Goal: Task Accomplishment & Management: Use online tool/utility

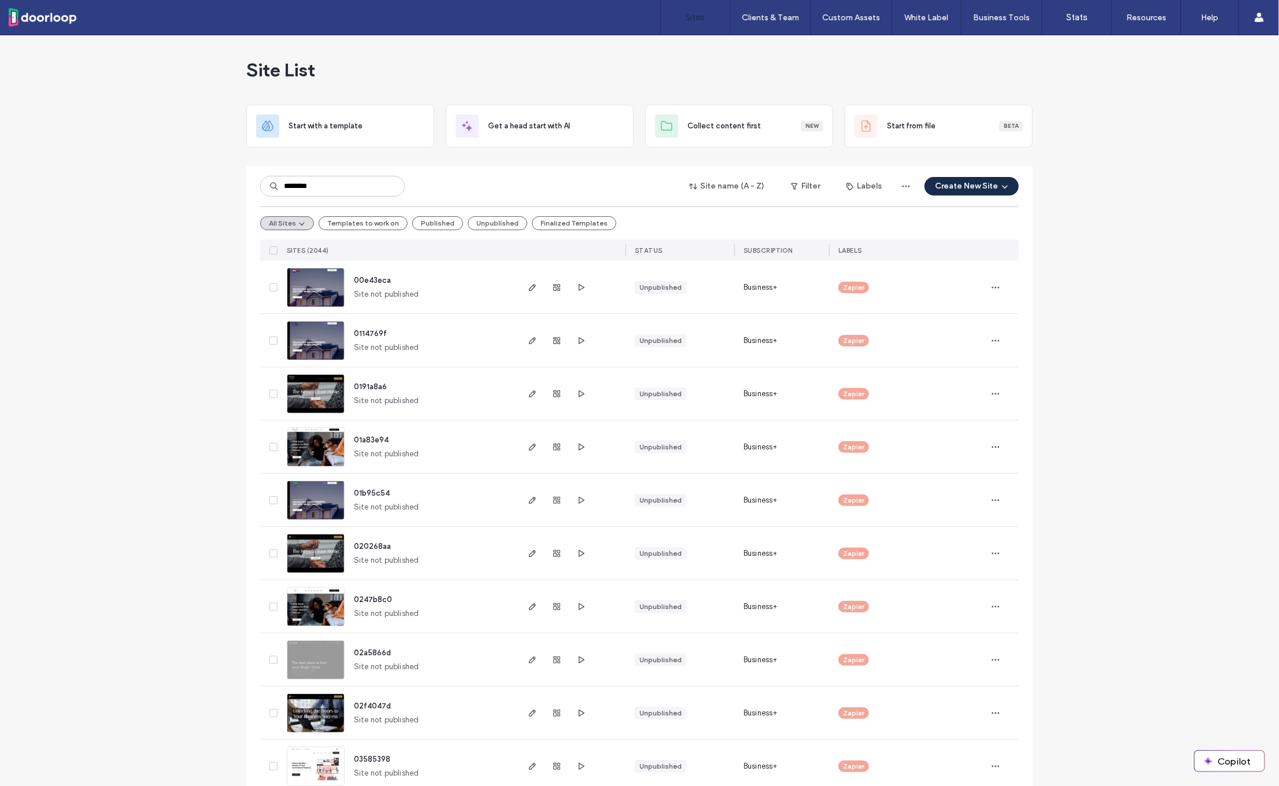
type input "********"
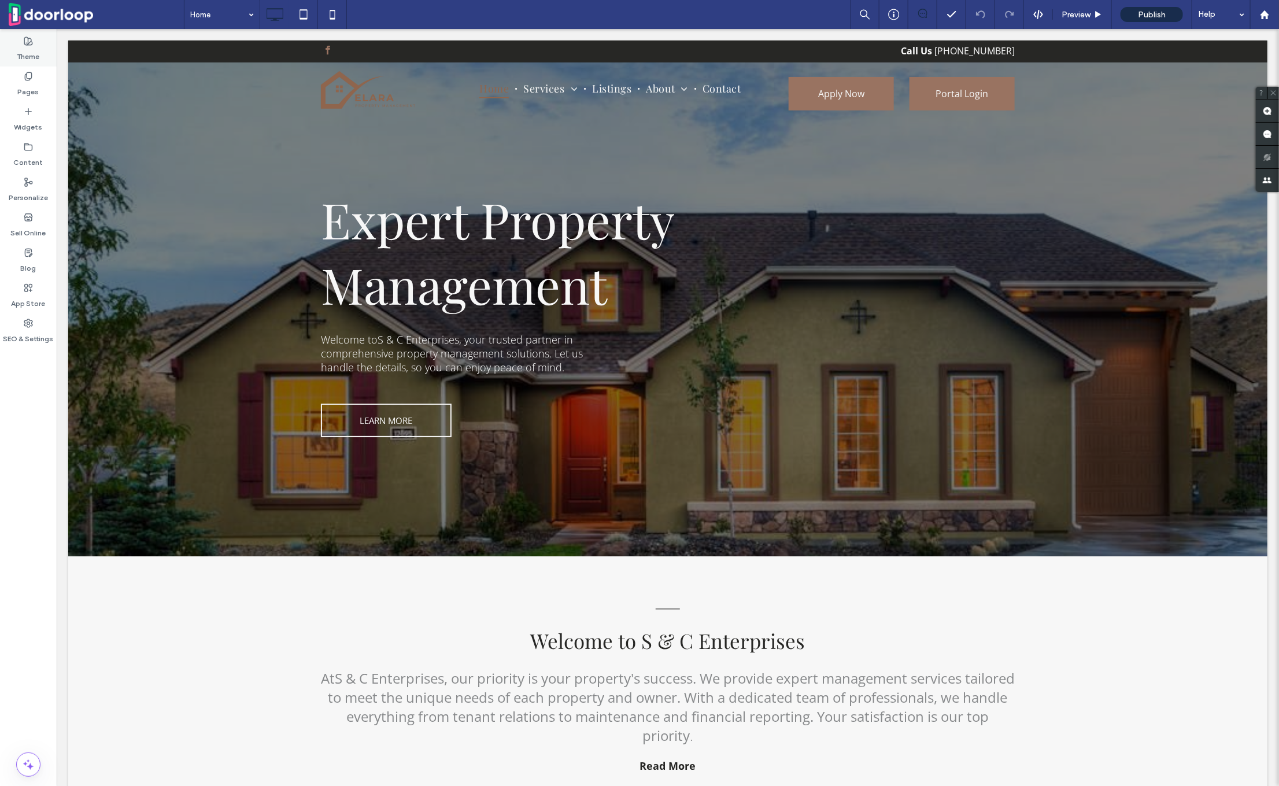
click at [29, 41] on icon at bounding box center [28, 40] width 9 height 9
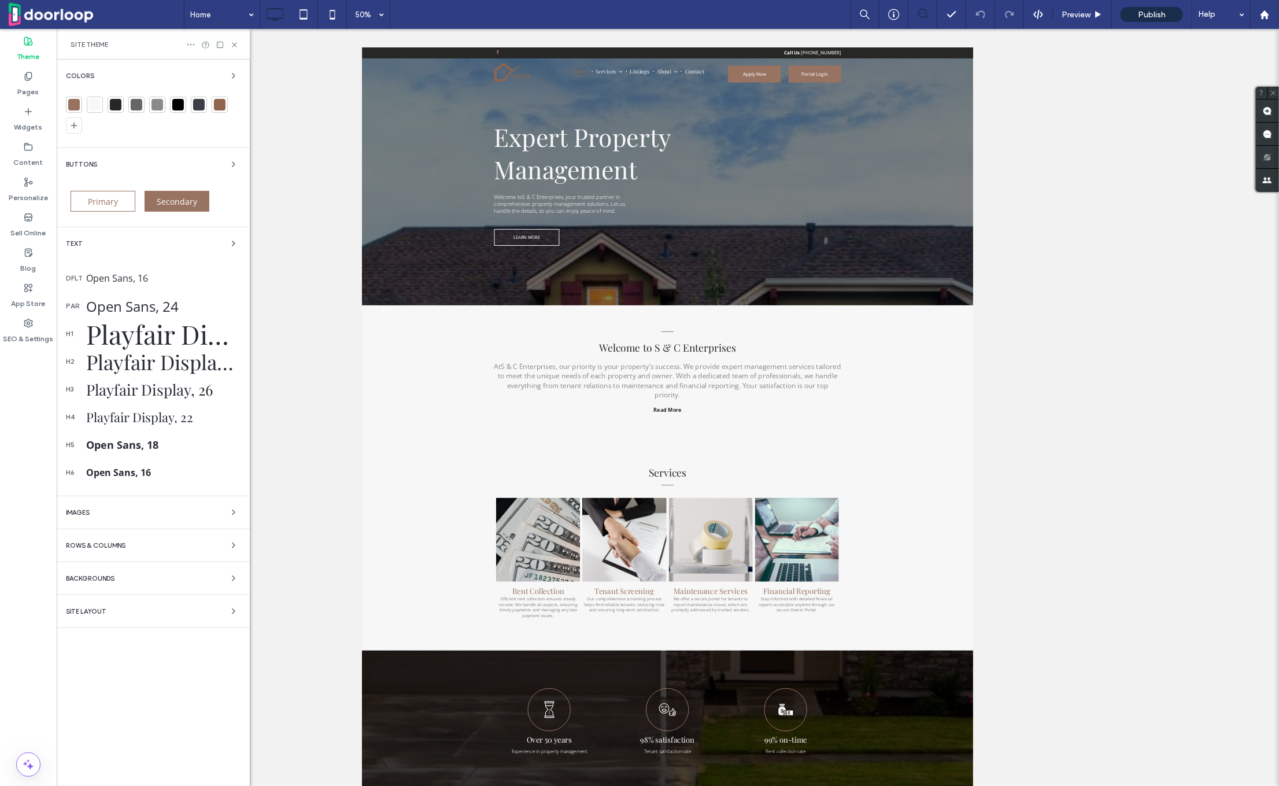
click at [190, 47] on icon at bounding box center [190, 44] width 9 height 9
click at [212, 65] on span "Reset site" at bounding box center [227, 67] width 34 height 12
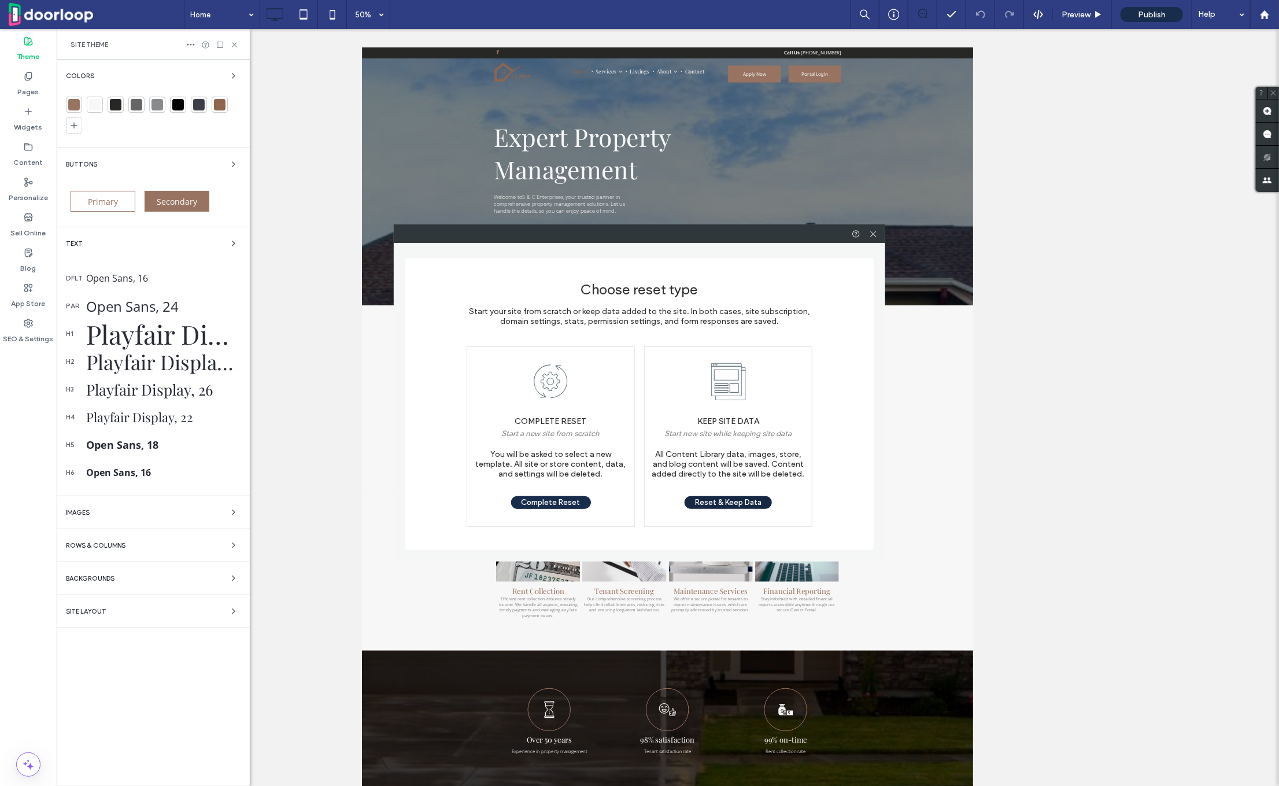
click at [706, 499] on button "Reset & Keep Data" at bounding box center [728, 502] width 87 height 13
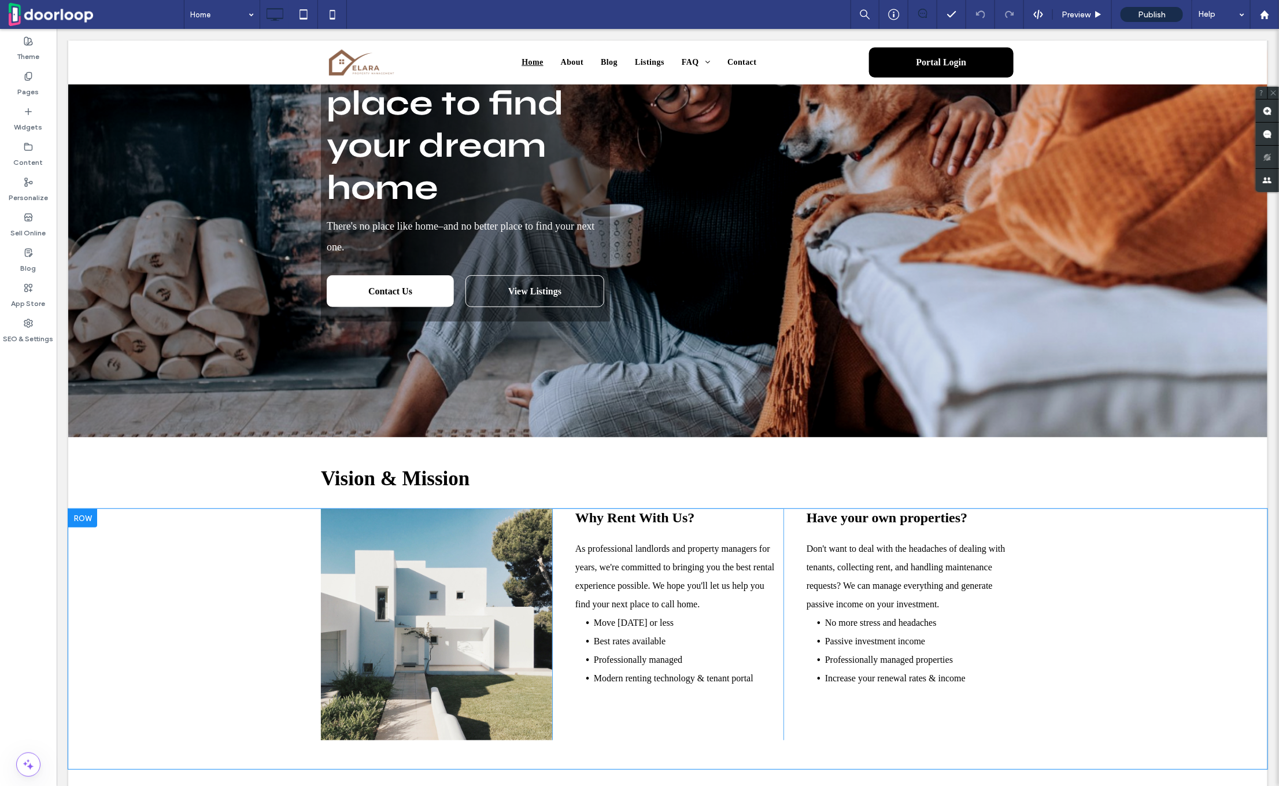
scroll to position [184, 0]
click at [819, 530] on div "Have your own properties? Don't want to deal with the headaches of dealing with…" at bounding box center [898, 623] width 231 height 231
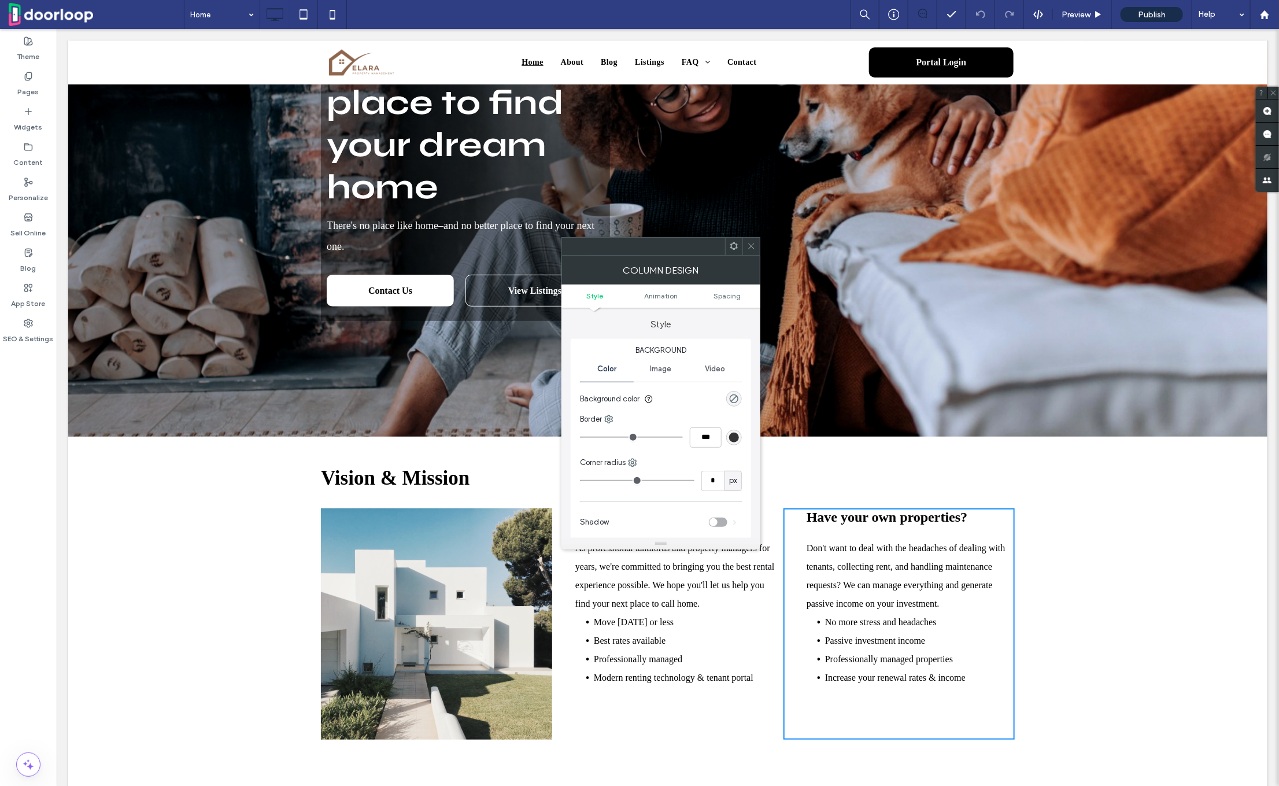
click at [736, 242] on icon at bounding box center [734, 246] width 9 height 9
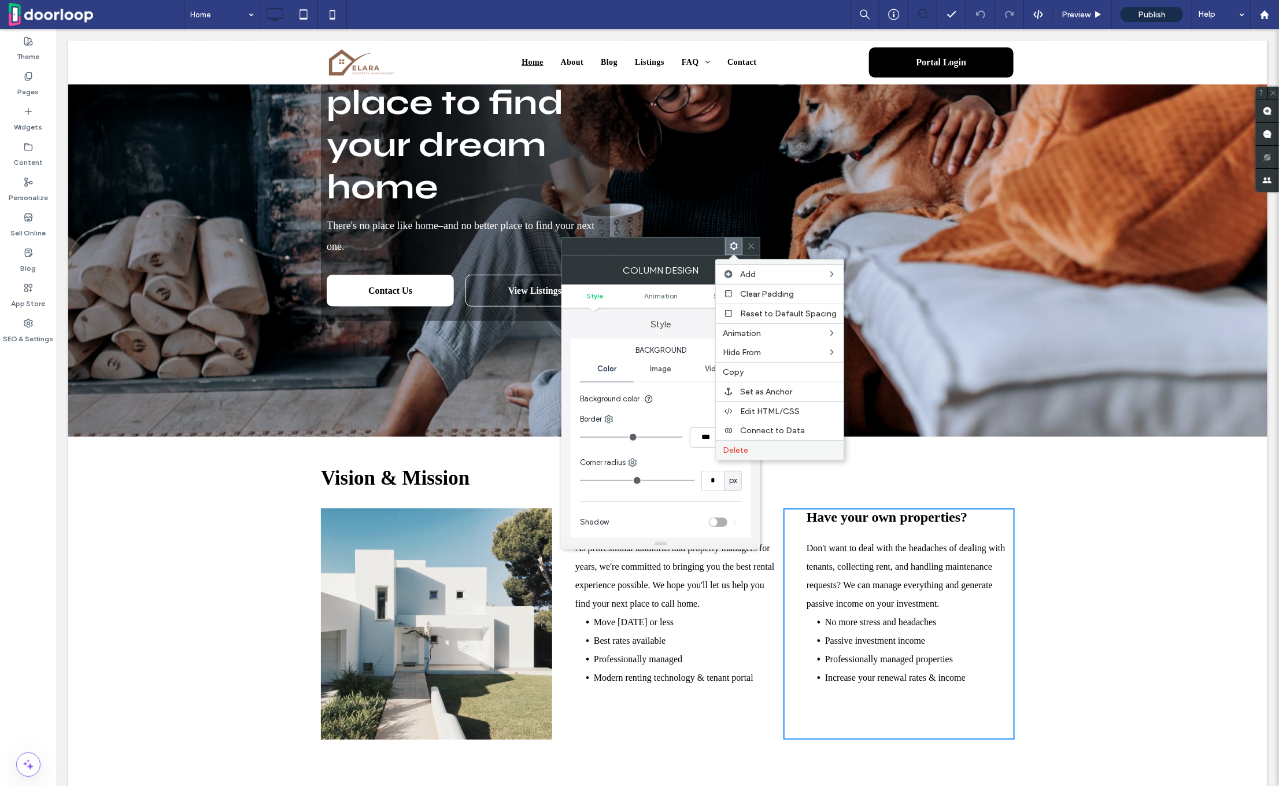
click at [759, 442] on div "Delete" at bounding box center [780, 450] width 128 height 20
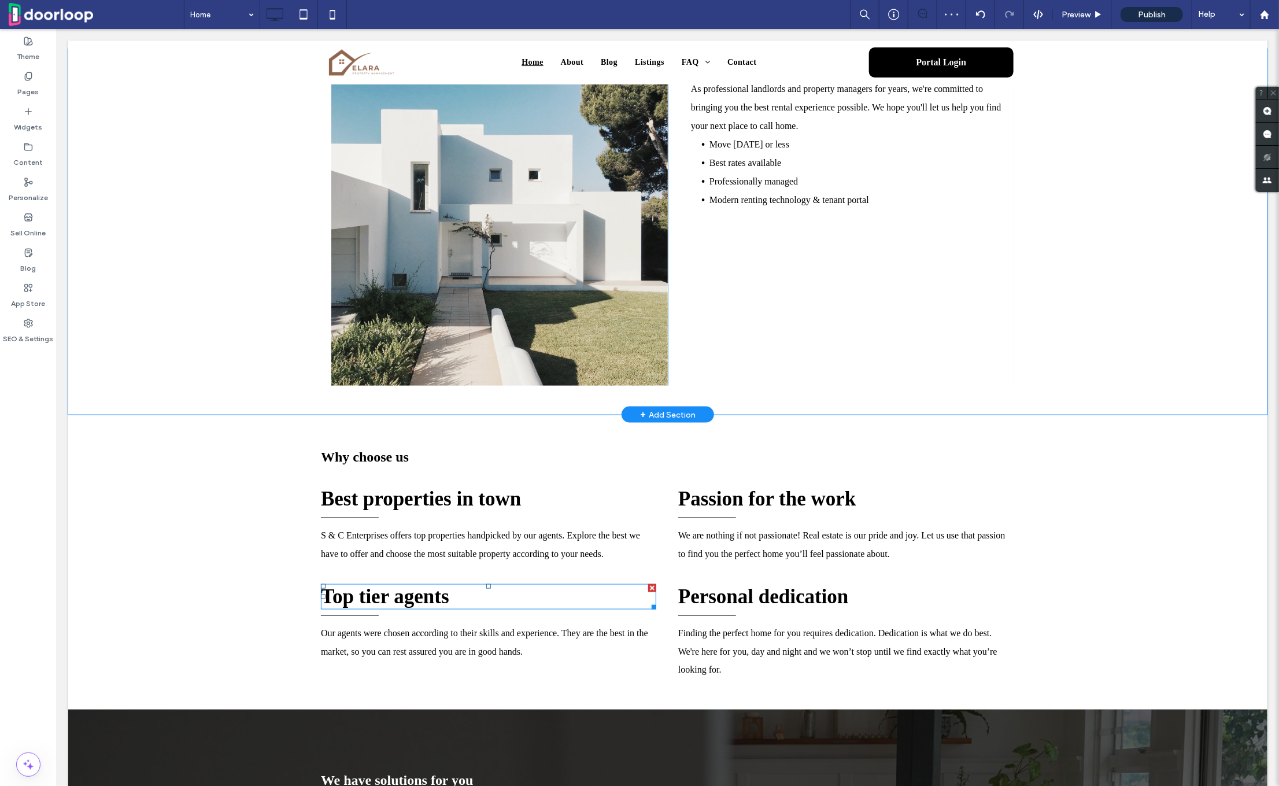
scroll to position [632, 0]
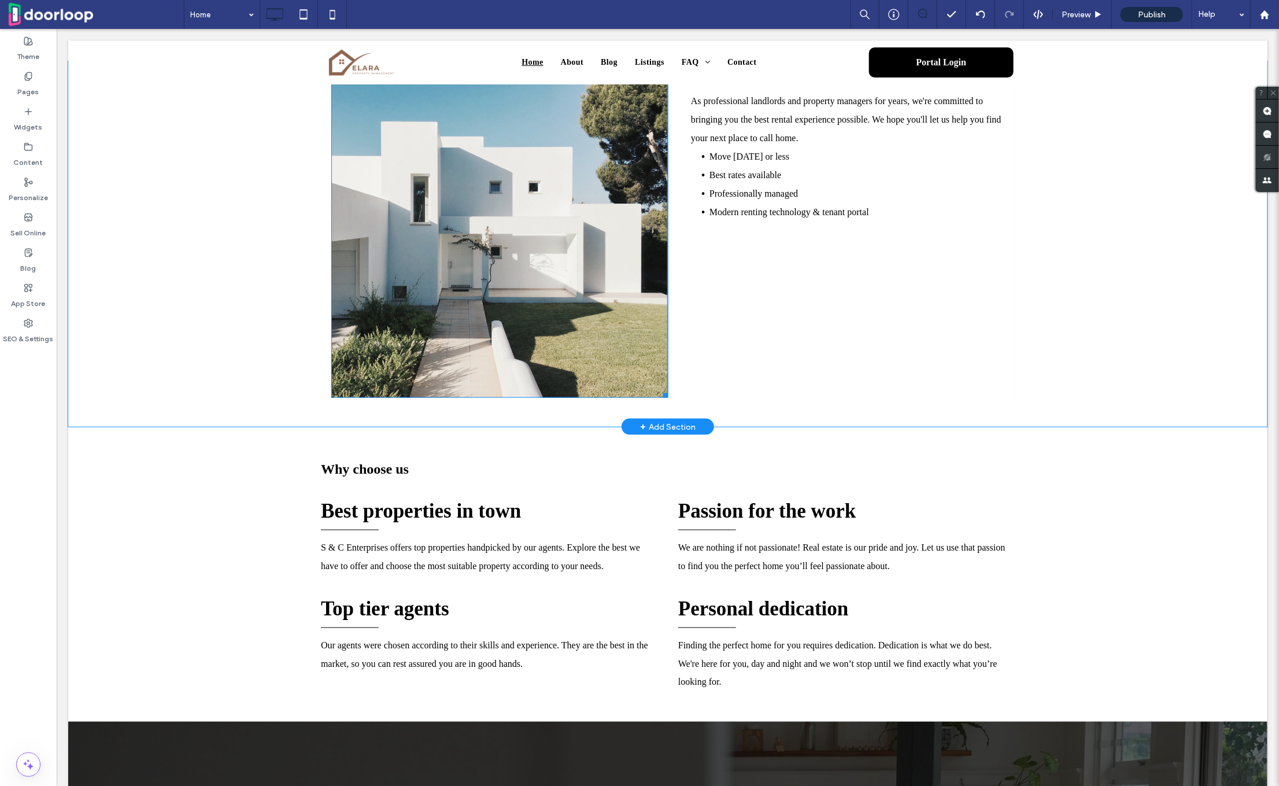
click at [482, 282] on img at bounding box center [499, 229] width 337 height 337
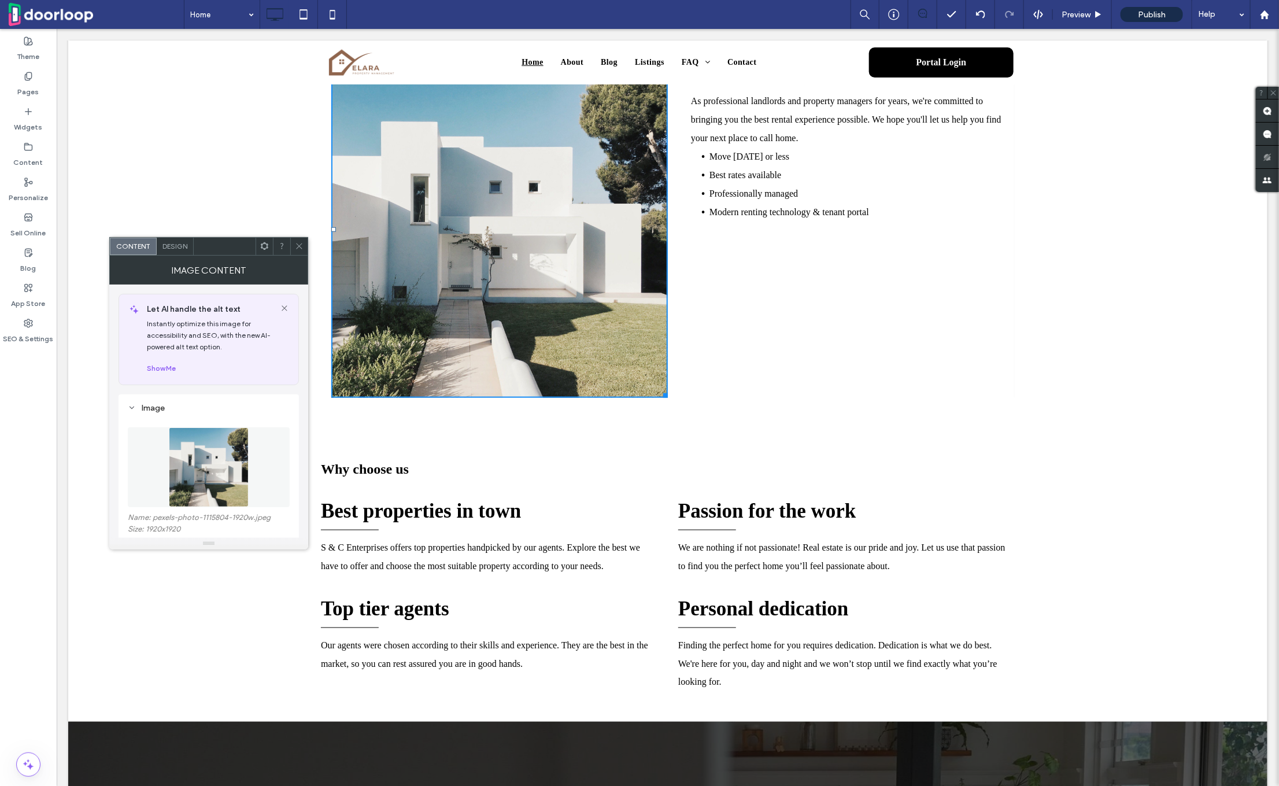
click at [213, 485] on img at bounding box center [209, 467] width 80 height 80
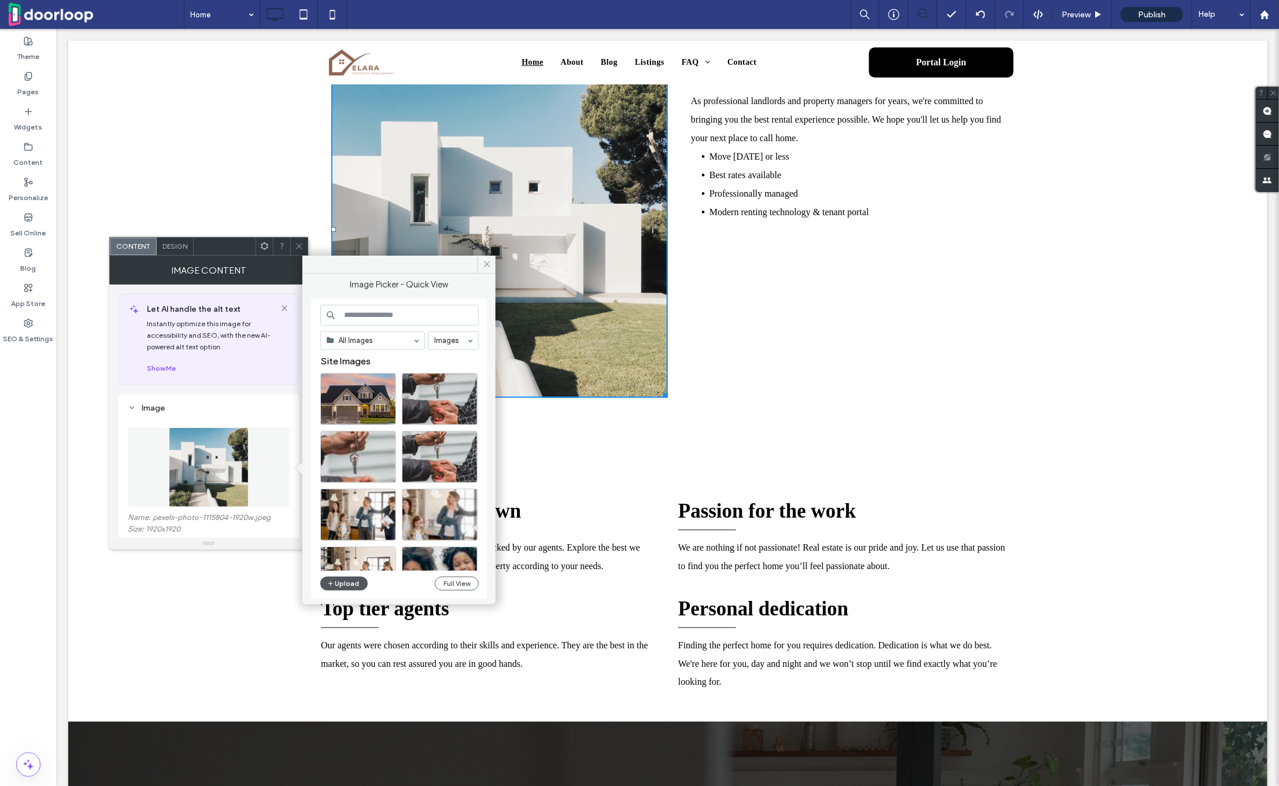
click at [346, 586] on button "Upload" at bounding box center [343, 584] width 47 height 14
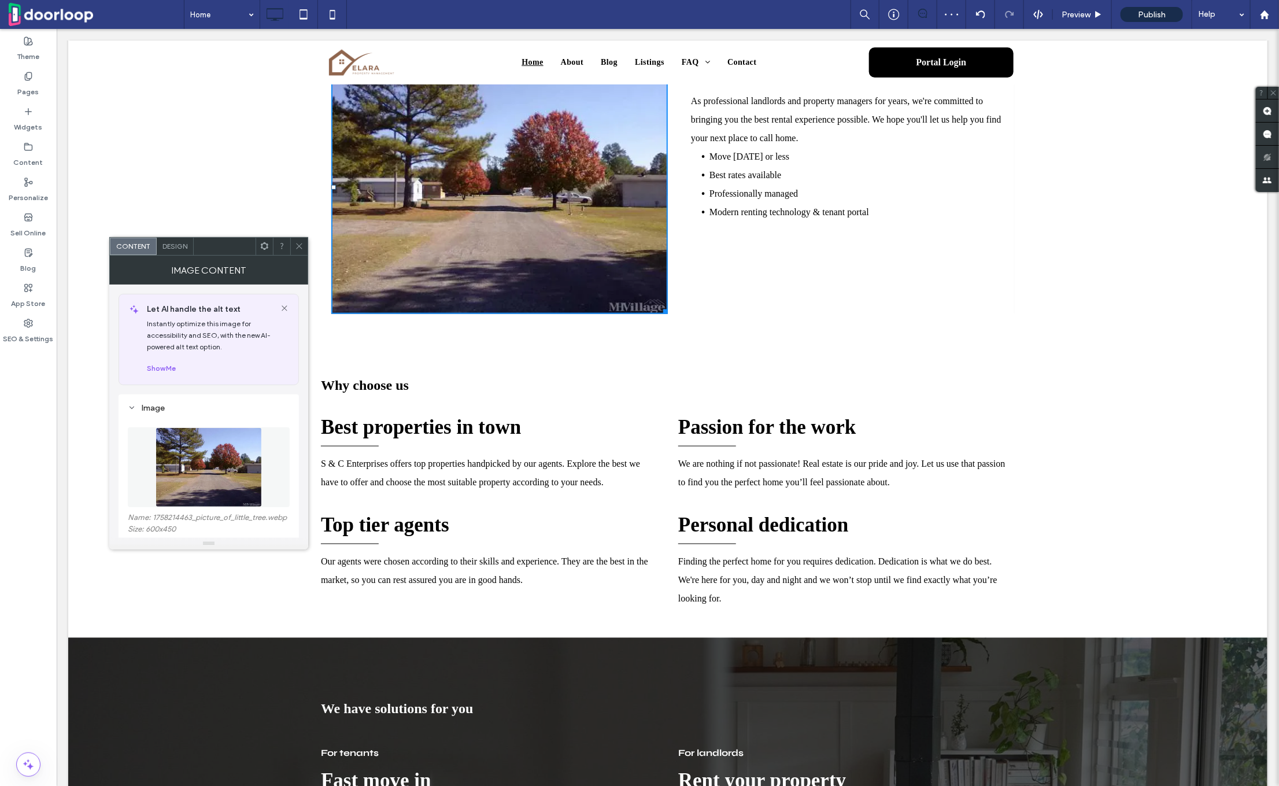
click at [303, 240] on span at bounding box center [299, 246] width 9 height 17
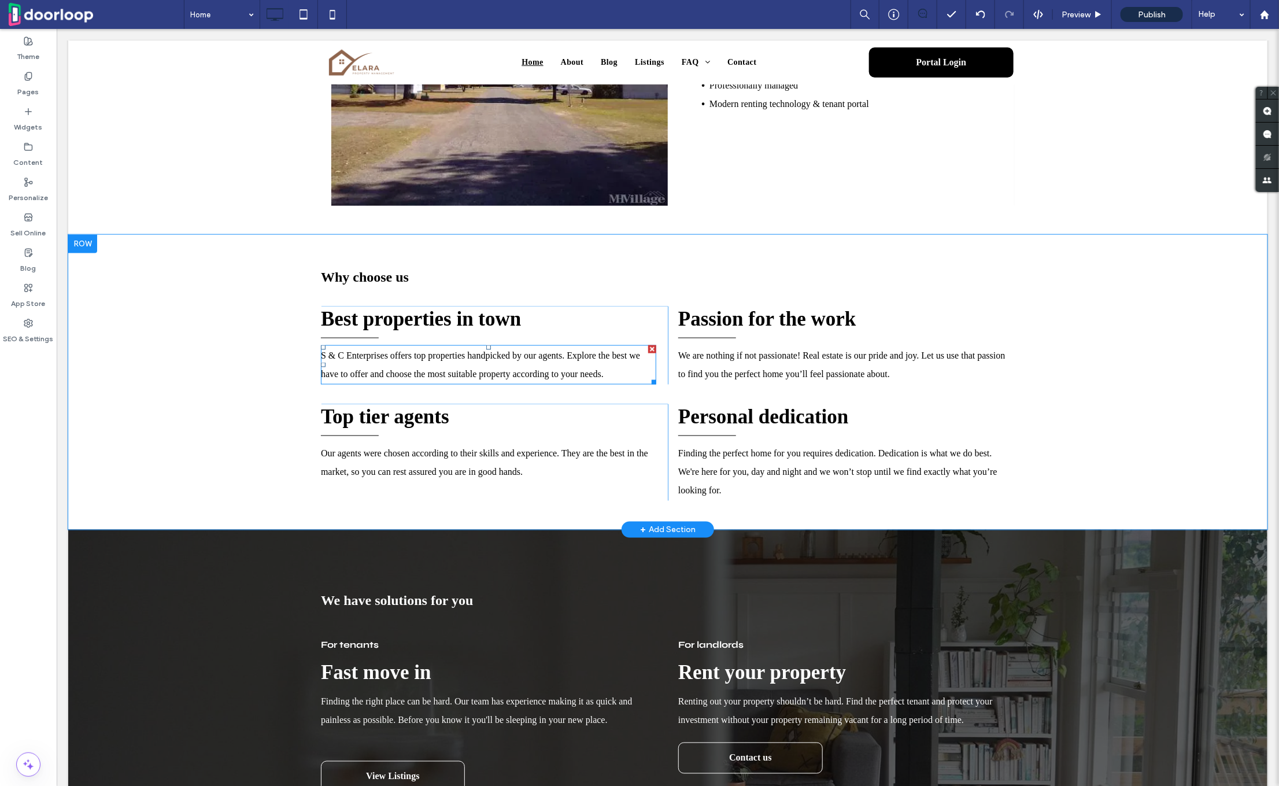
scroll to position [920, 0]
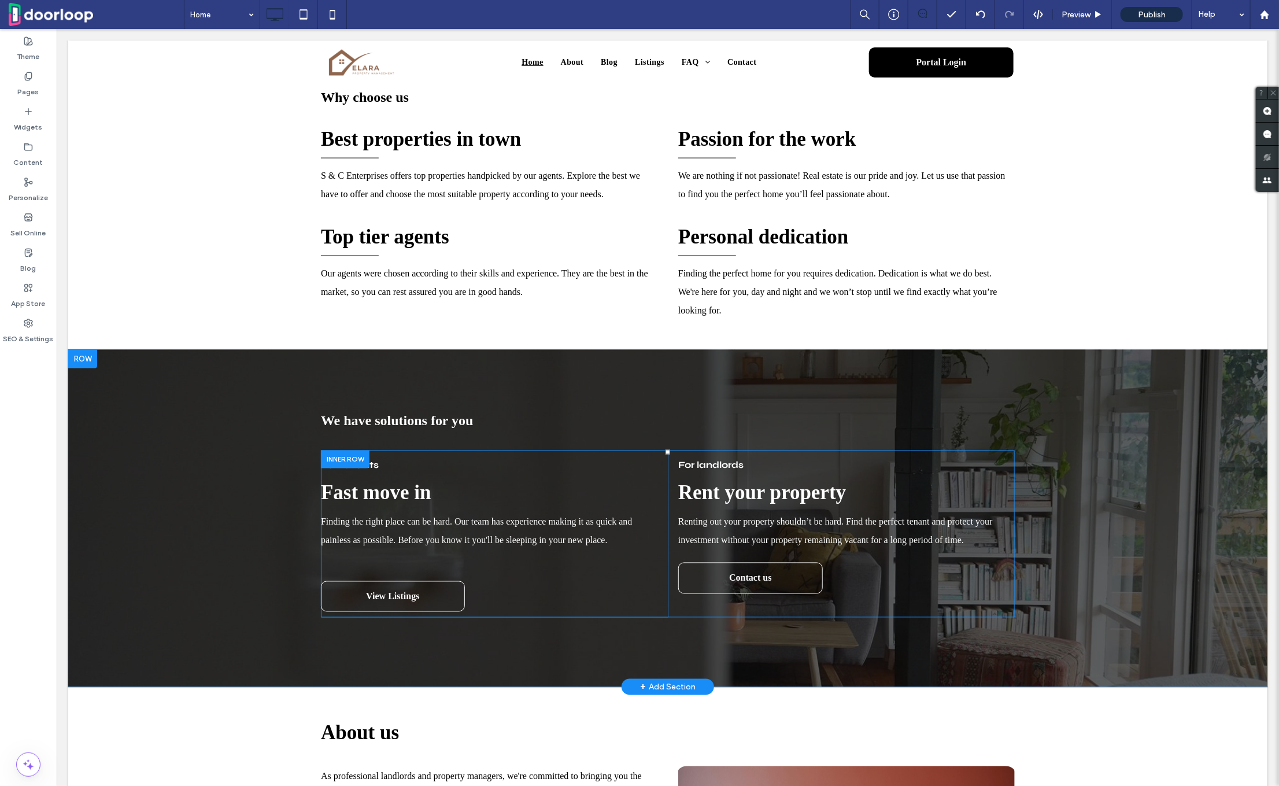
click at [776, 503] on div "For landlords Rent your property Renting out your property shouldn’t be hard. F…" at bounding box center [840, 534] width 347 height 168
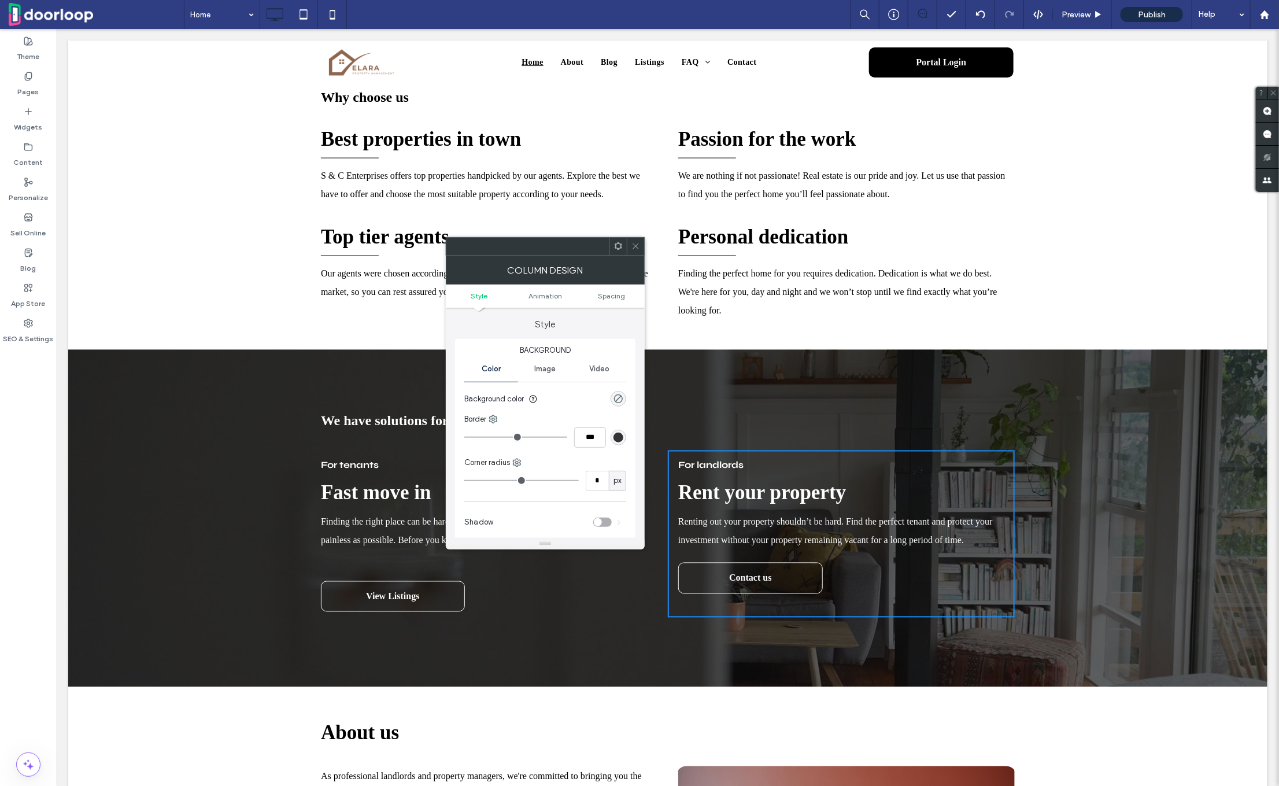
click at [612, 238] on div at bounding box center [618, 246] width 17 height 17
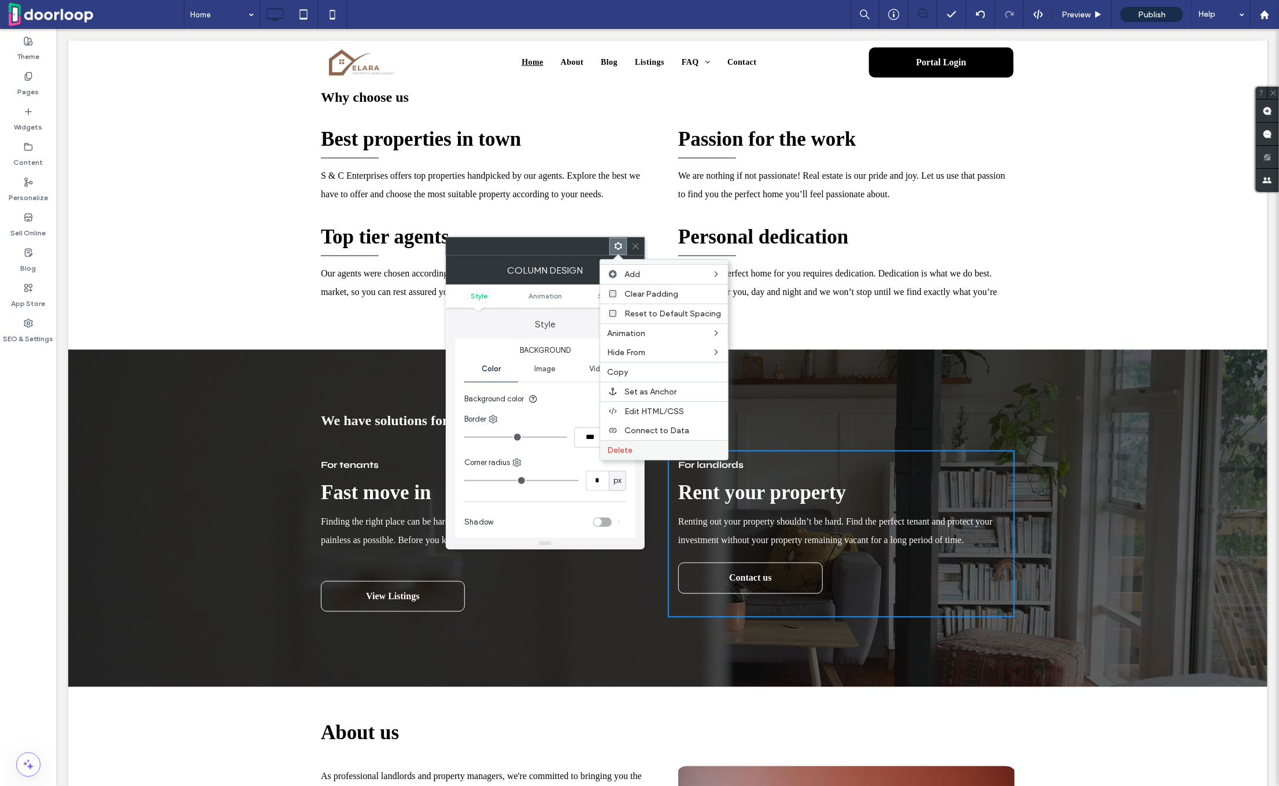
click at [655, 442] on div "Delete" at bounding box center [664, 450] width 128 height 20
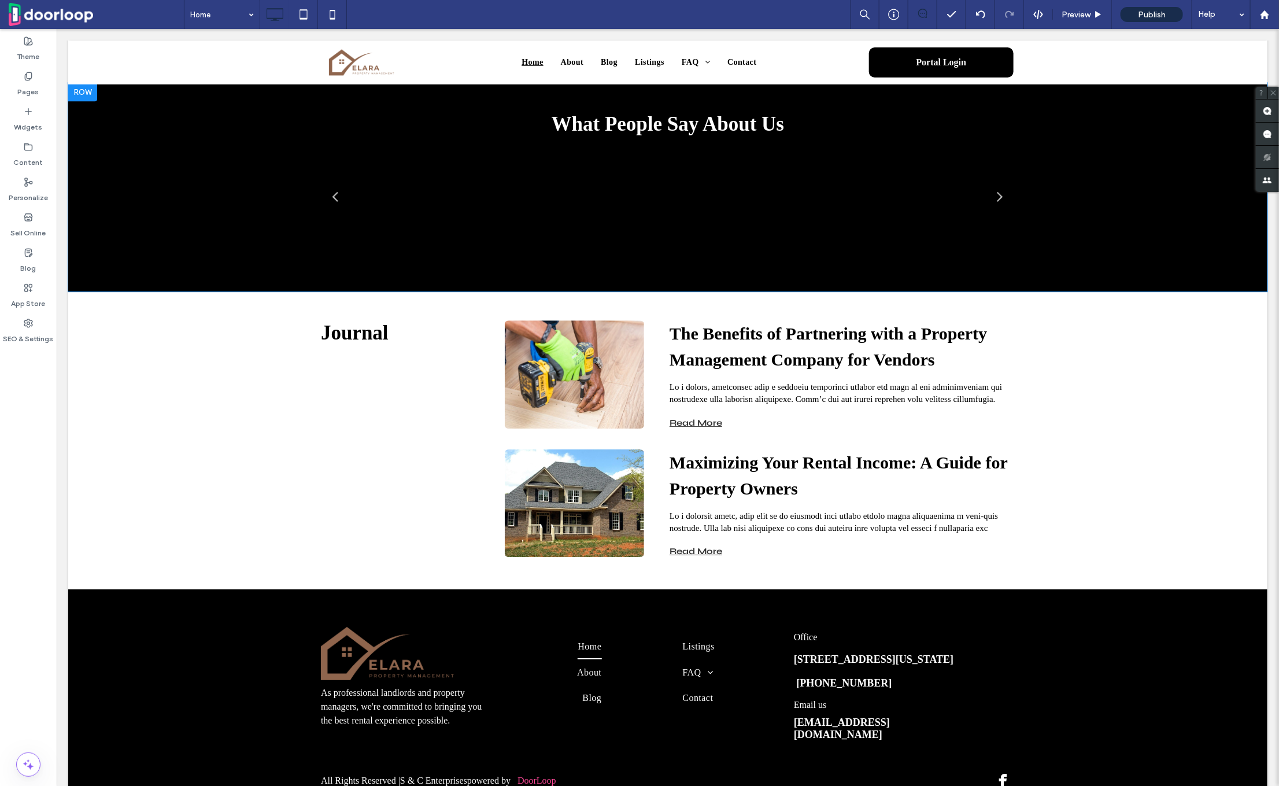
scroll to position [1985, 0]
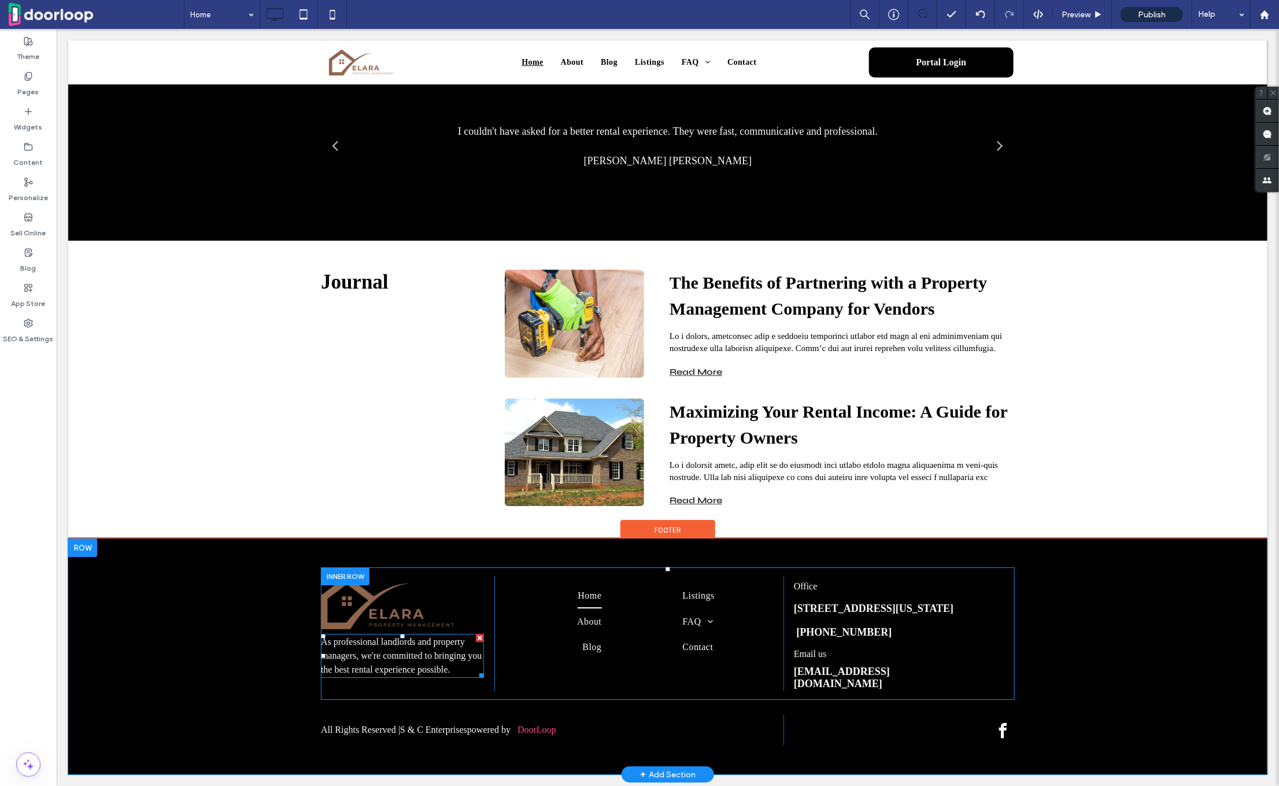
click at [378, 647] on span "As professional landlords and property managers, we're committed to bringing yo…" at bounding box center [400, 655] width 161 height 38
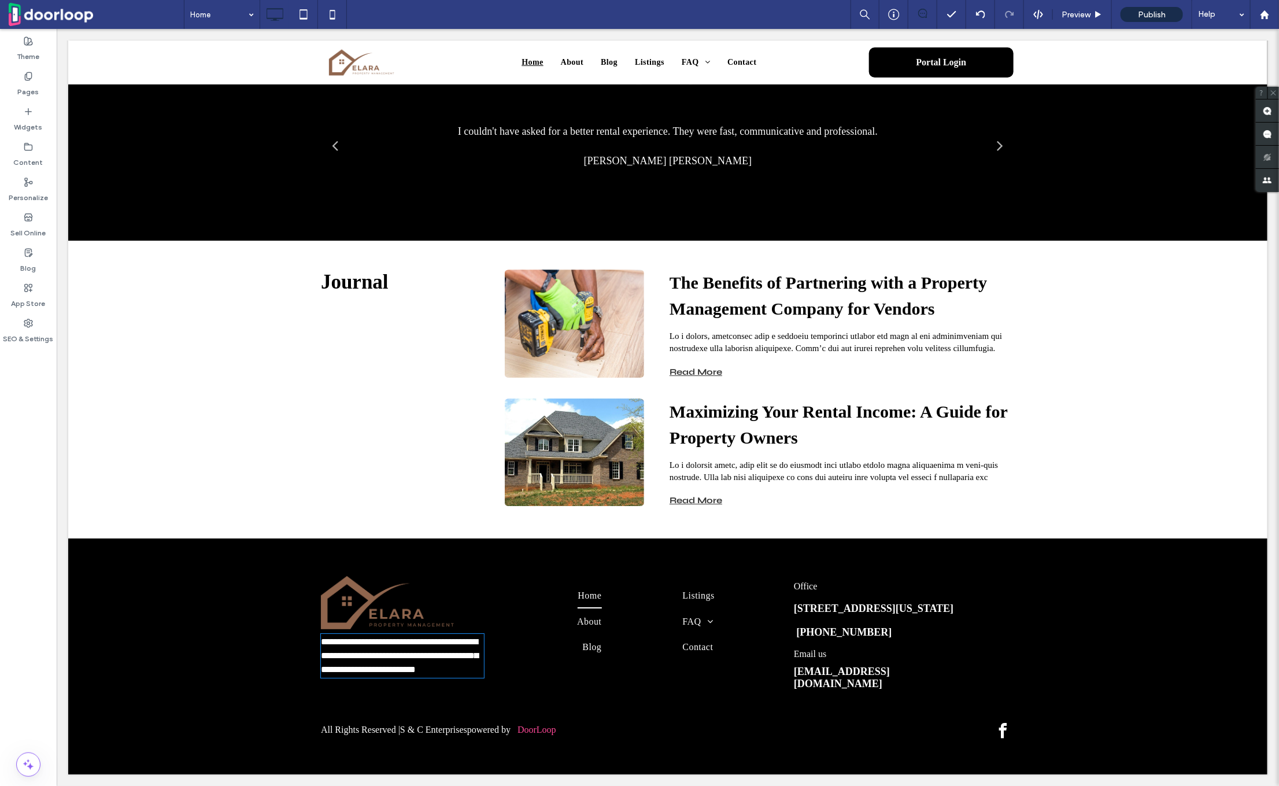
type input "*******"
type input "**"
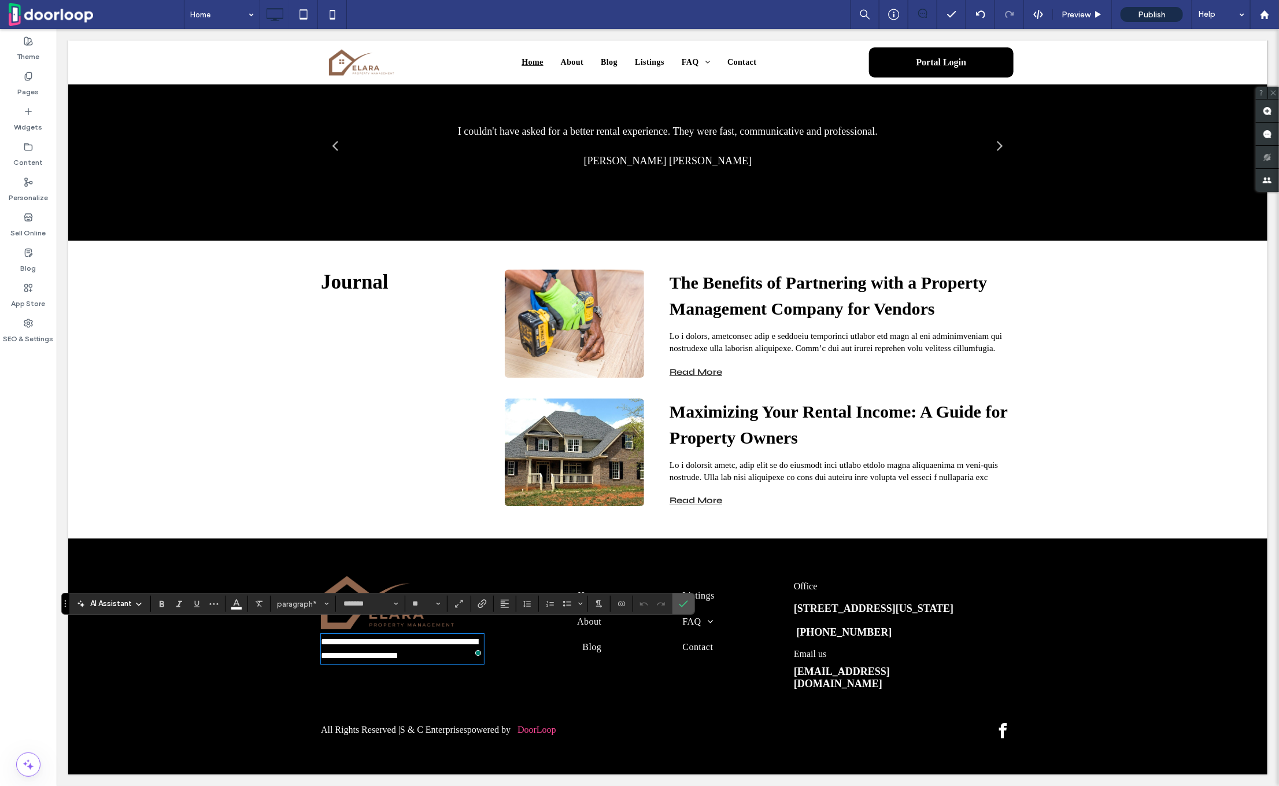
scroll to position [0, 0]
click at [679, 600] on icon "Confirm" at bounding box center [683, 603] width 9 height 9
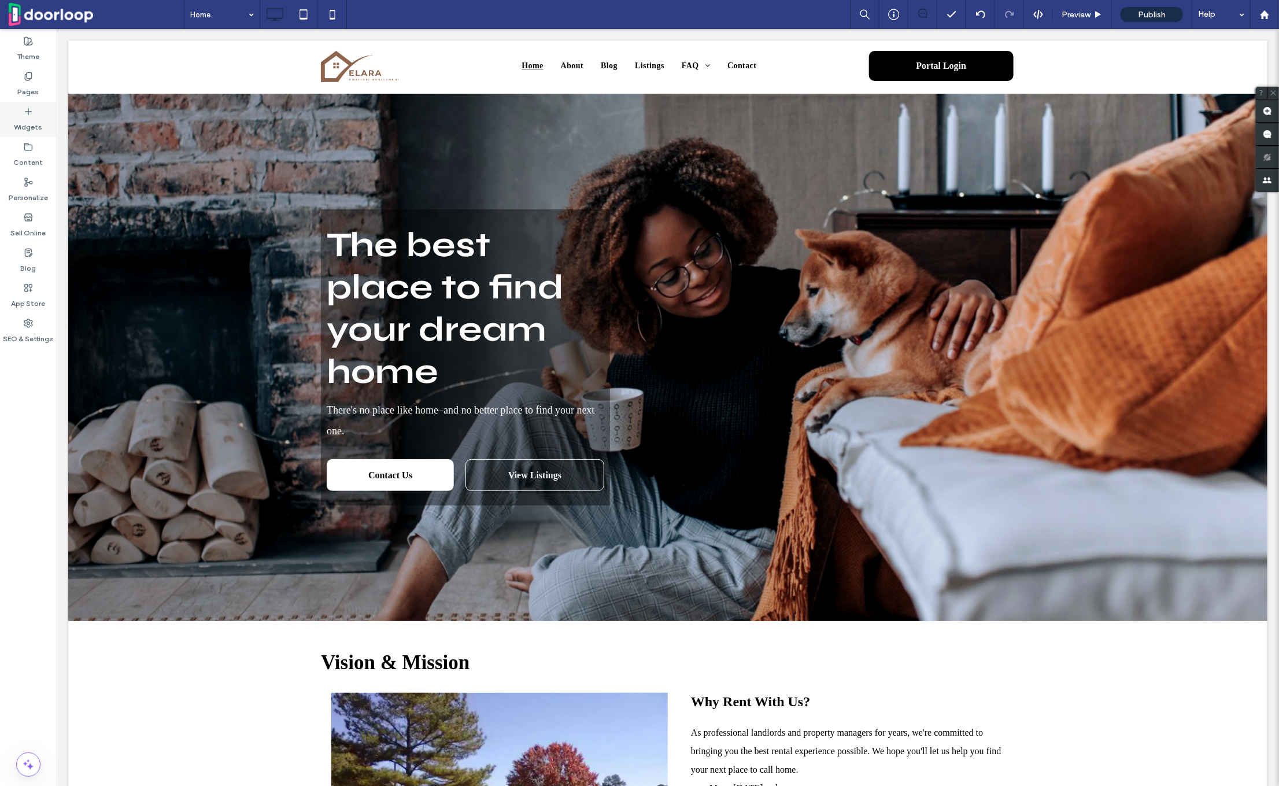
click at [27, 121] on label "Widgets" at bounding box center [28, 124] width 28 height 16
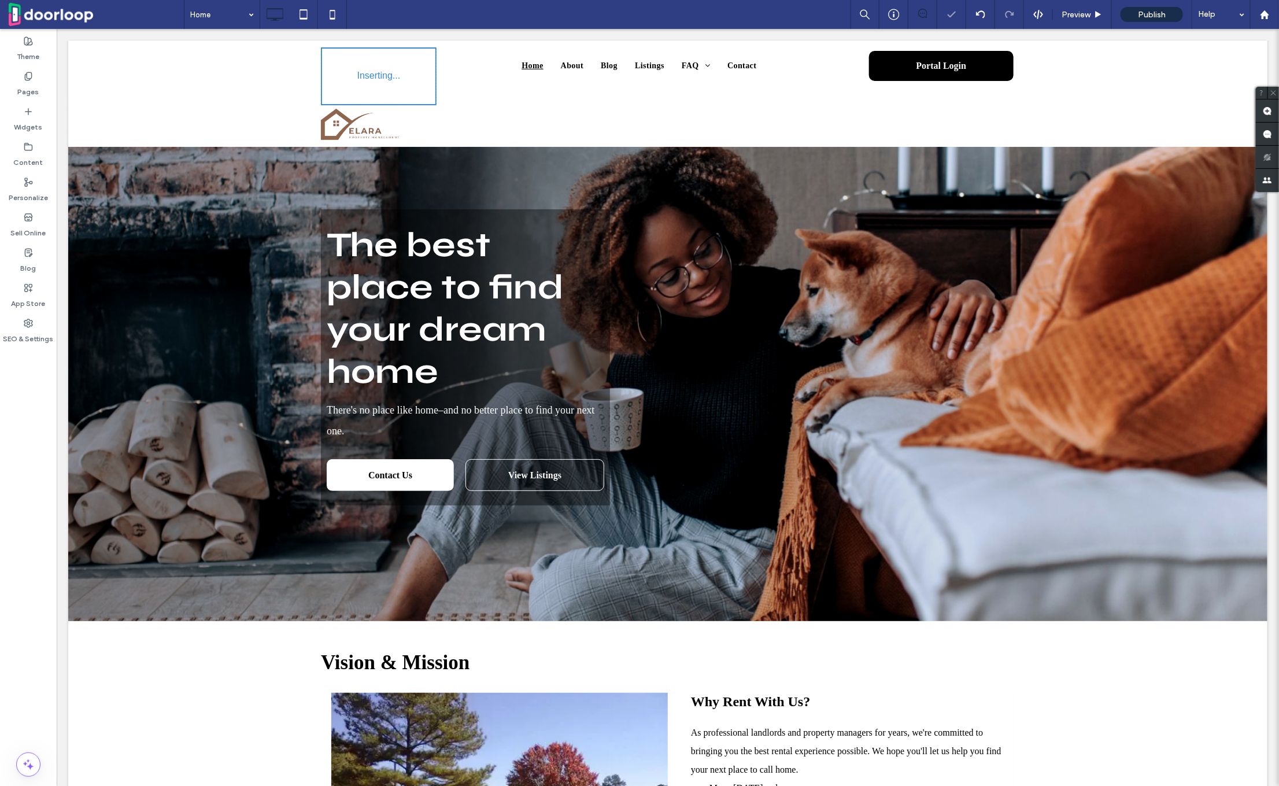
type input "*******"
type input "**"
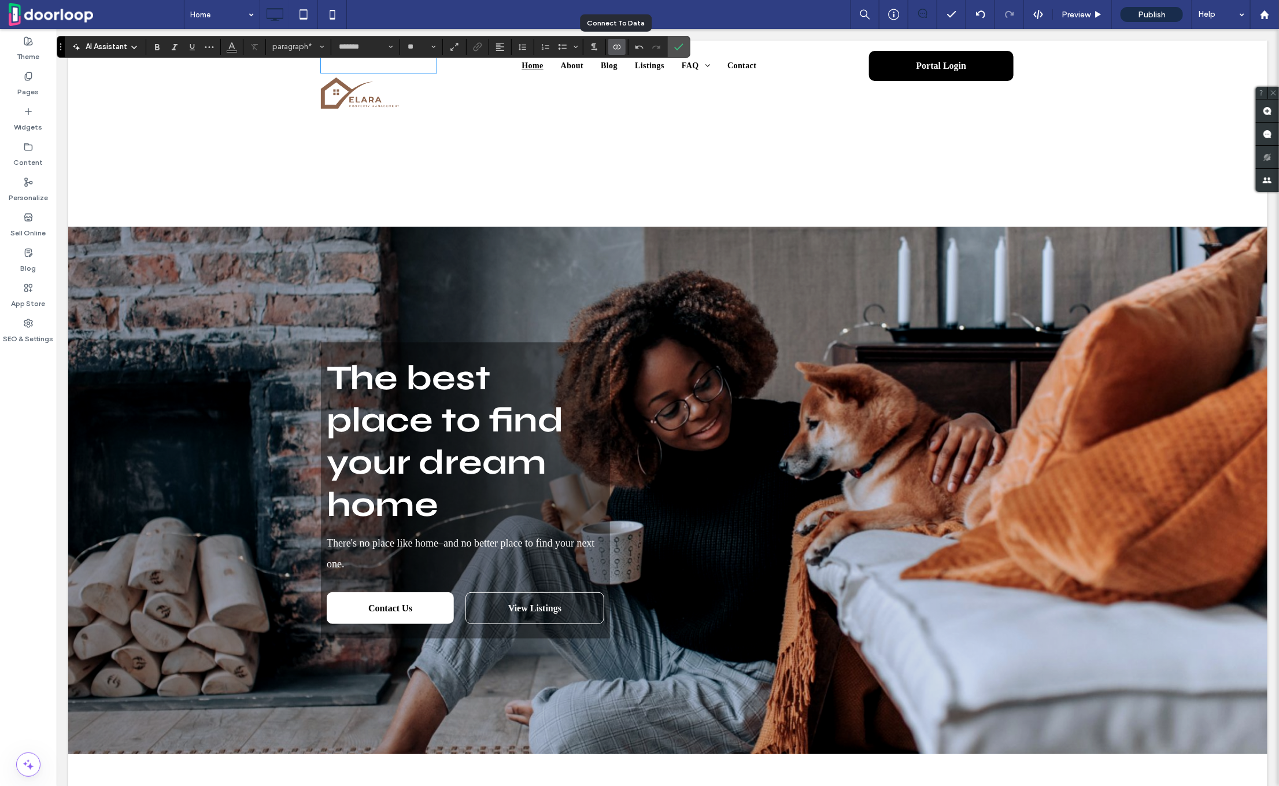
click at [615, 44] on icon "Connect To Data" at bounding box center [616, 46] width 9 height 9
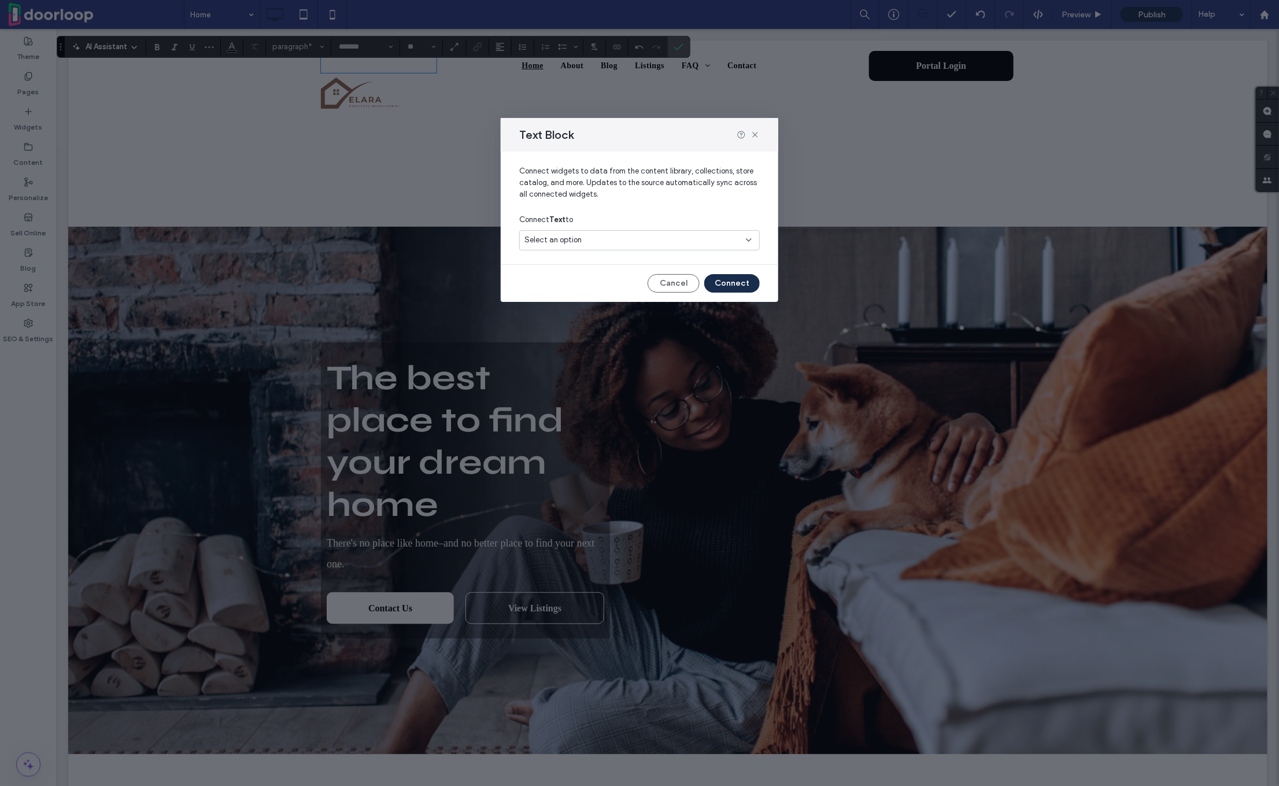
click at [575, 239] on span "Select an option" at bounding box center [553, 240] width 57 height 12
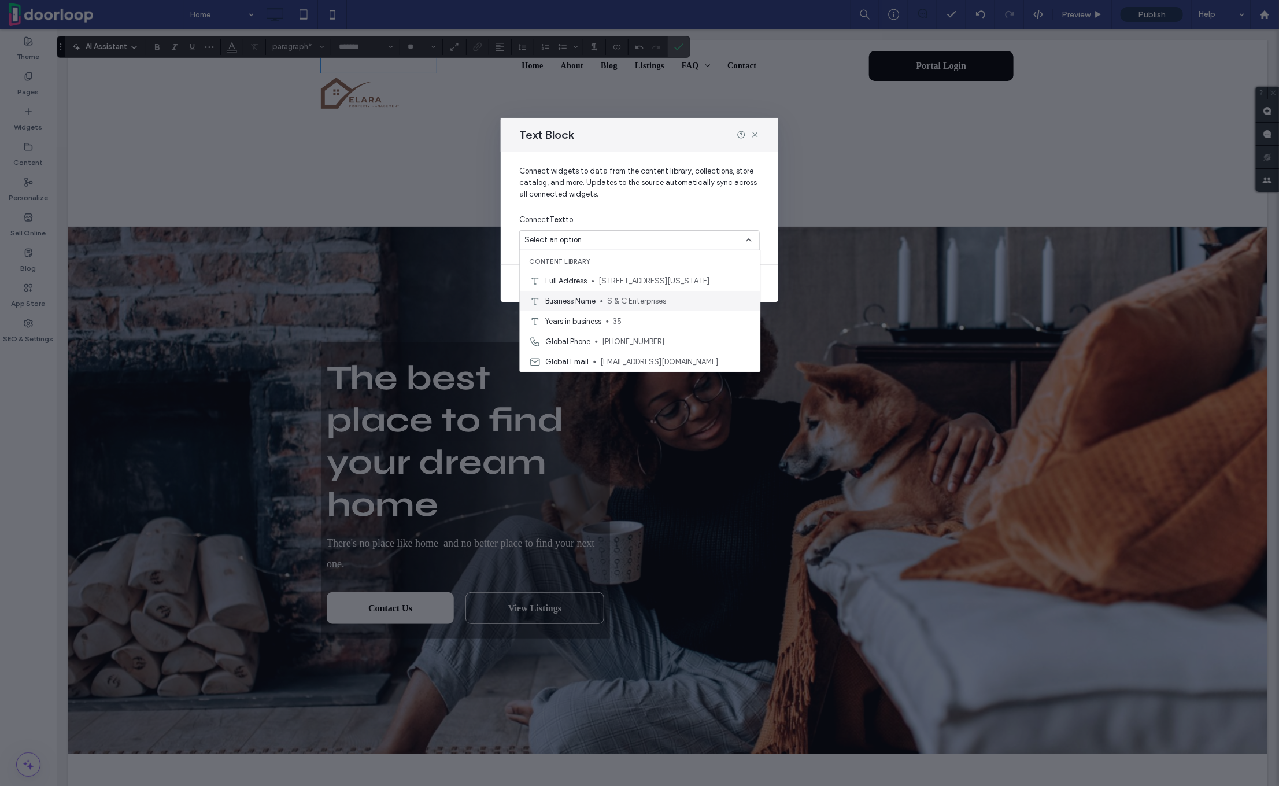
click at [586, 294] on div "Business Name S & C Enterprises" at bounding box center [640, 301] width 240 height 20
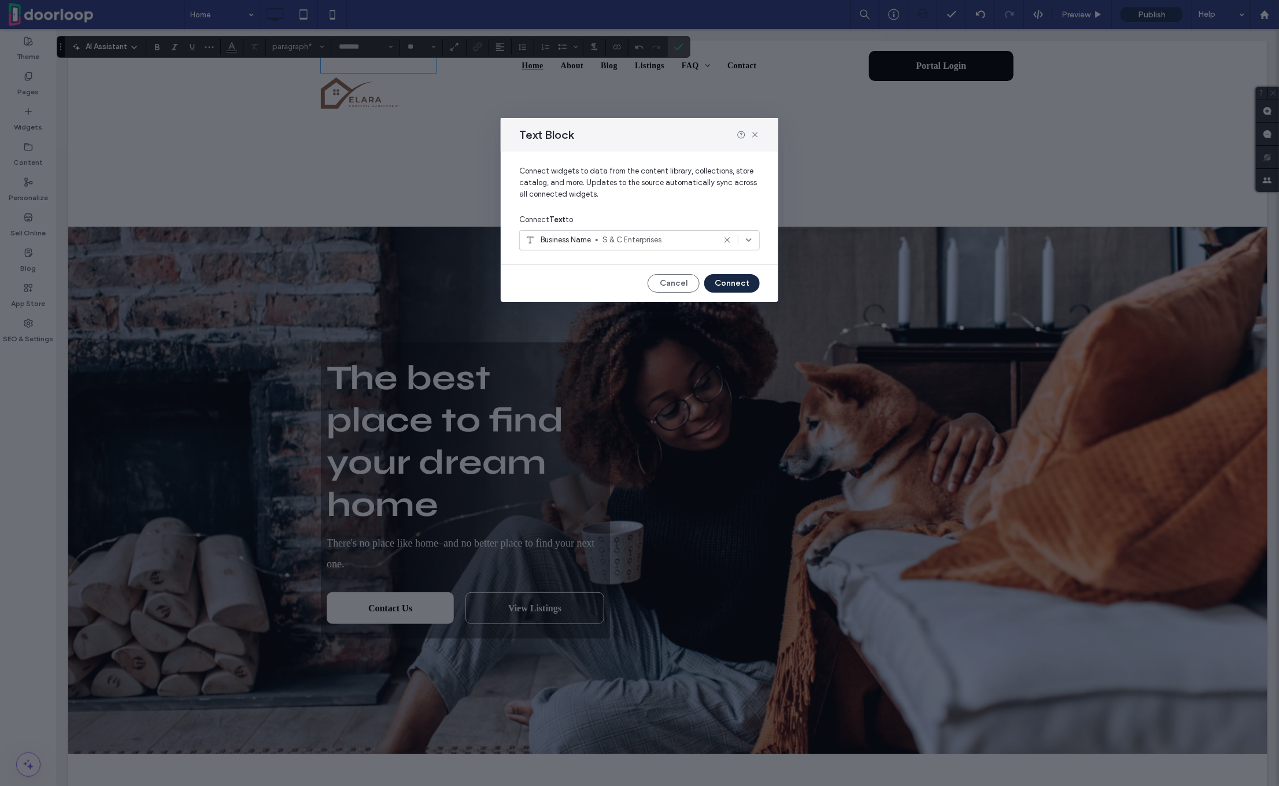
click at [749, 283] on button "Connect" at bounding box center [732, 283] width 56 height 19
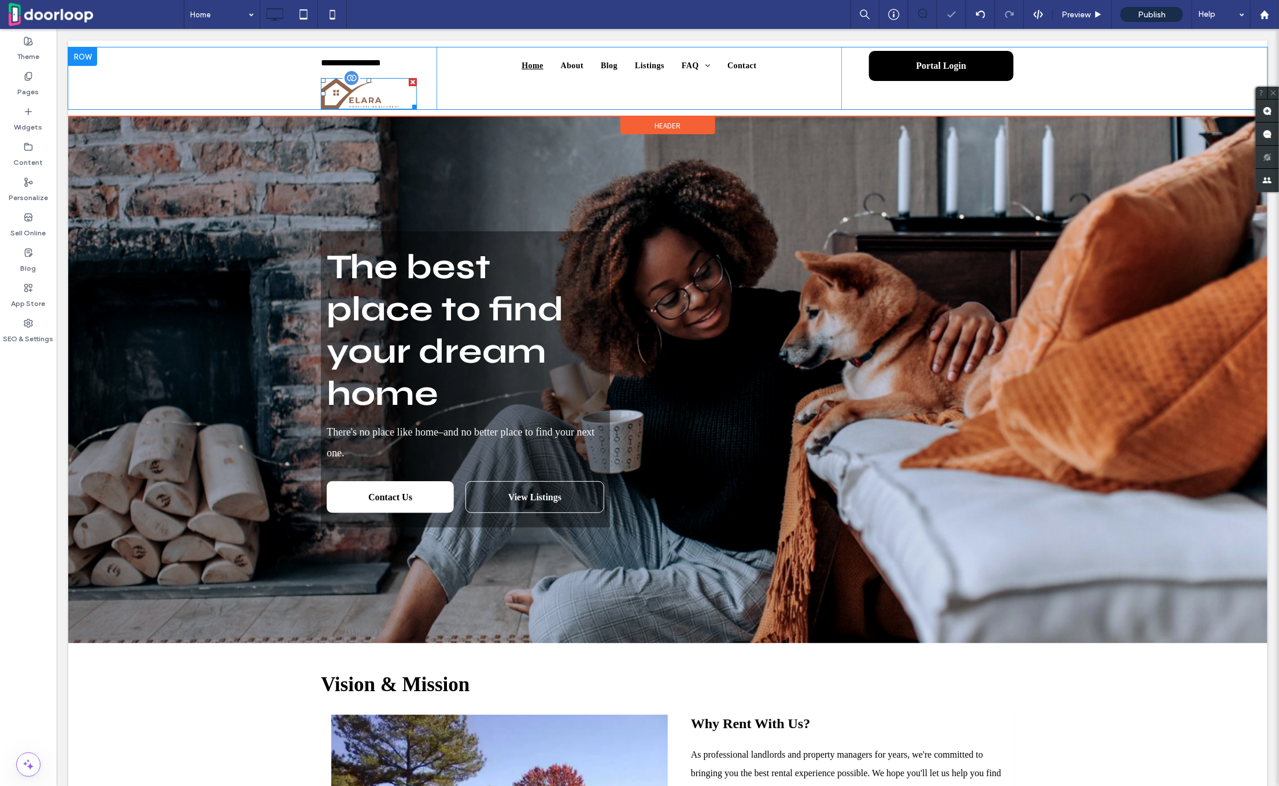
click at [411, 82] on div at bounding box center [412, 81] width 8 height 8
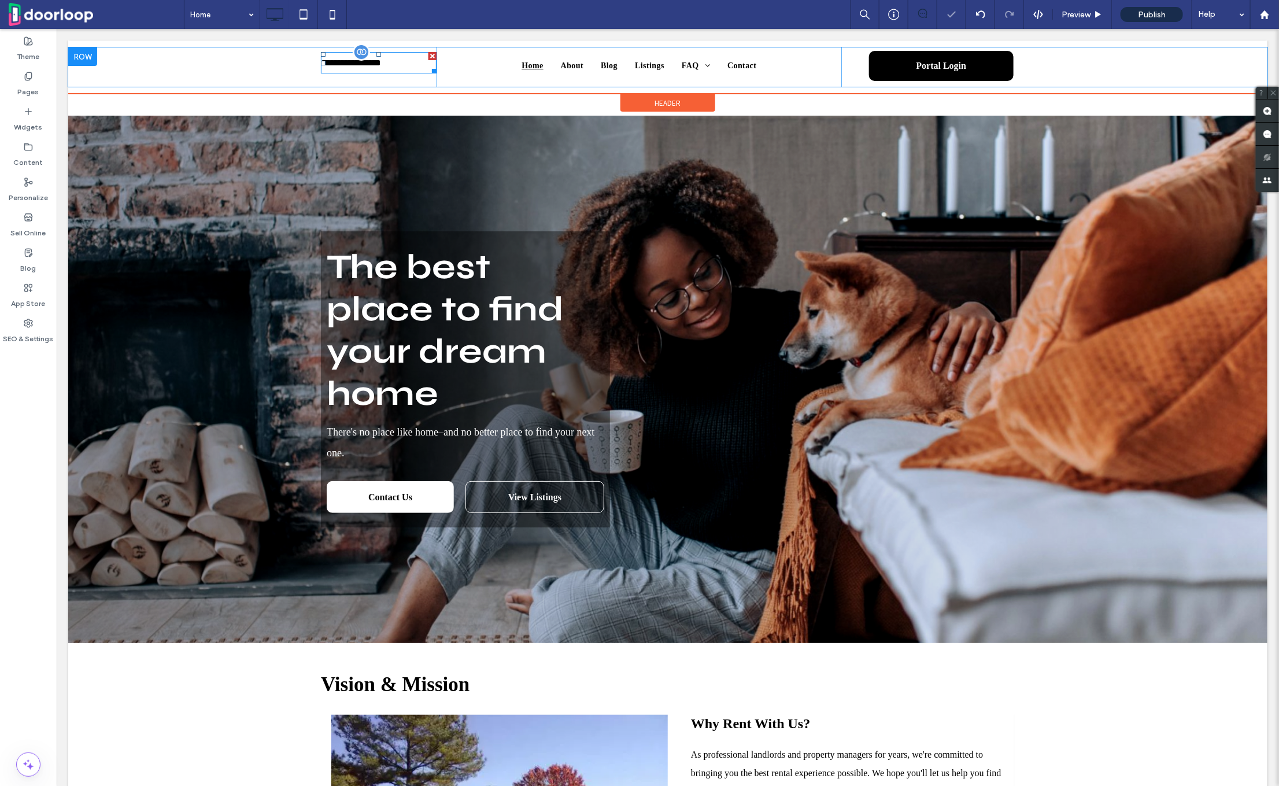
click at [374, 63] on span "**********" at bounding box center [350, 62] width 60 height 9
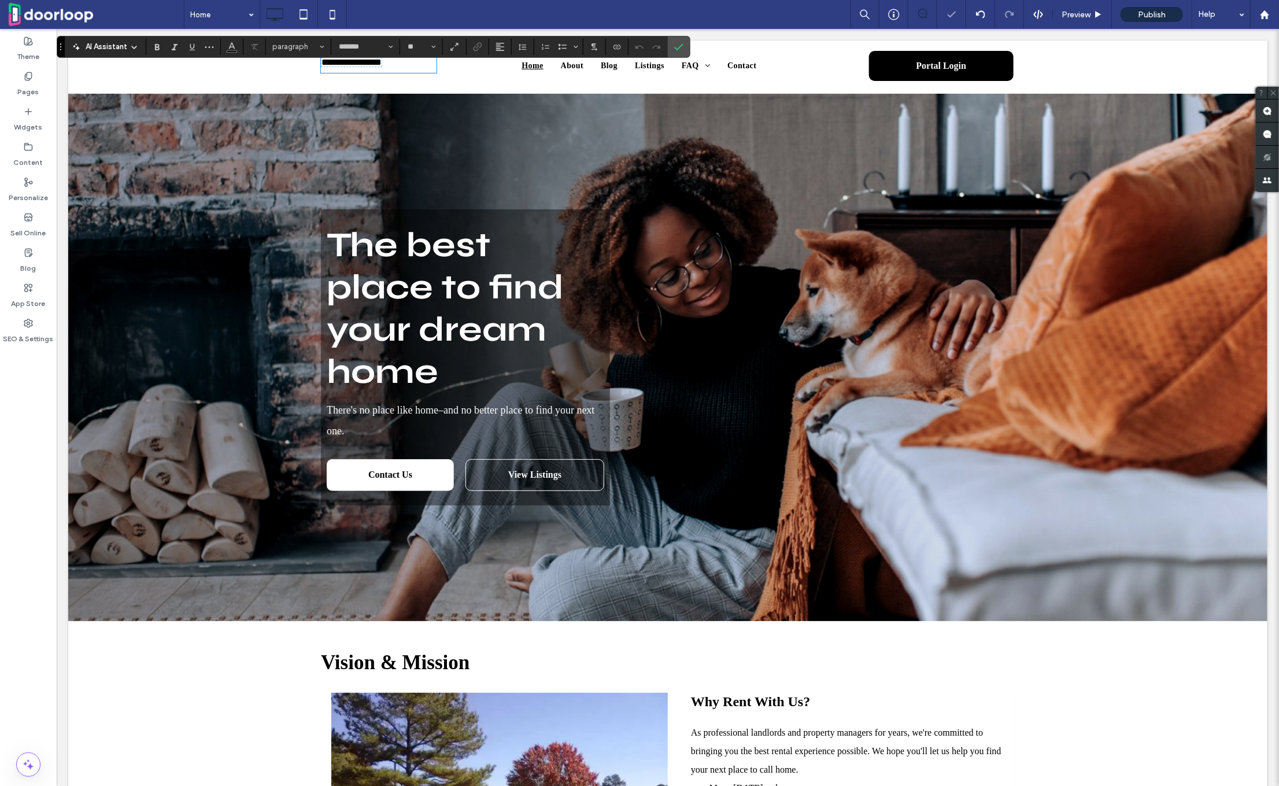
click at [374, 63] on span "**********" at bounding box center [351, 61] width 60 height 9
click at [154, 53] on span "Bold" at bounding box center [155, 47] width 5 height 16
click at [431, 40] on span "Size" at bounding box center [433, 46] width 5 height 15
click at [418, 161] on label "24" at bounding box center [421, 163] width 37 height 16
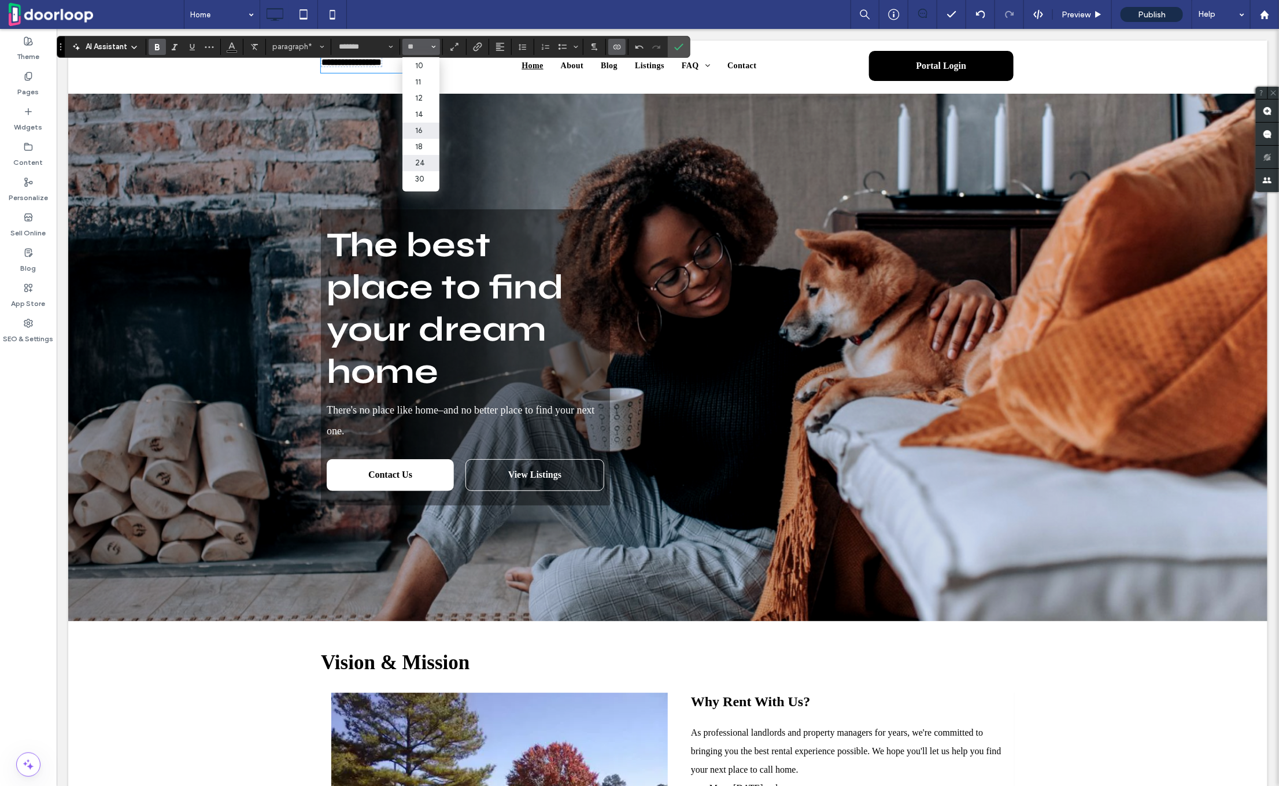
type input "**"
click at [519, 45] on use "Line Height" at bounding box center [523, 47] width 8 height 6
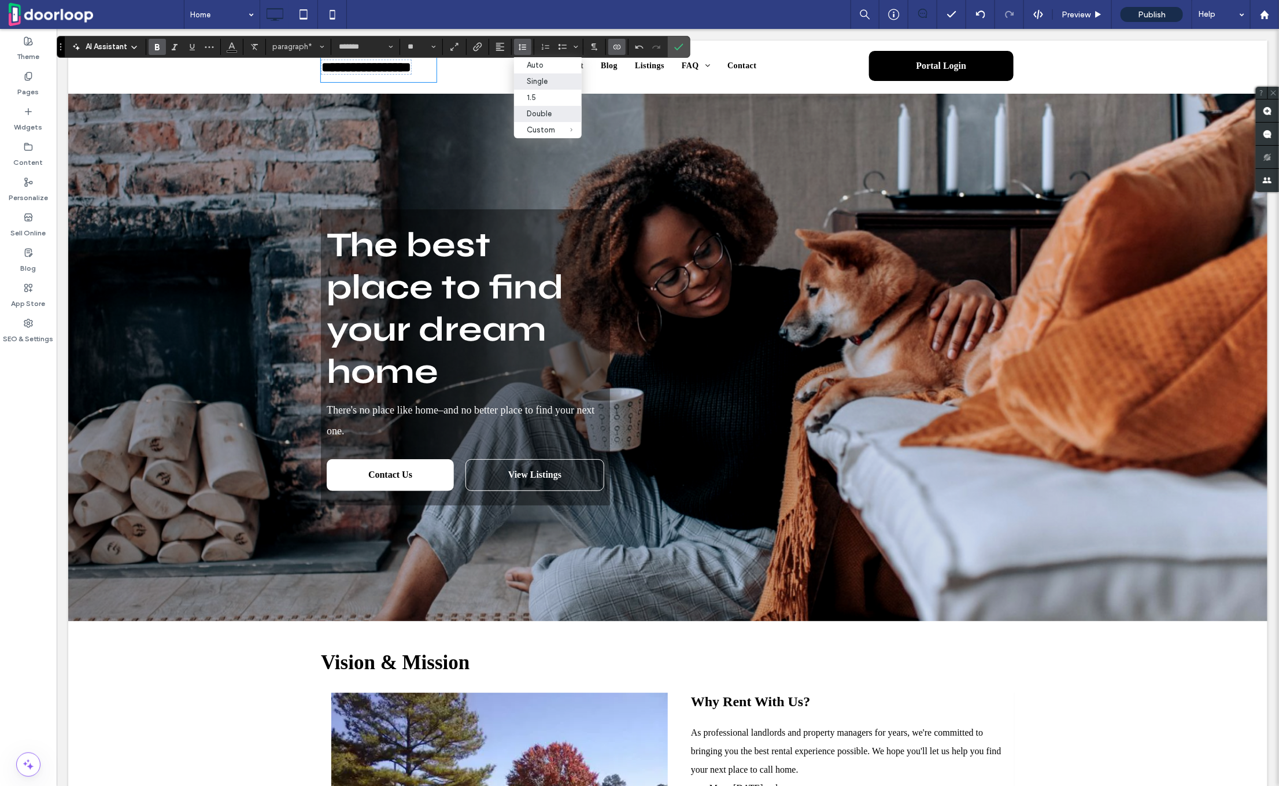
click at [530, 82] on div "Single" at bounding box center [541, 81] width 28 height 9
click at [674, 51] on span "Confirm" at bounding box center [676, 46] width 5 height 21
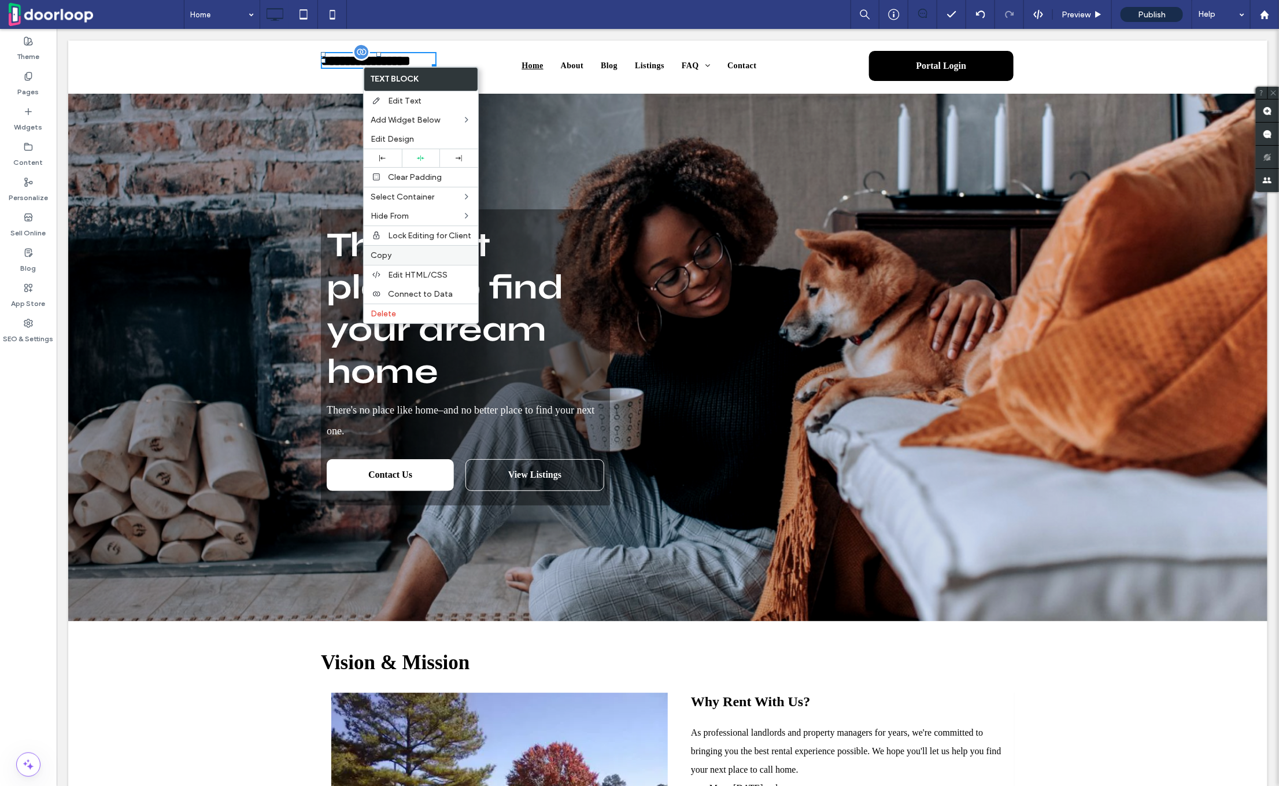
click at [394, 254] on label "Copy" at bounding box center [421, 255] width 101 height 10
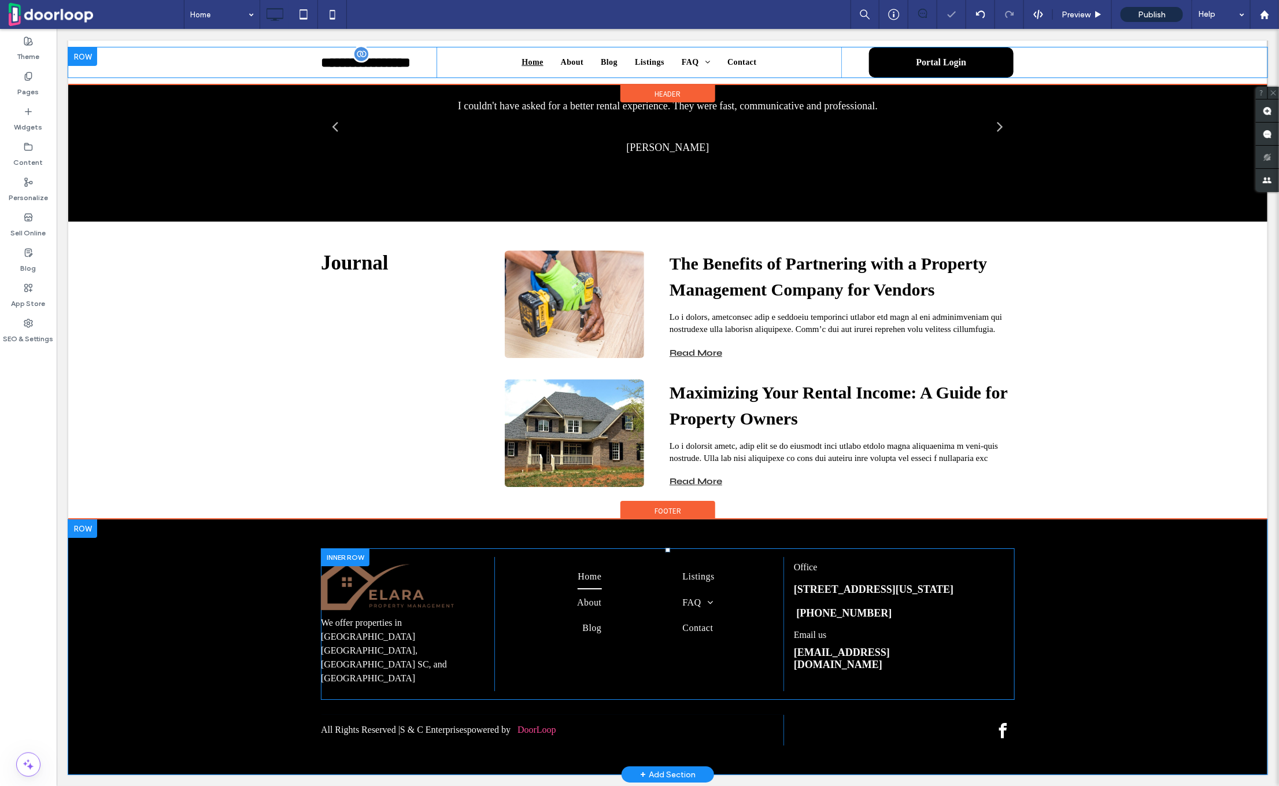
scroll to position [1975, 0]
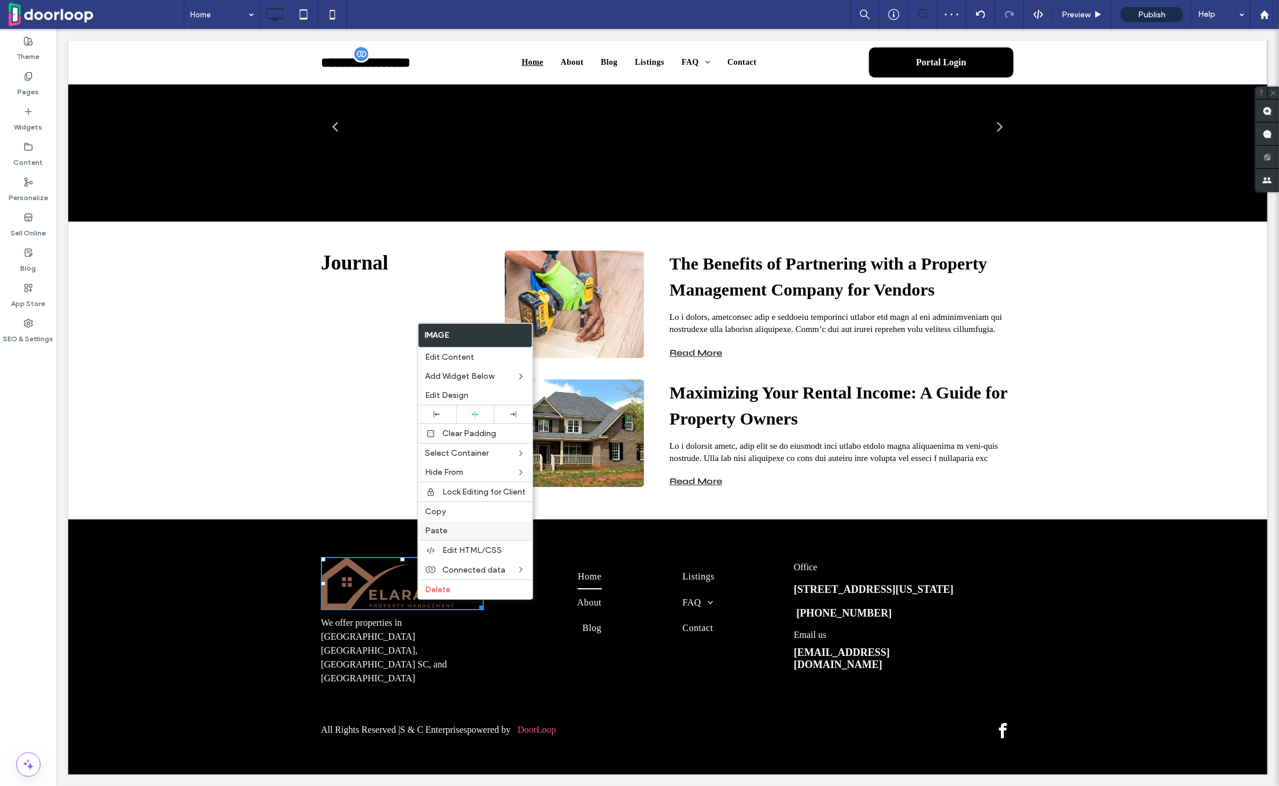
click at [444, 533] on span "Paste" at bounding box center [436, 531] width 23 height 10
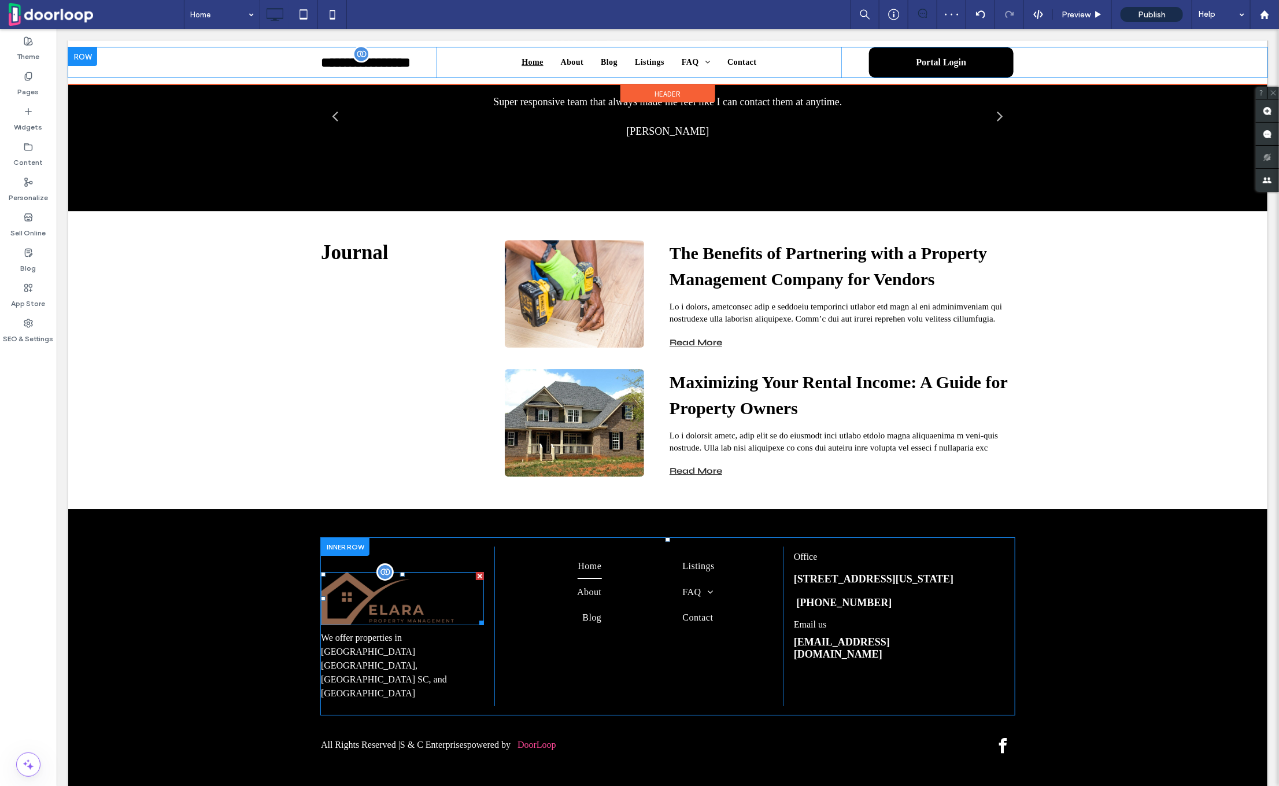
click at [478, 579] on div at bounding box center [479, 575] width 8 height 8
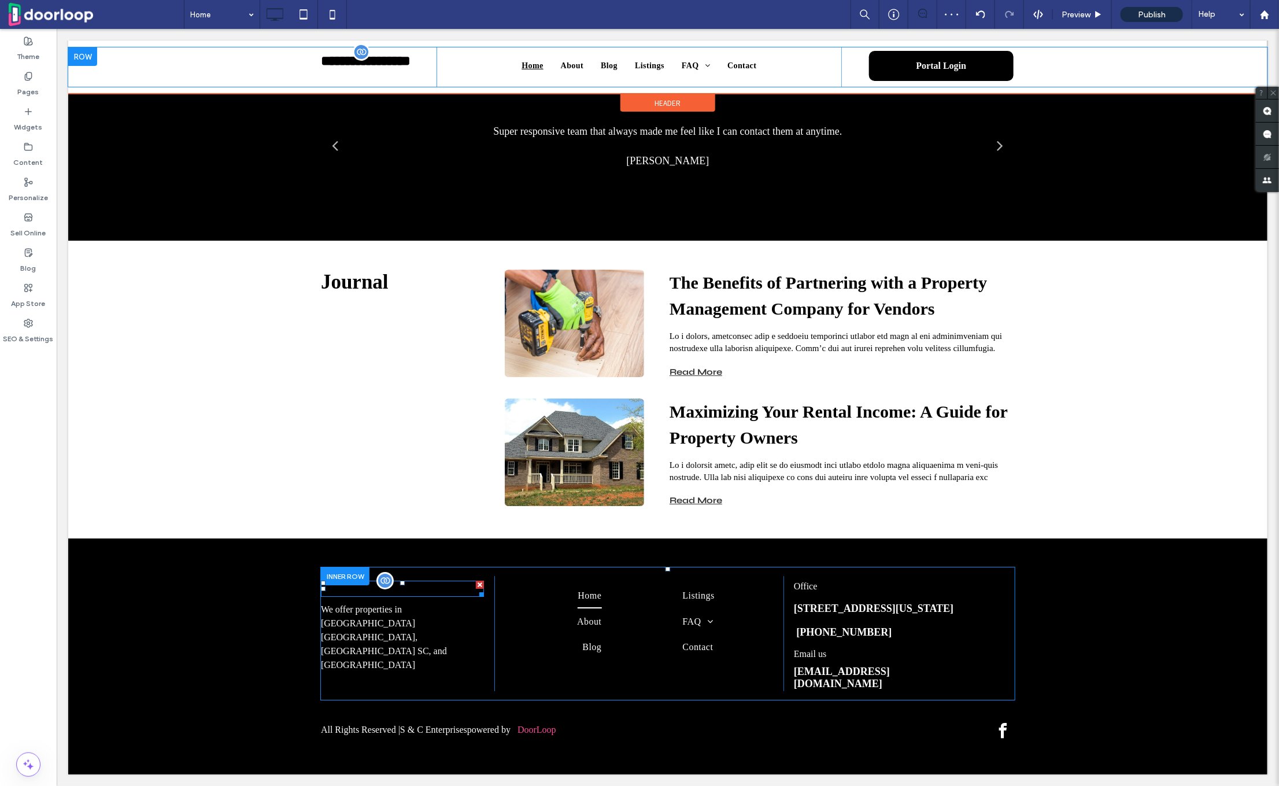
click at [409, 581] on span "S & C Enterprises" at bounding box center [374, 588] width 108 height 15
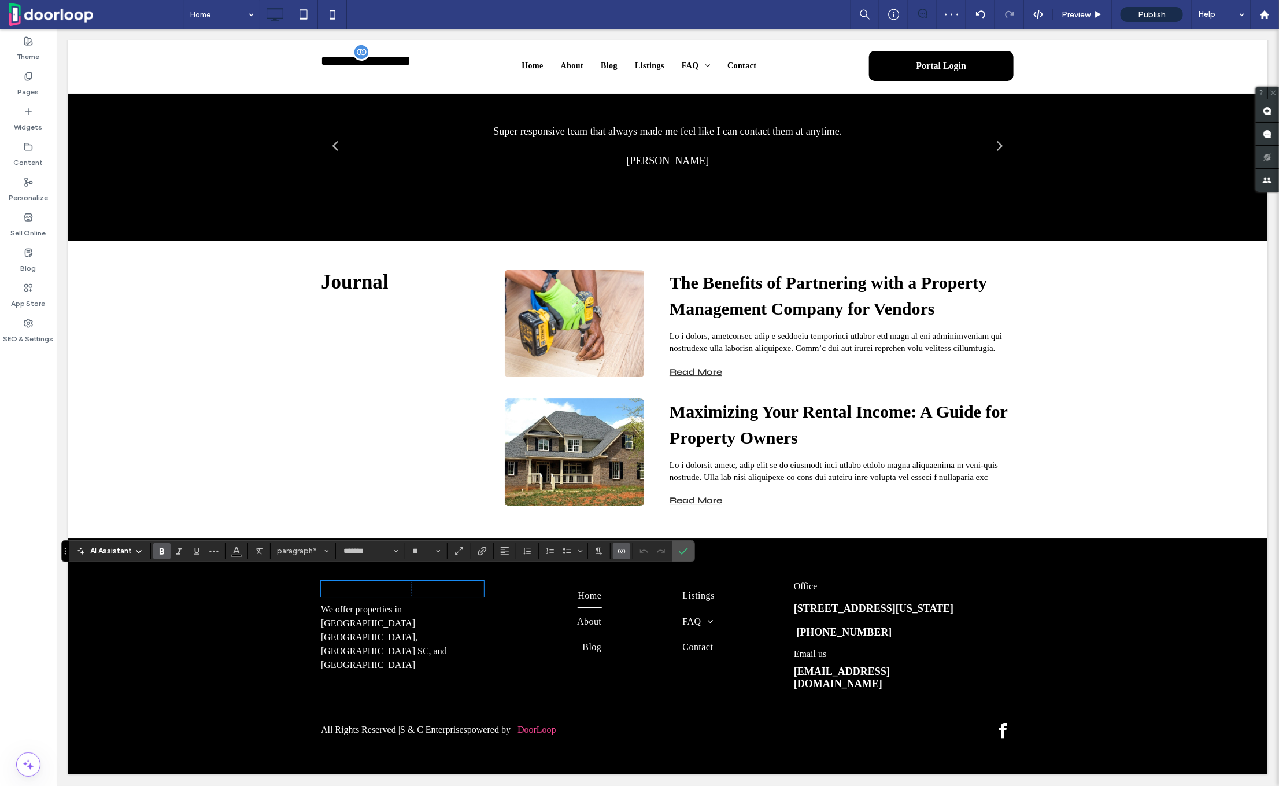
scroll to position [1984, 0]
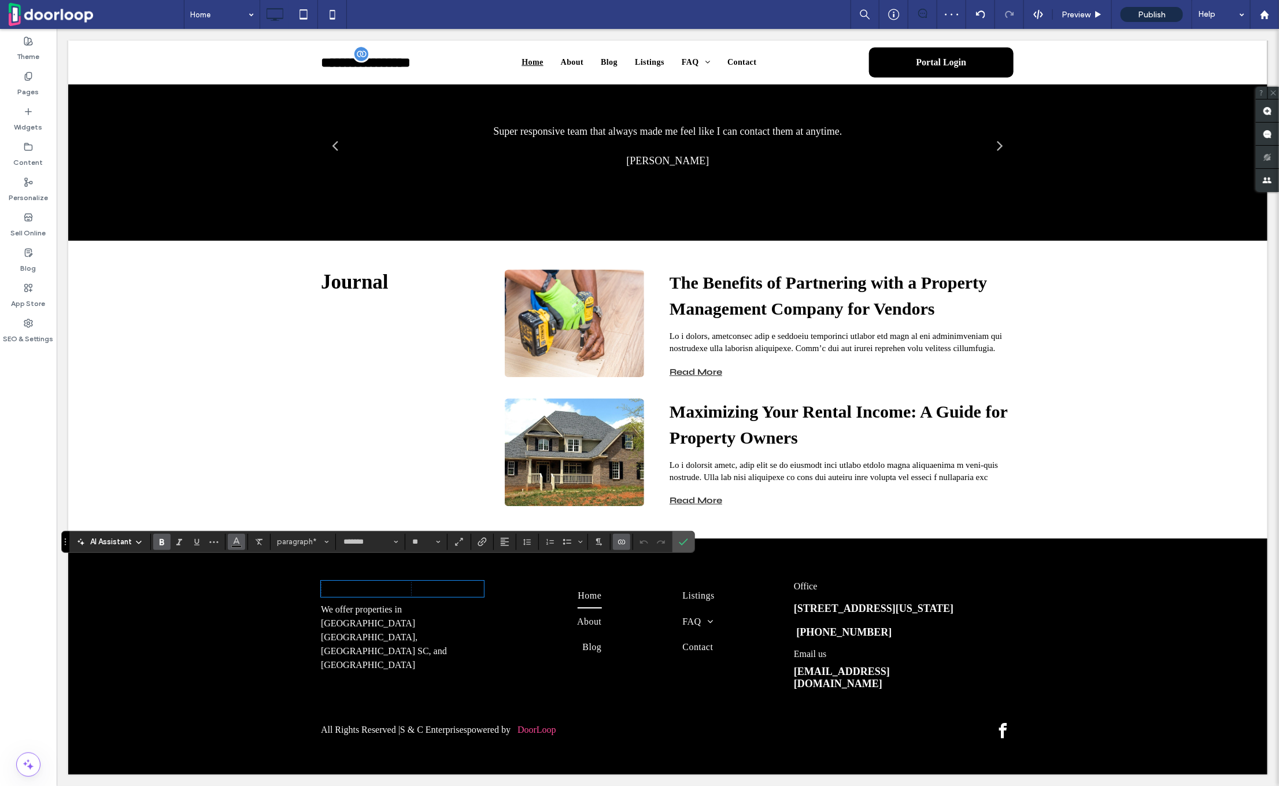
click at [235, 539] on use "Color" at bounding box center [237, 540] width 6 height 6
click at [279, 351] on div at bounding box center [276, 348] width 12 height 12
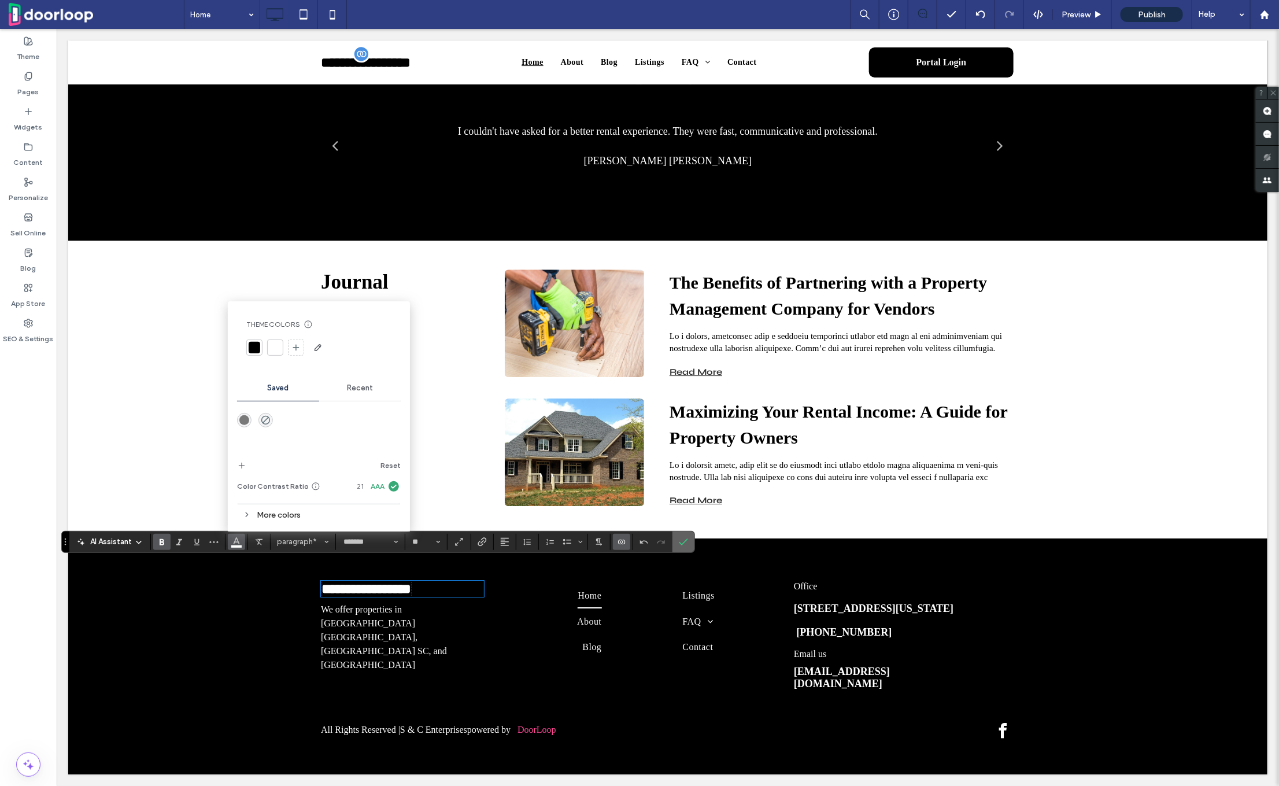
click at [679, 540] on icon "Confirm" at bounding box center [683, 541] width 9 height 9
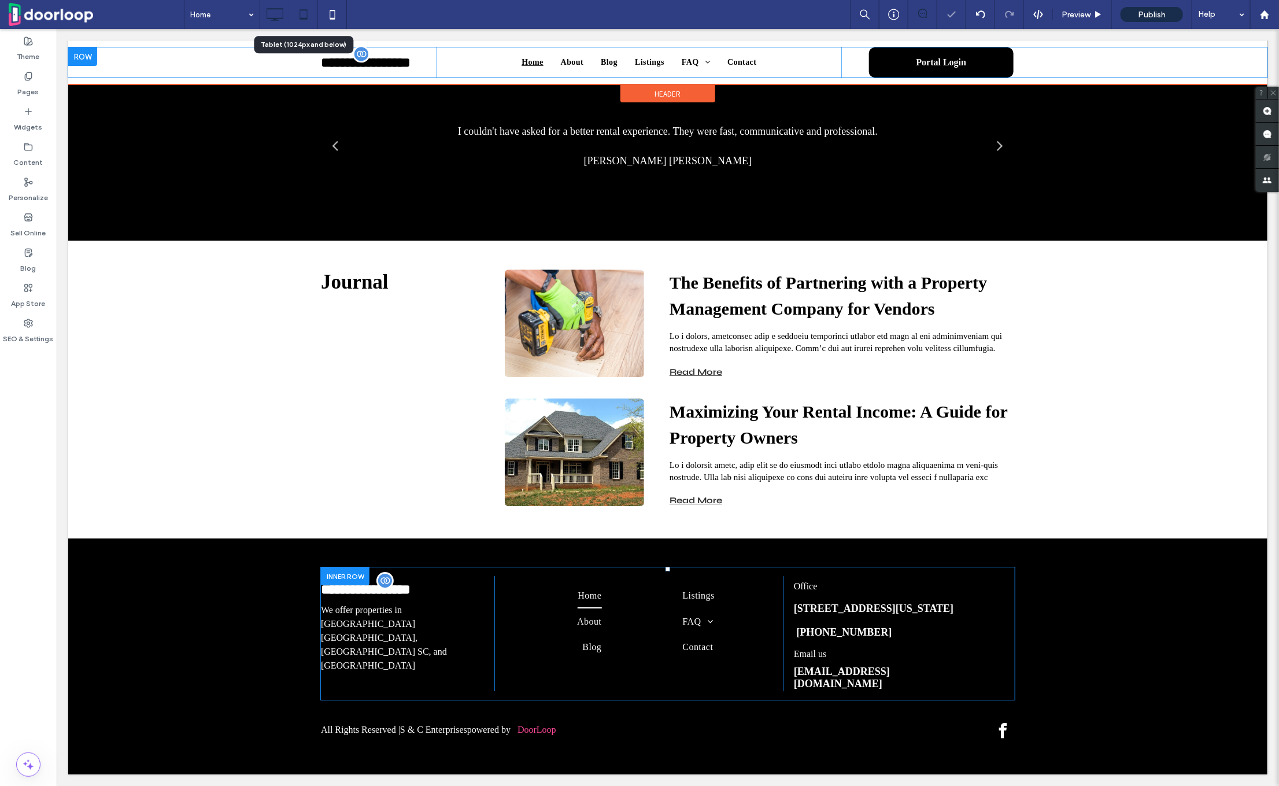
click at [307, 17] on use at bounding box center [304, 14] width 8 height 10
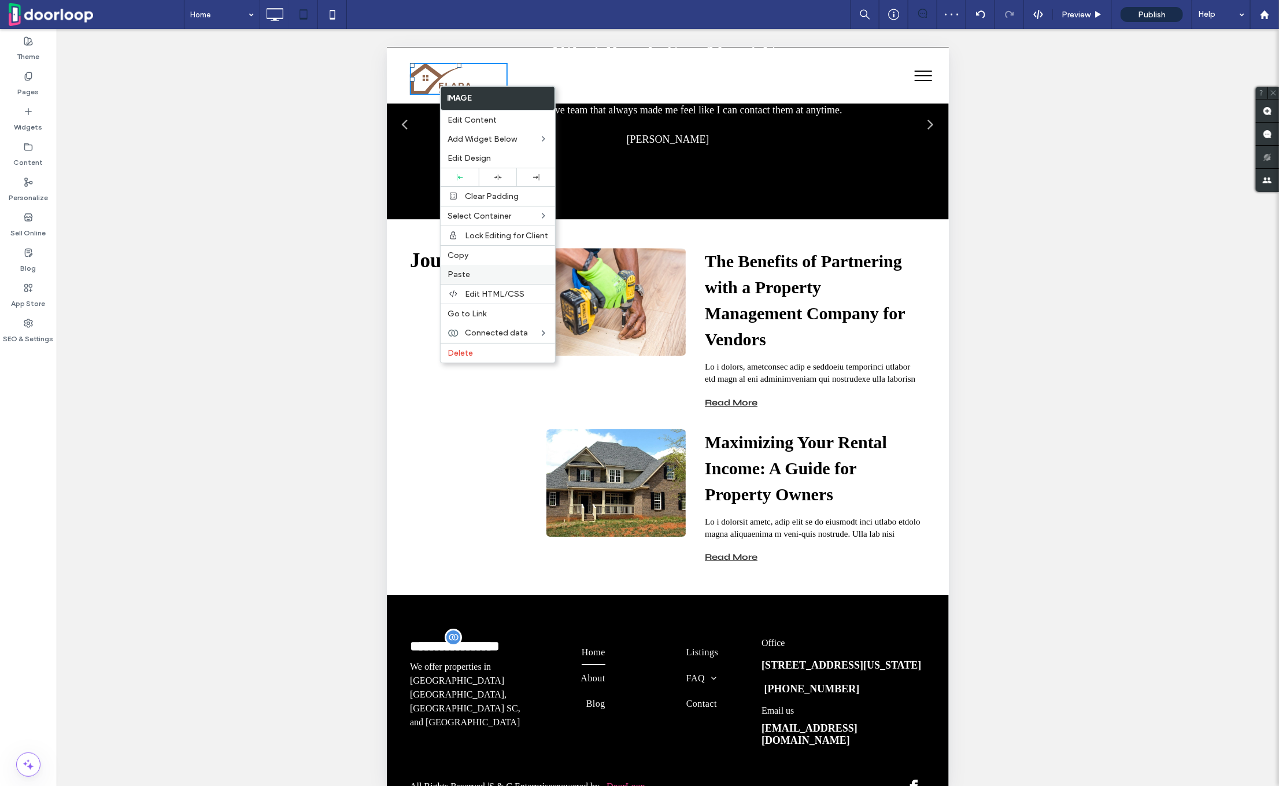
click at [474, 270] on label "Paste" at bounding box center [498, 275] width 101 height 10
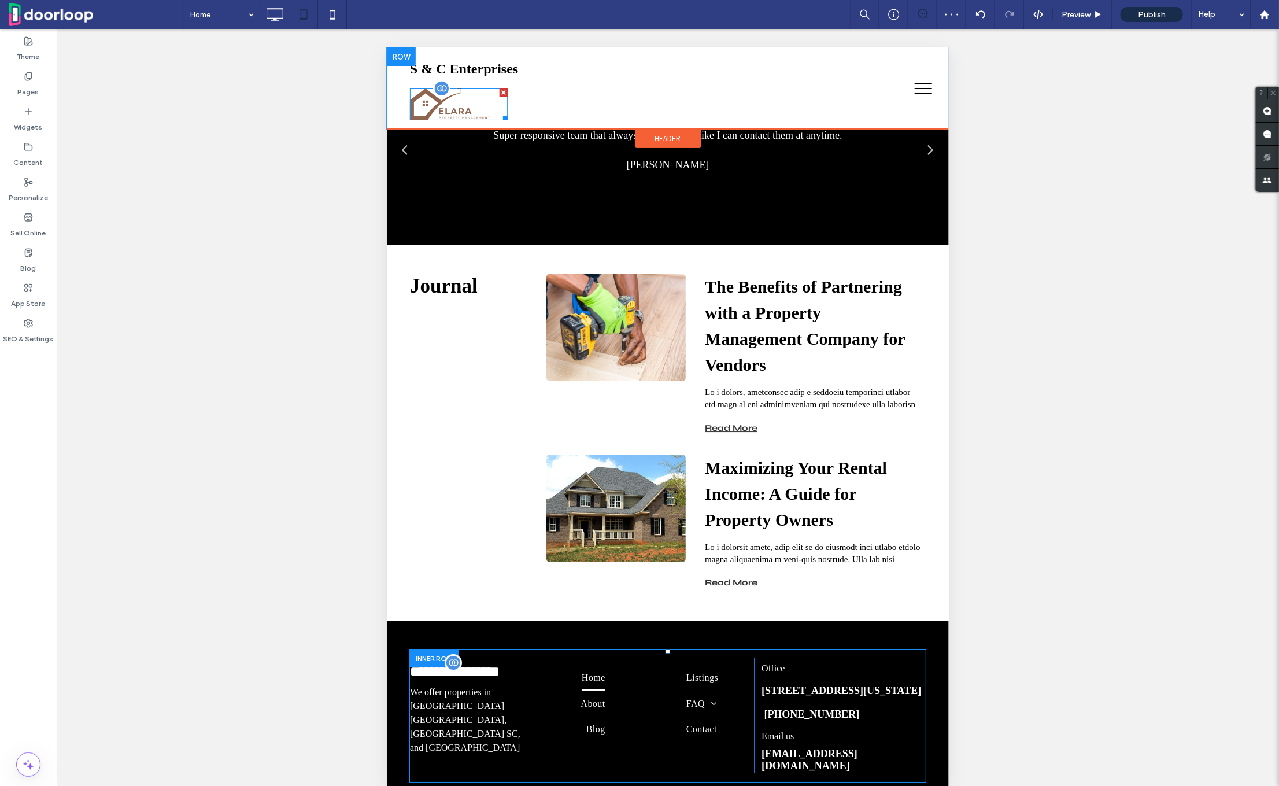
click at [503, 88] on div at bounding box center [503, 92] width 8 height 8
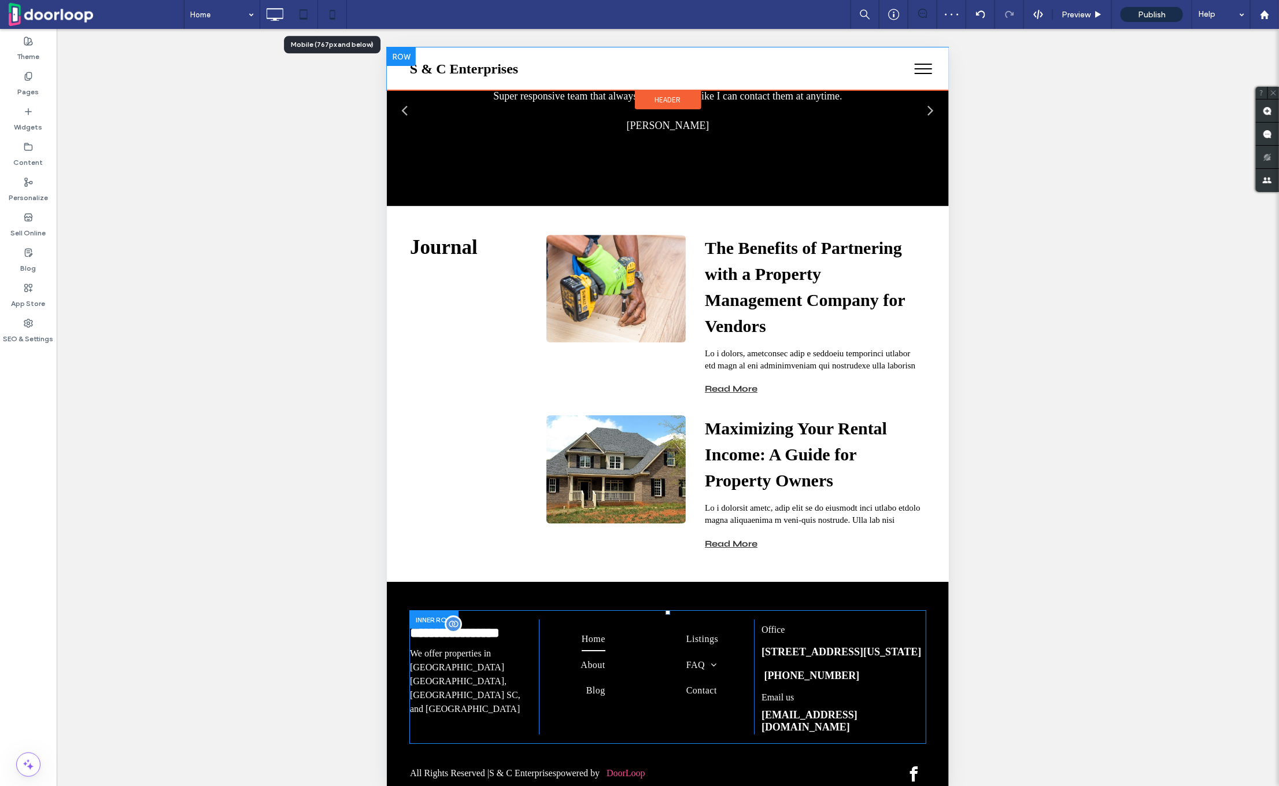
click at [333, 14] on icon at bounding box center [332, 14] width 23 height 23
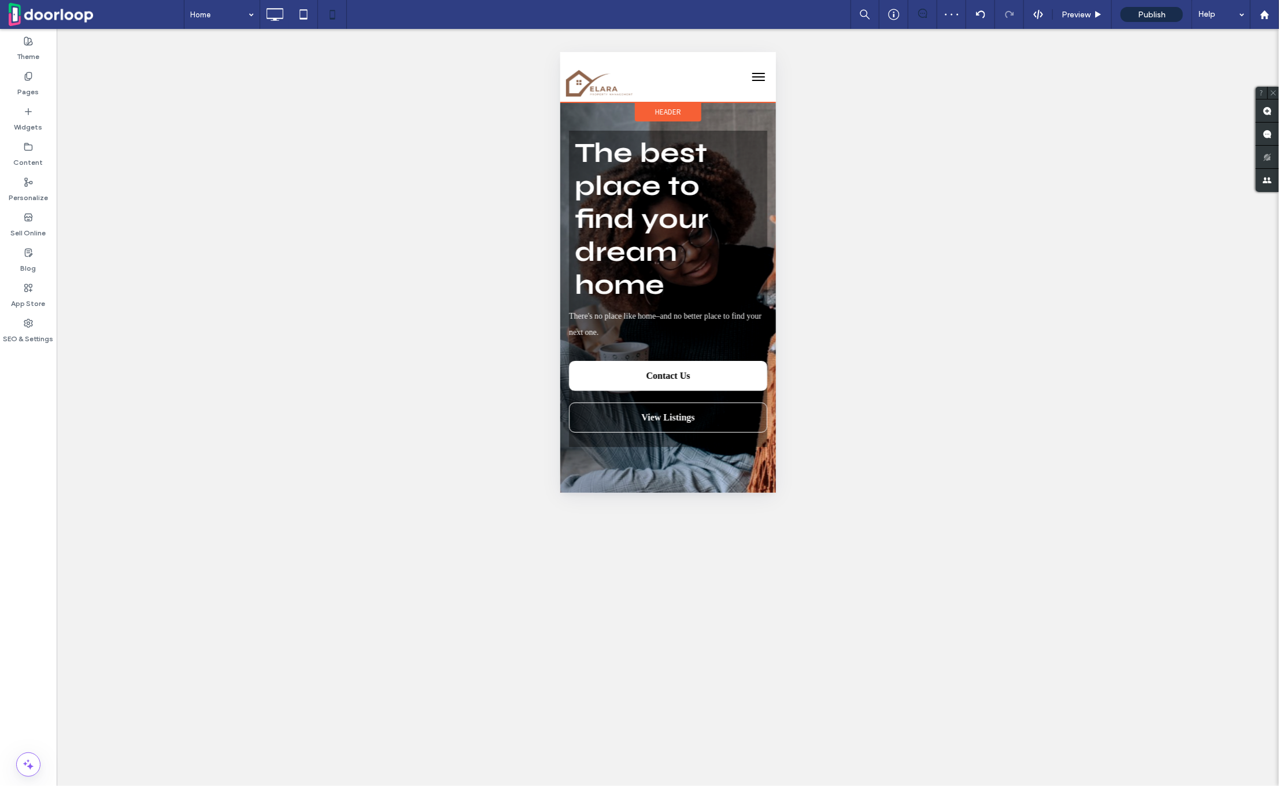
scroll to position [0, 0]
click at [666, 112] on span "Header" at bounding box center [668, 111] width 26 height 10
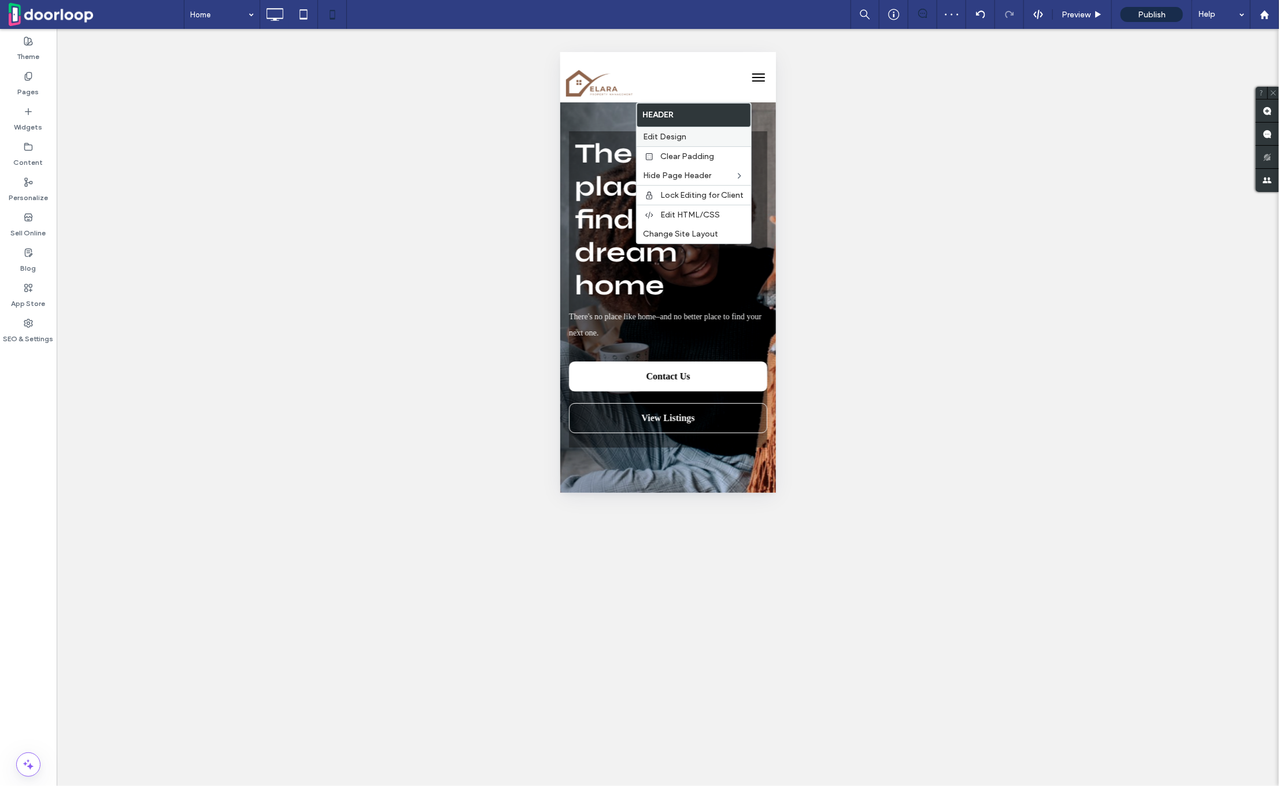
click at [681, 138] on span "Edit Design" at bounding box center [665, 137] width 43 height 10
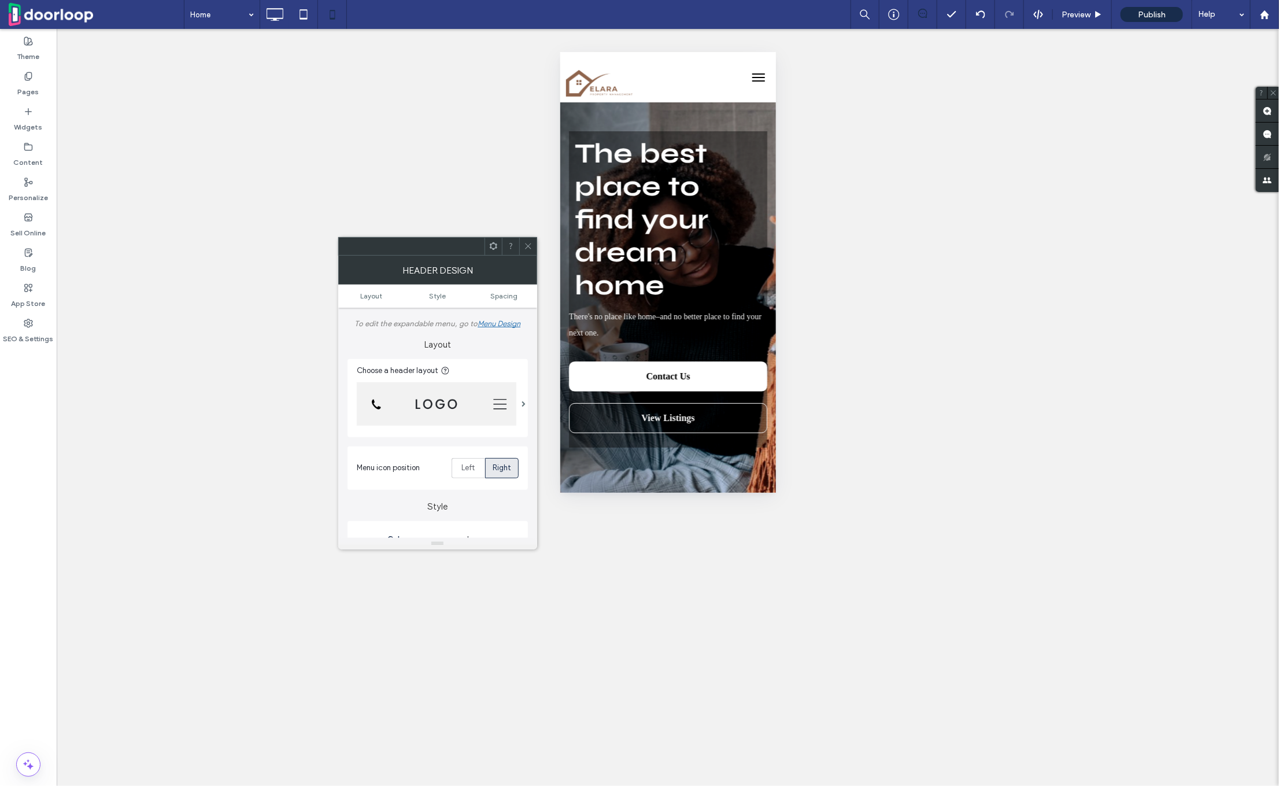
click at [437, 405] on img at bounding box center [437, 403] width 160 height 43
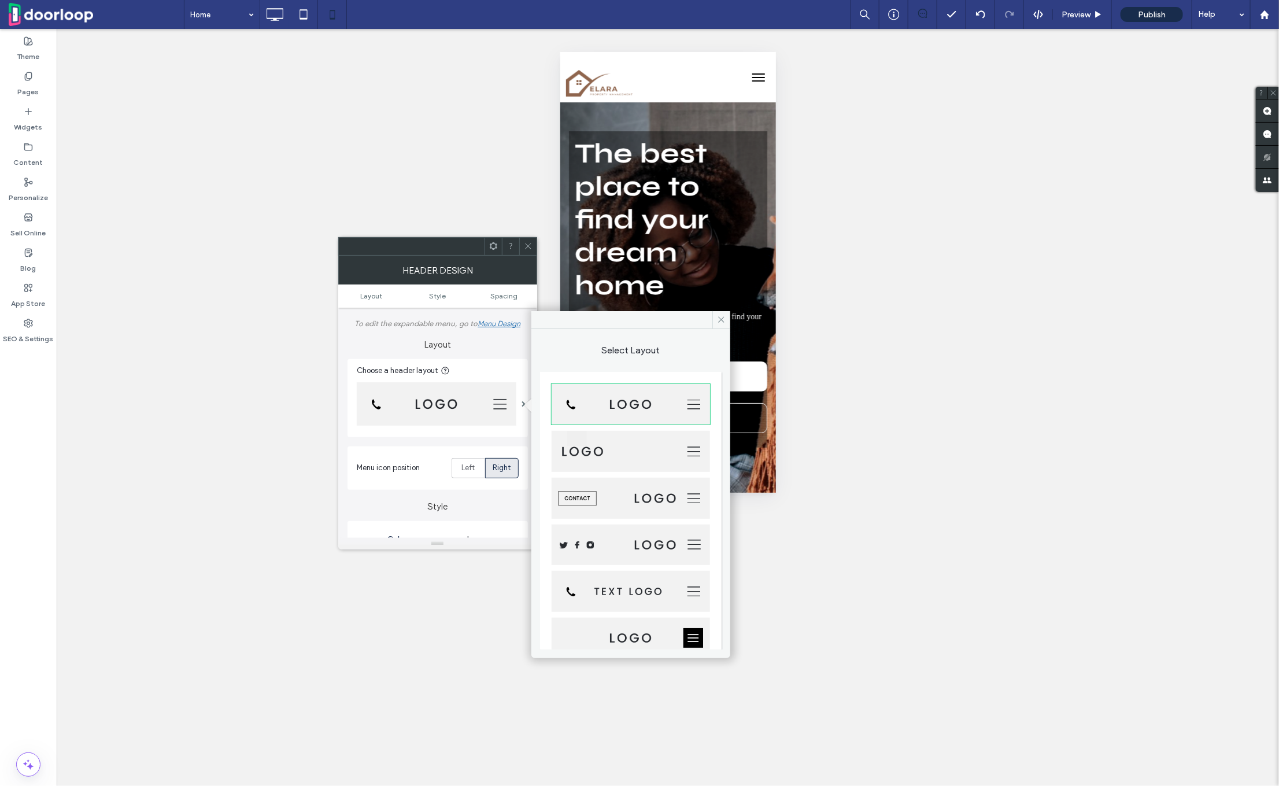
click at [640, 599] on img at bounding box center [631, 591] width 158 height 41
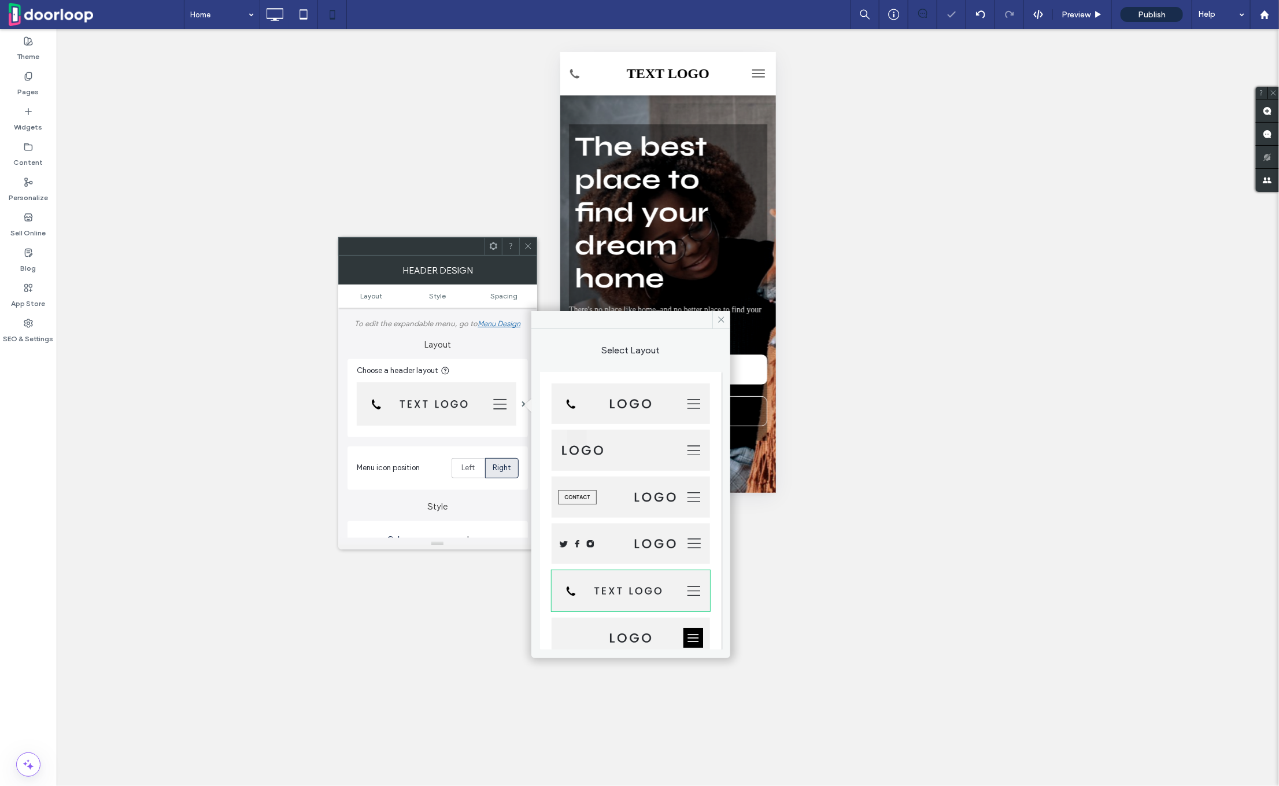
click at [529, 244] on use at bounding box center [528, 246] width 6 height 6
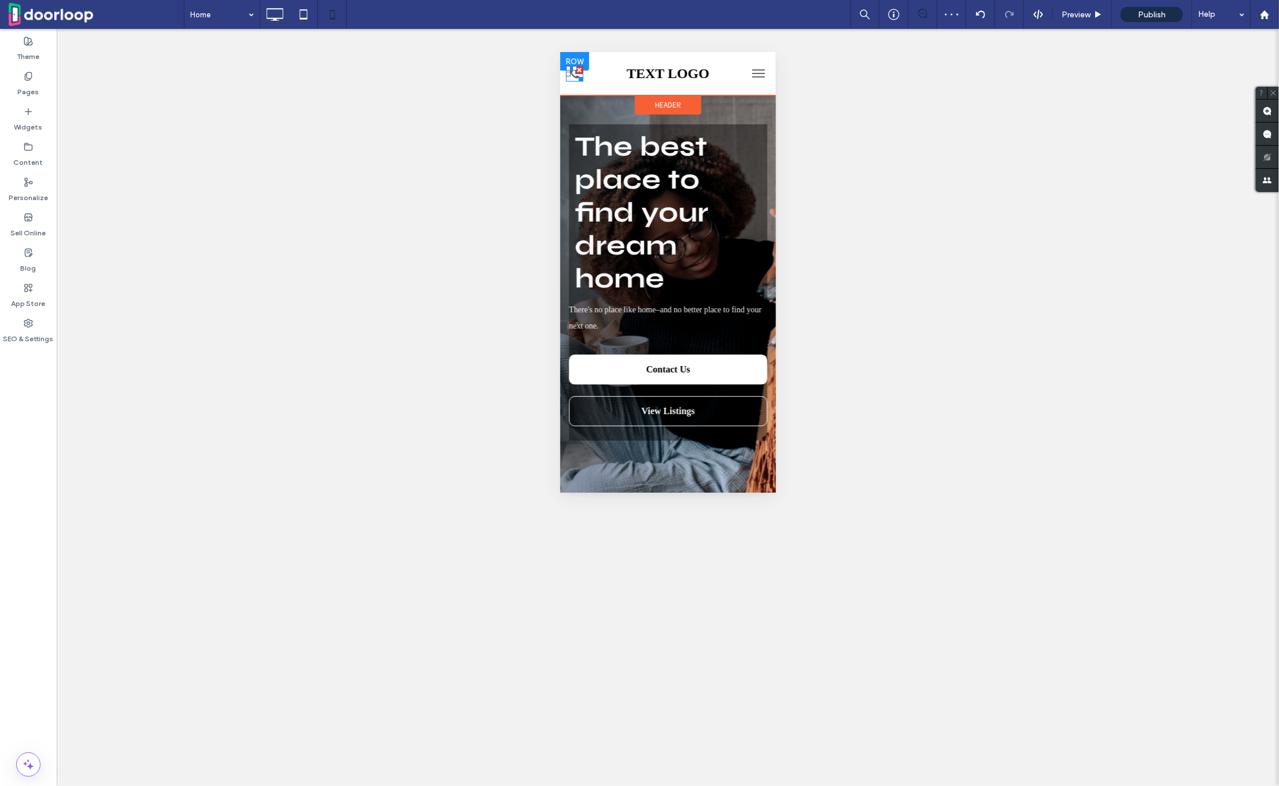
click at [578, 69] on div at bounding box center [579, 69] width 8 height 8
click at [654, 71] on span "TEXT LOGO" at bounding box center [667, 72] width 83 height 15
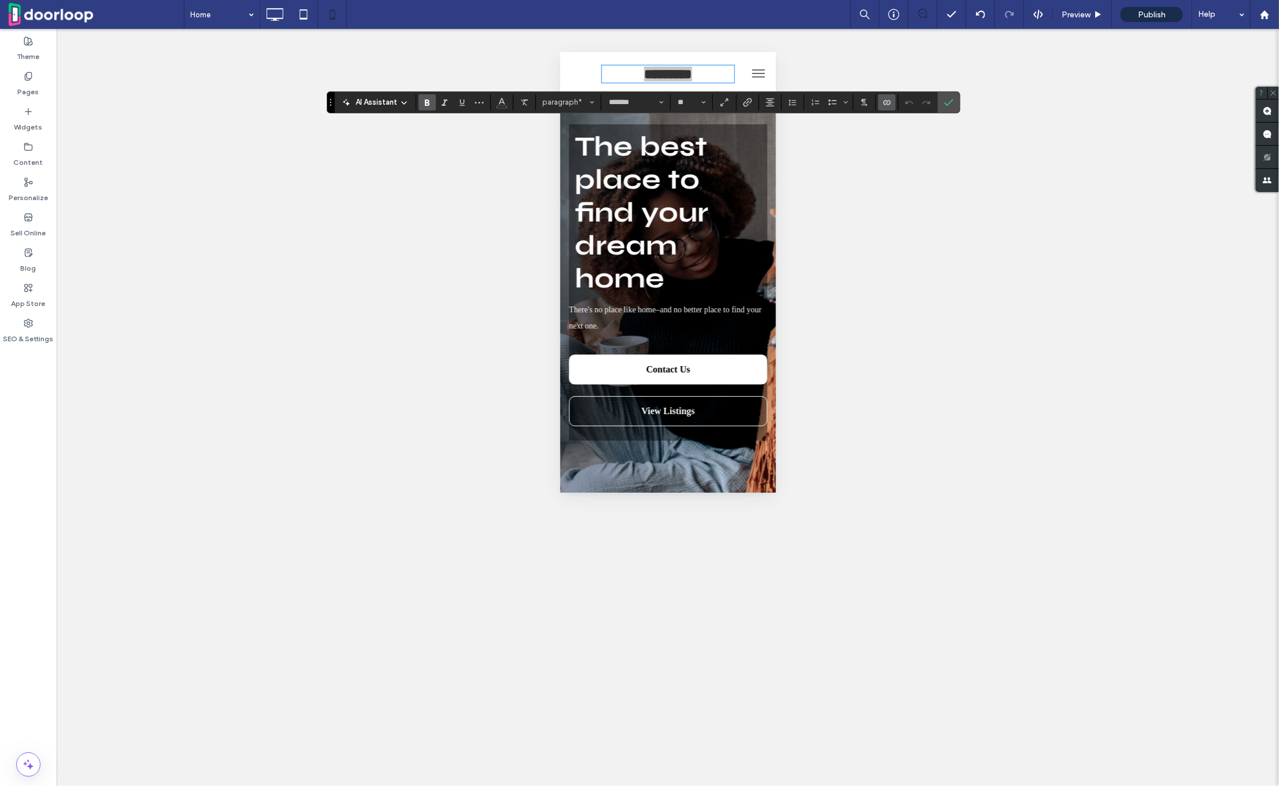
click at [889, 100] on icon "Connect To Data" at bounding box center [887, 102] width 9 height 9
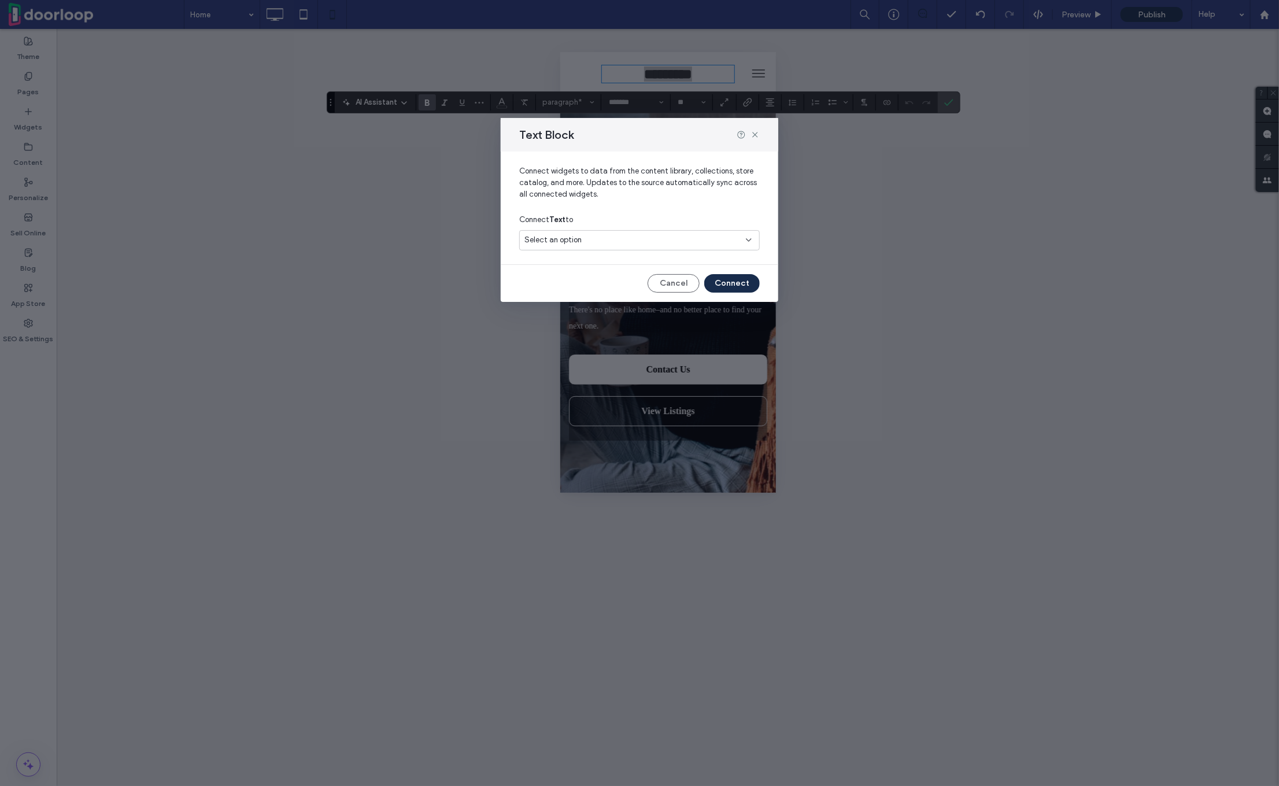
click at [626, 242] on div "Select an option" at bounding box center [633, 240] width 216 height 12
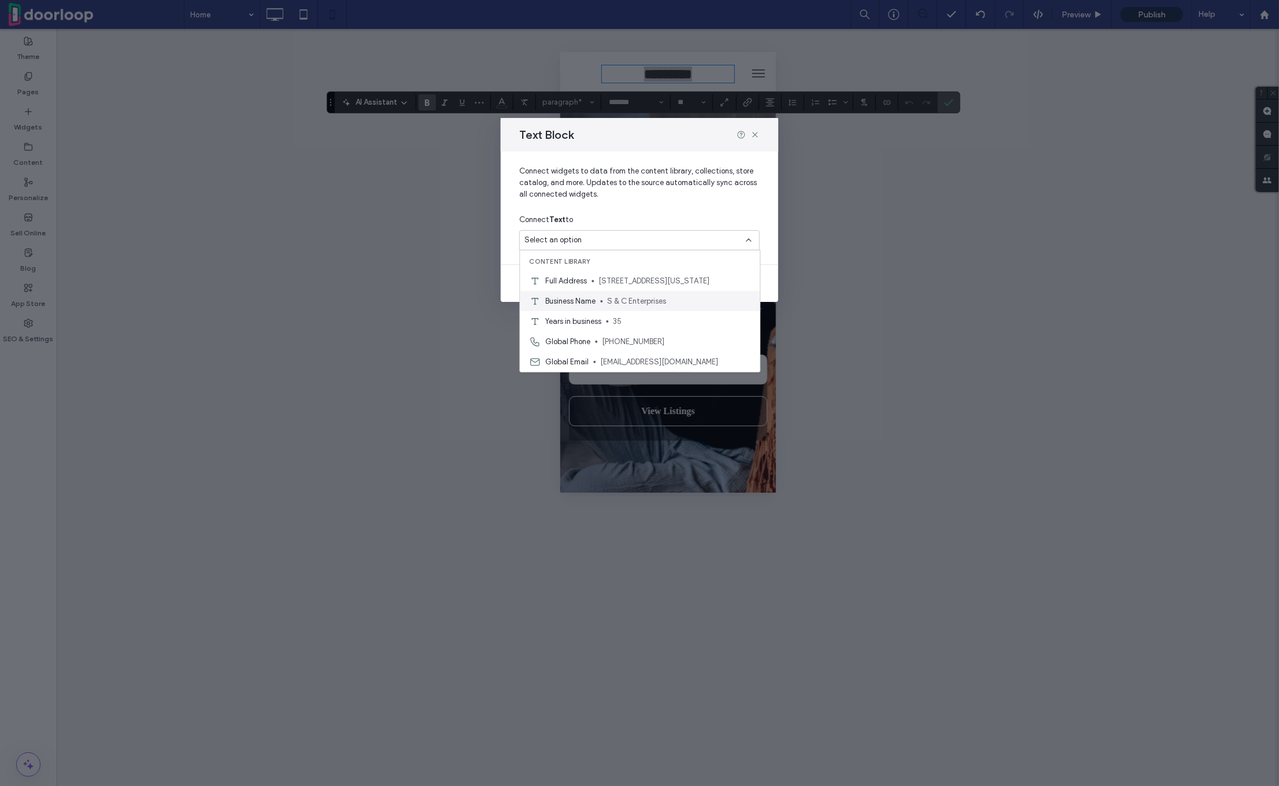
click at [619, 298] on span "S & C Enterprises" at bounding box center [679, 302] width 143 height 12
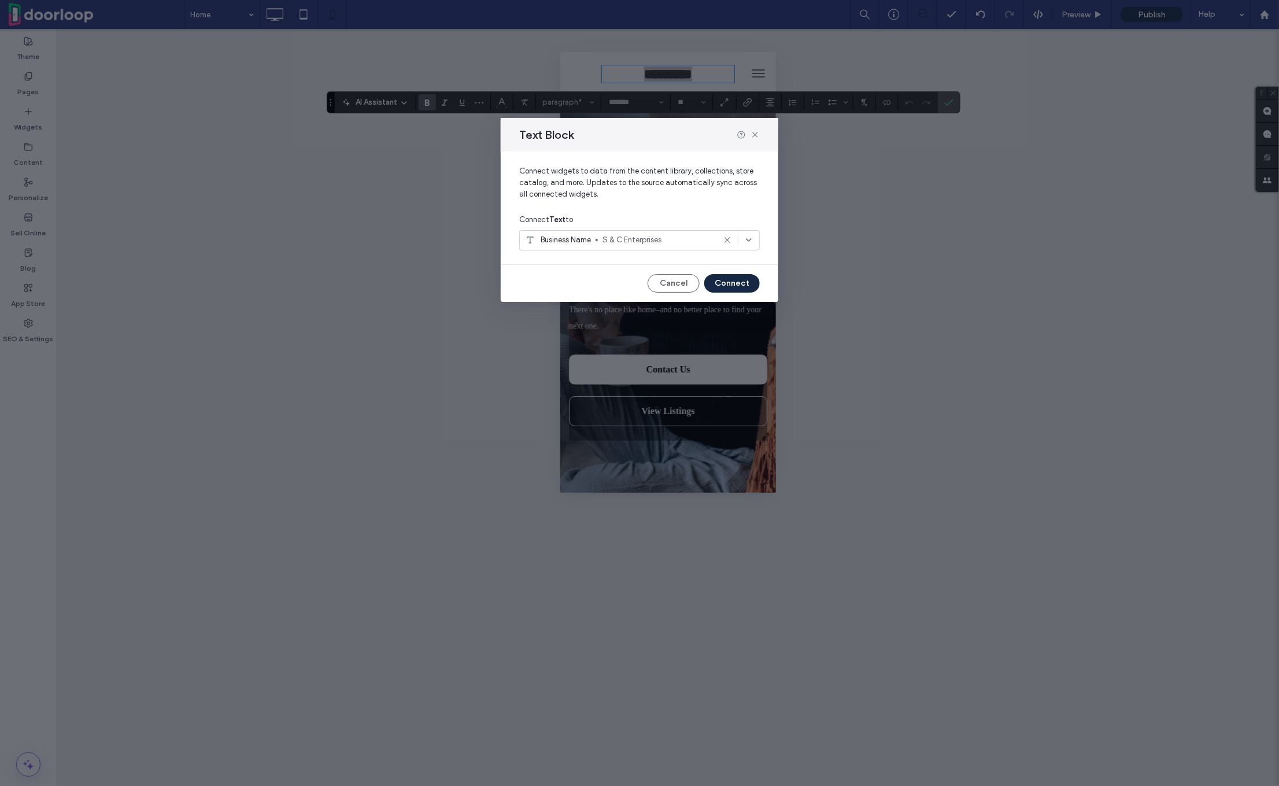
click at [726, 283] on button "Connect" at bounding box center [732, 283] width 56 height 19
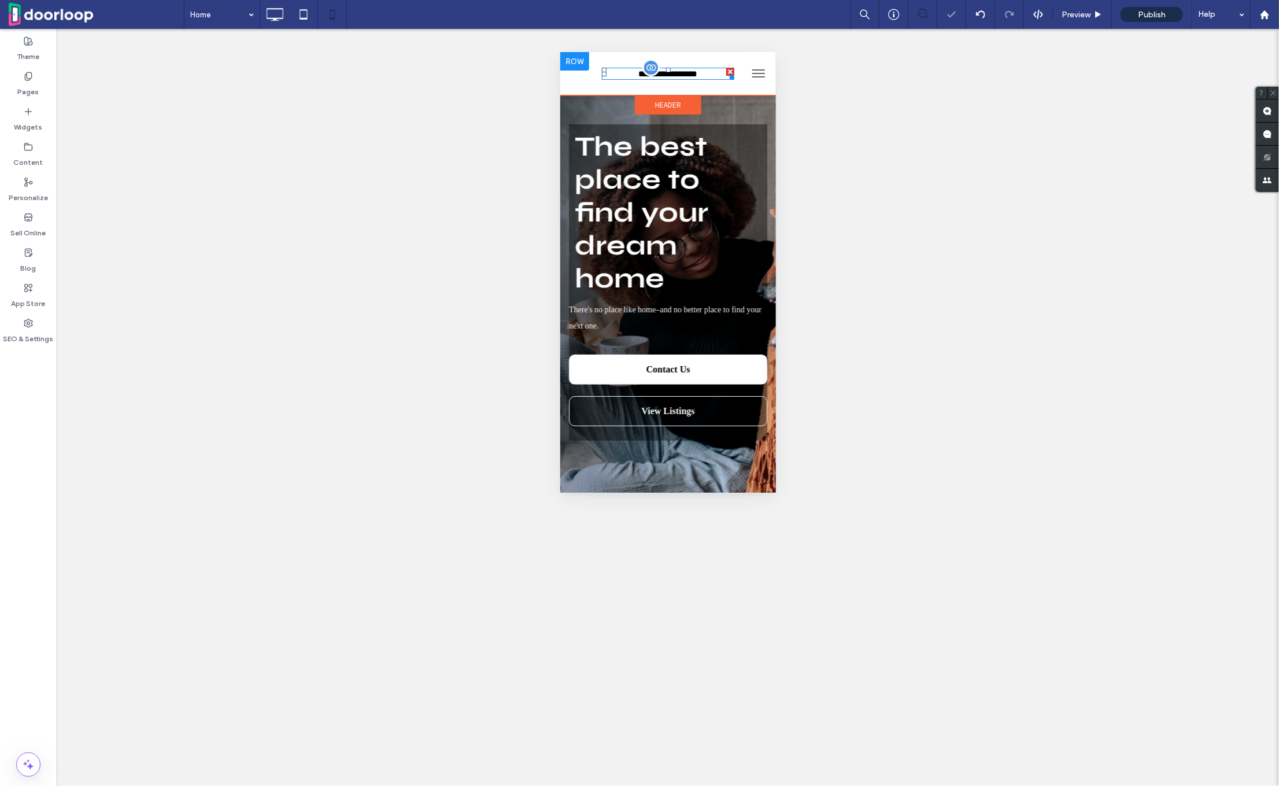
click at [666, 76] on span "**********" at bounding box center [667, 73] width 59 height 9
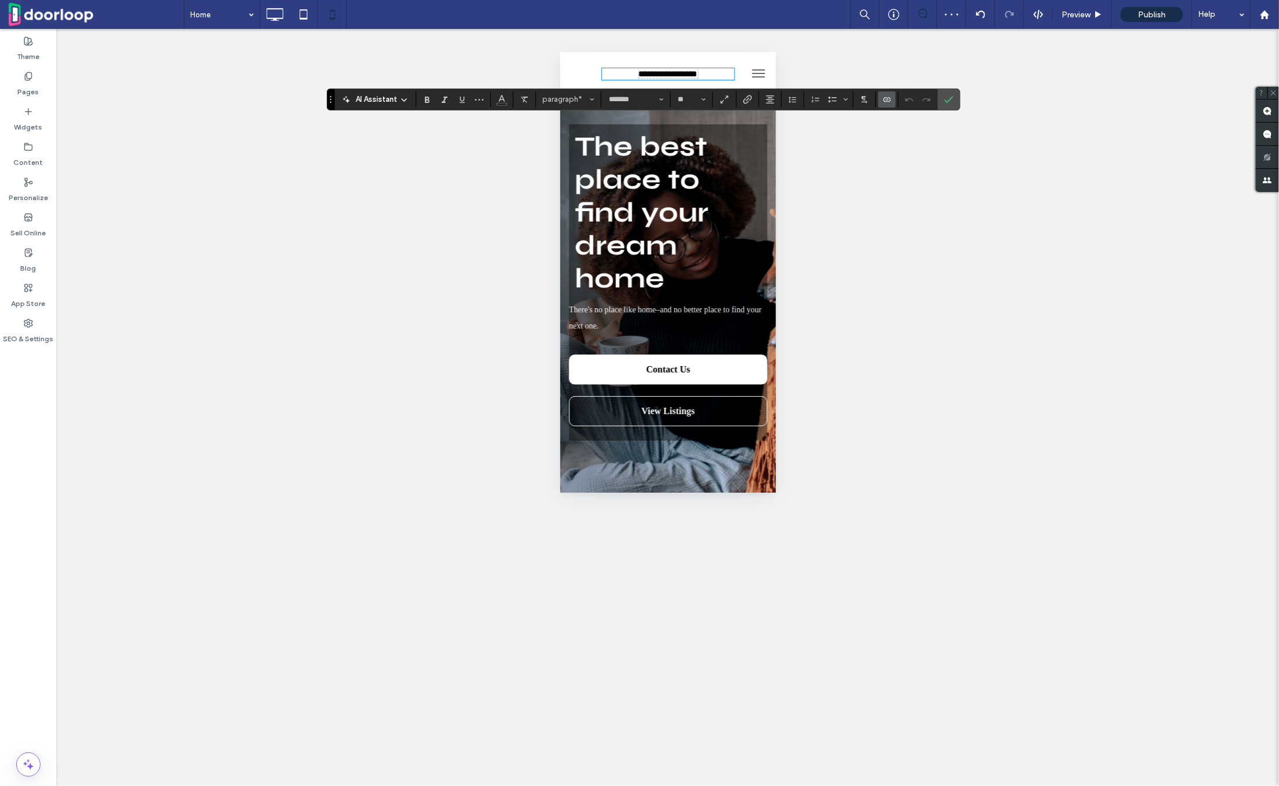
click at [666, 76] on span "**********" at bounding box center [667, 73] width 59 height 9
click at [432, 97] on label "Bold" at bounding box center [427, 99] width 17 height 16
click at [688, 102] on input "**" at bounding box center [688, 99] width 23 height 9
click at [692, 235] on label "18" at bounding box center [691, 231] width 37 height 16
click at [707, 99] on button "**" at bounding box center [692, 99] width 38 height 16
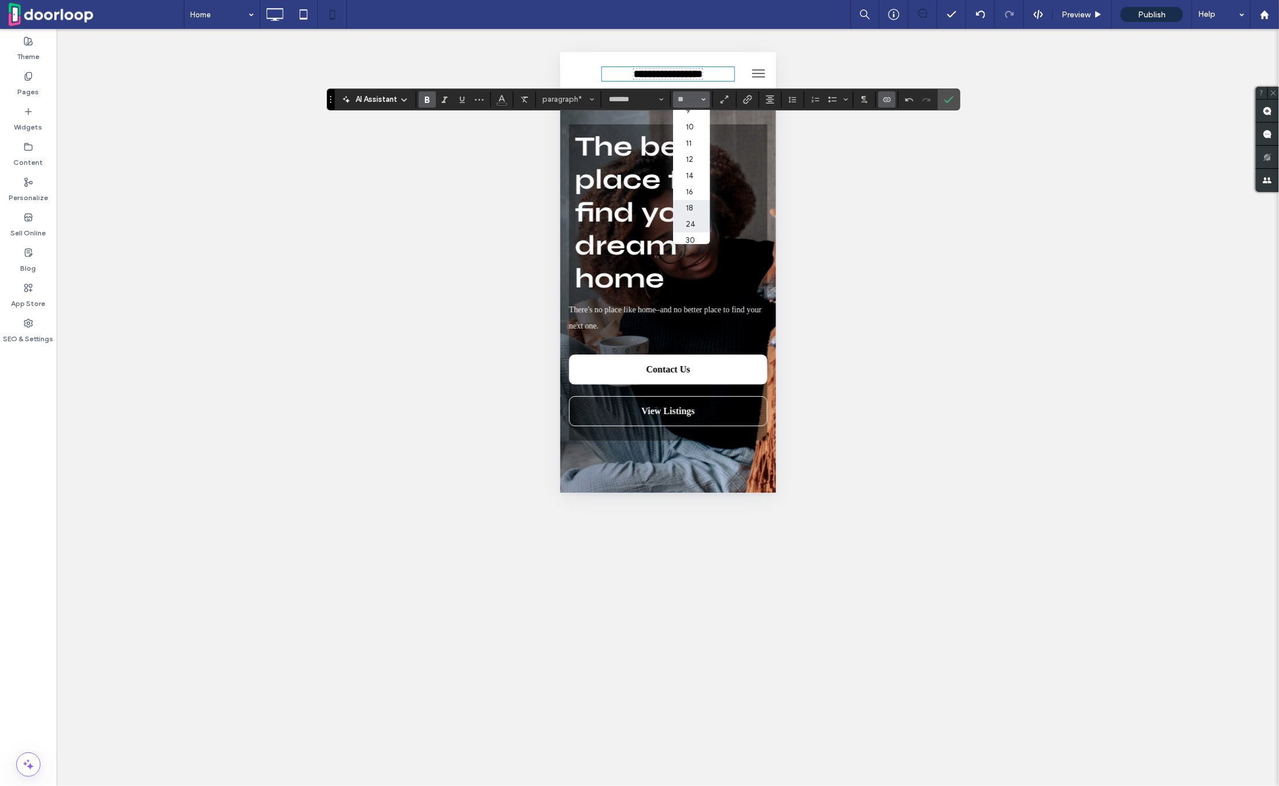
scroll to position [38, 0]
click at [688, 212] on label "24" at bounding box center [691, 209] width 37 height 16
type input "**"
click at [952, 97] on label "Confirm" at bounding box center [948, 99] width 17 height 21
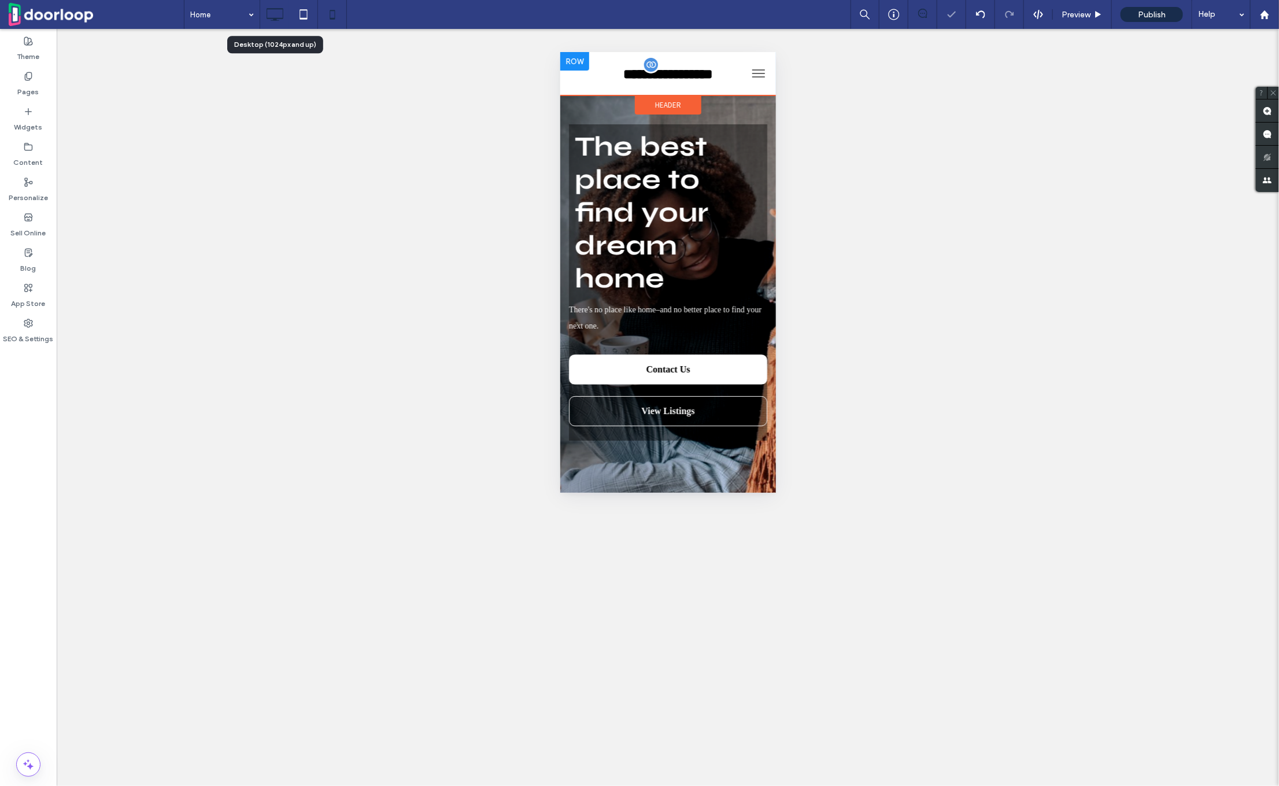
click at [280, 10] on icon at bounding box center [274, 14] width 23 height 23
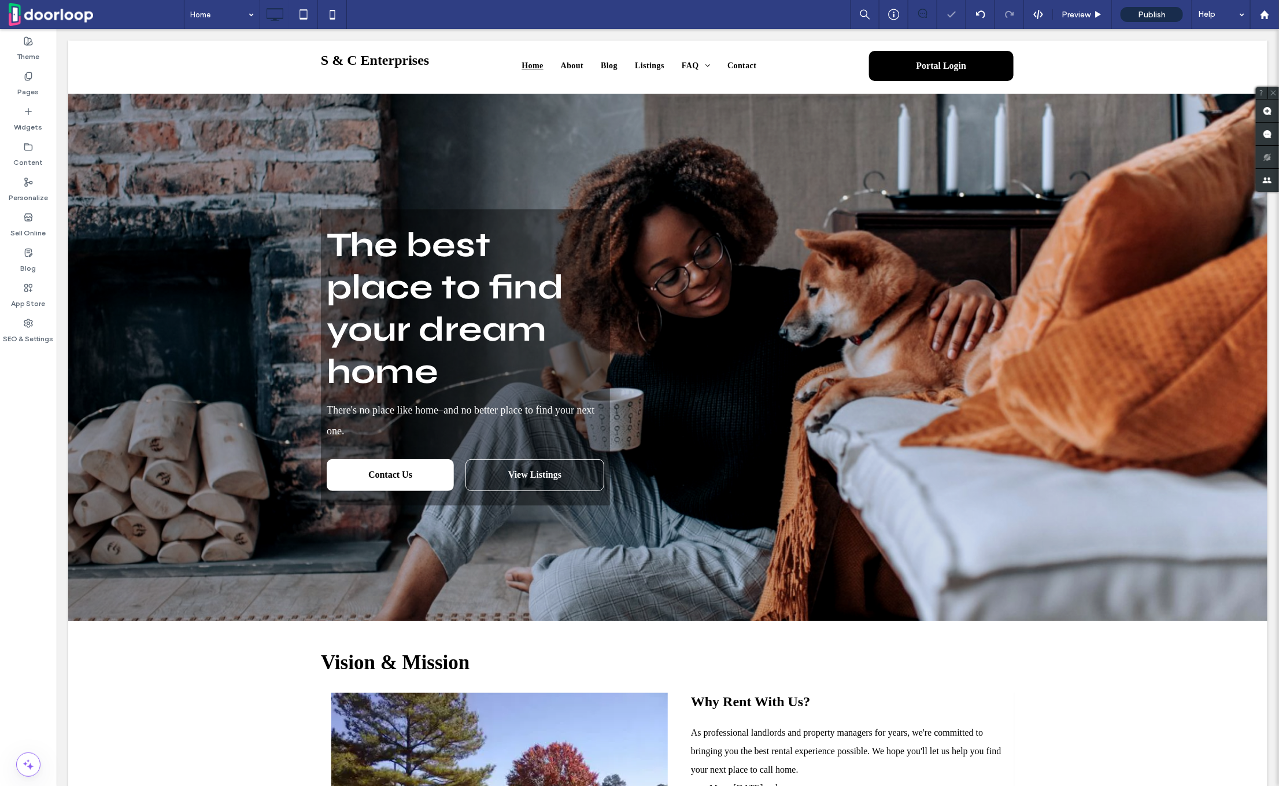
scroll to position [0, 0]
click at [26, 146] on icon at bounding box center [28, 146] width 9 height 9
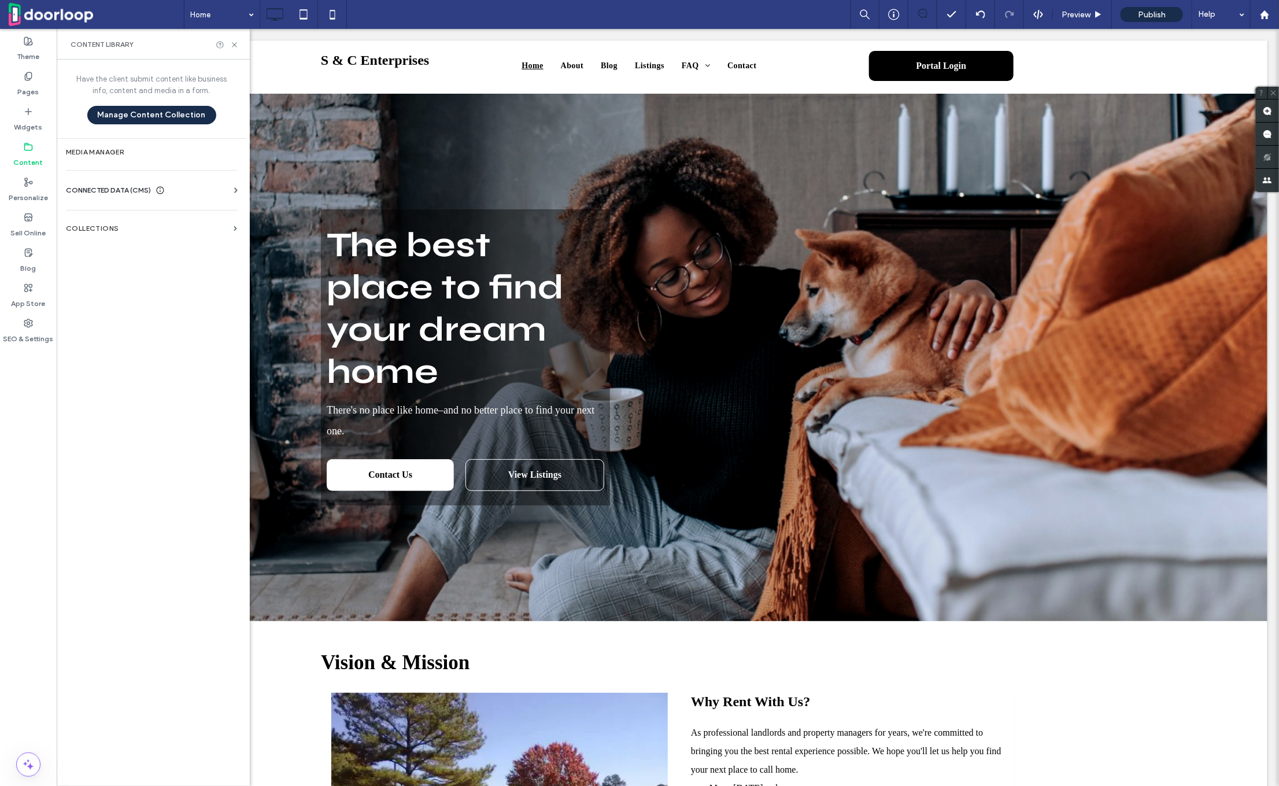
click at [114, 183] on div "CONNECTED DATA (CMS) Business Info Business Text Business Images Find and Repla…" at bounding box center [152, 190] width 190 height 30
click at [121, 189] on span "CONNECTED DATA (CMS)" at bounding box center [108, 190] width 85 height 12
click at [106, 225] on section "Business Info" at bounding box center [154, 218] width 176 height 27
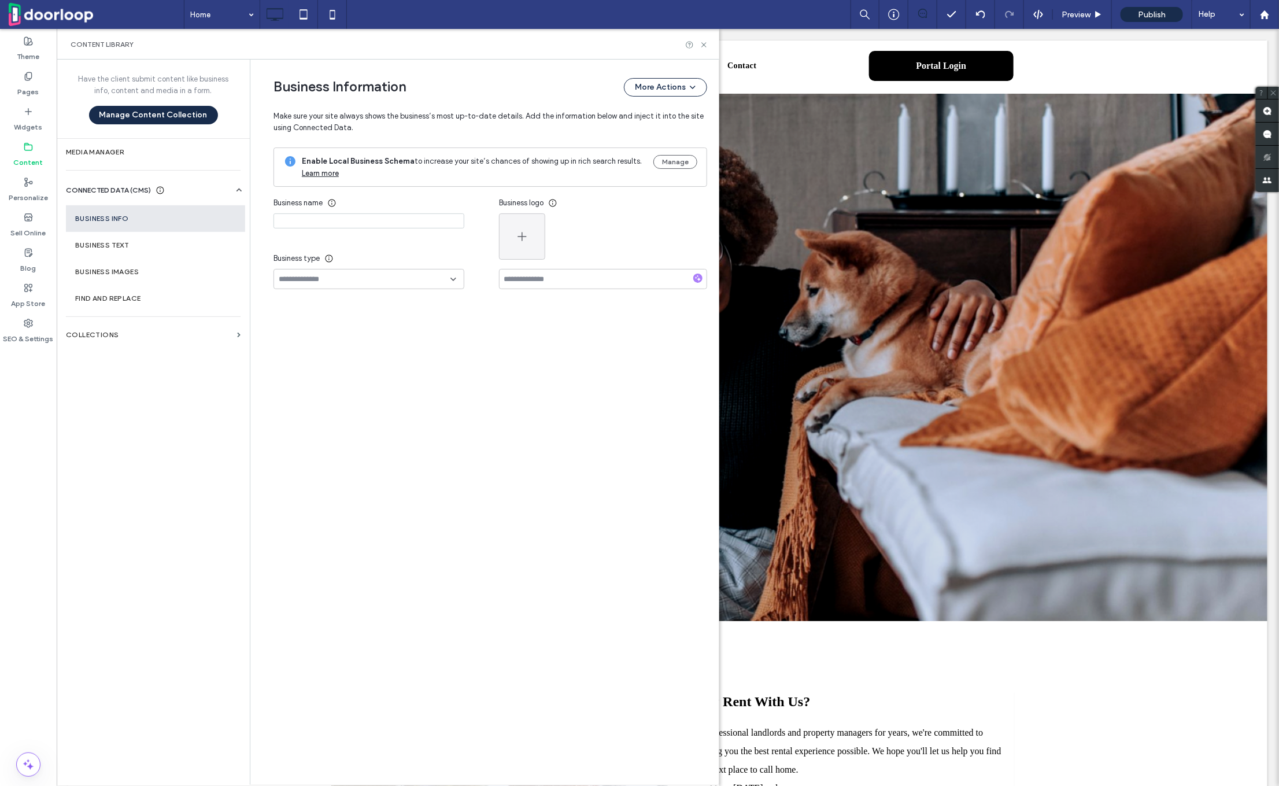
type input "**********"
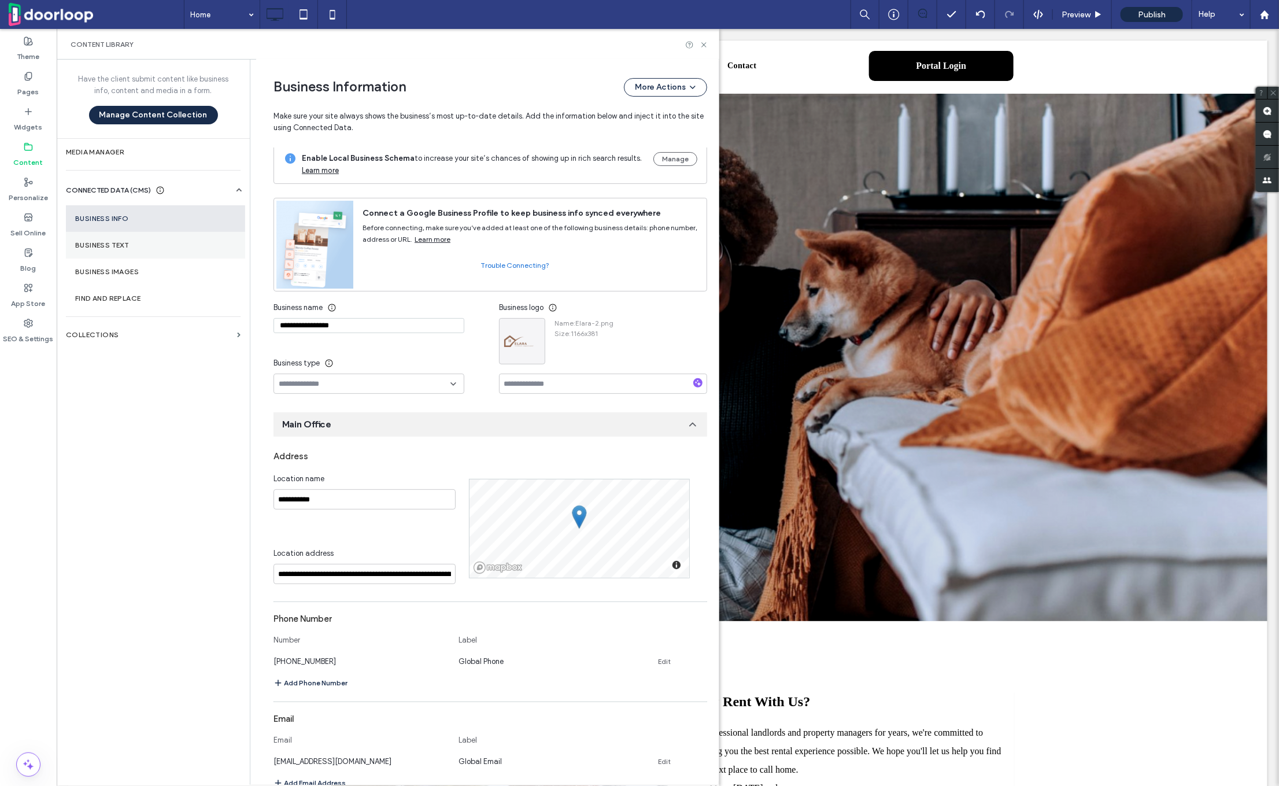
click at [125, 241] on label "Business Text" at bounding box center [155, 245] width 161 height 8
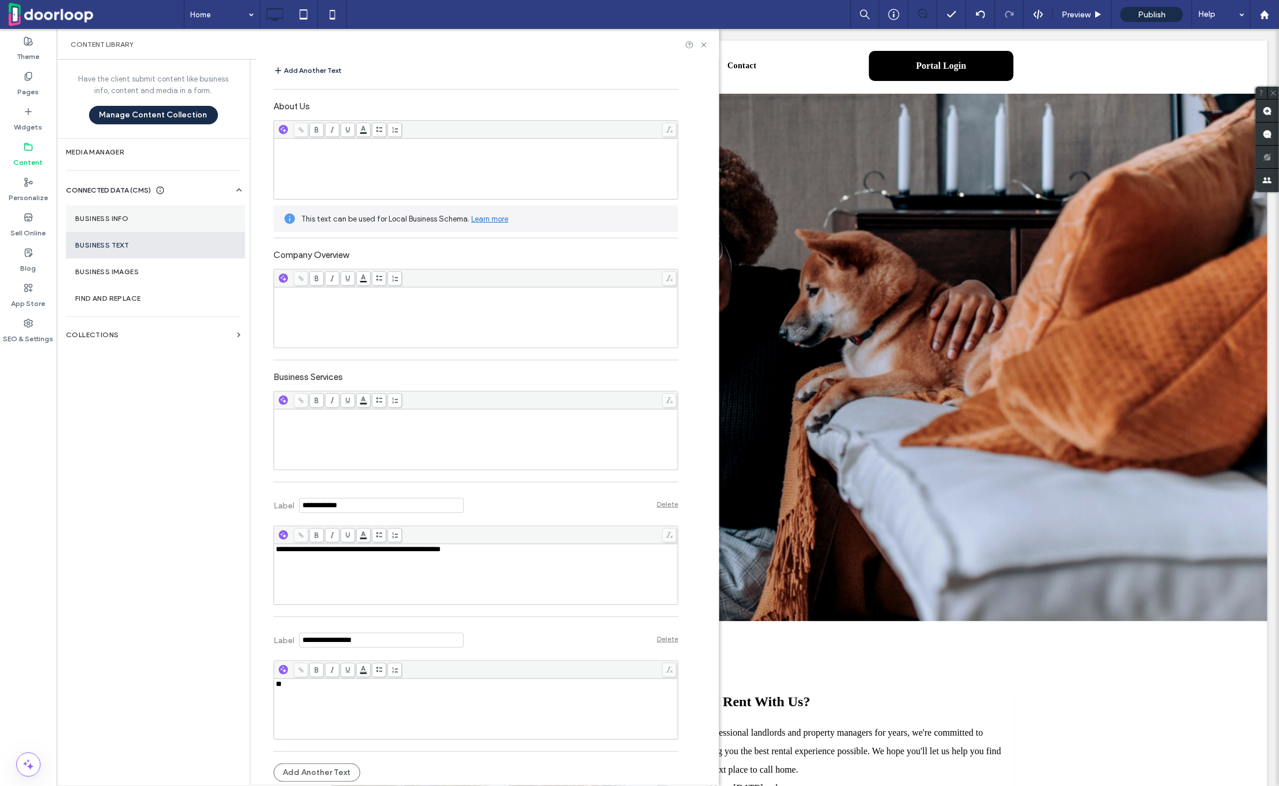
click at [87, 213] on section "Business Info" at bounding box center [155, 218] width 179 height 27
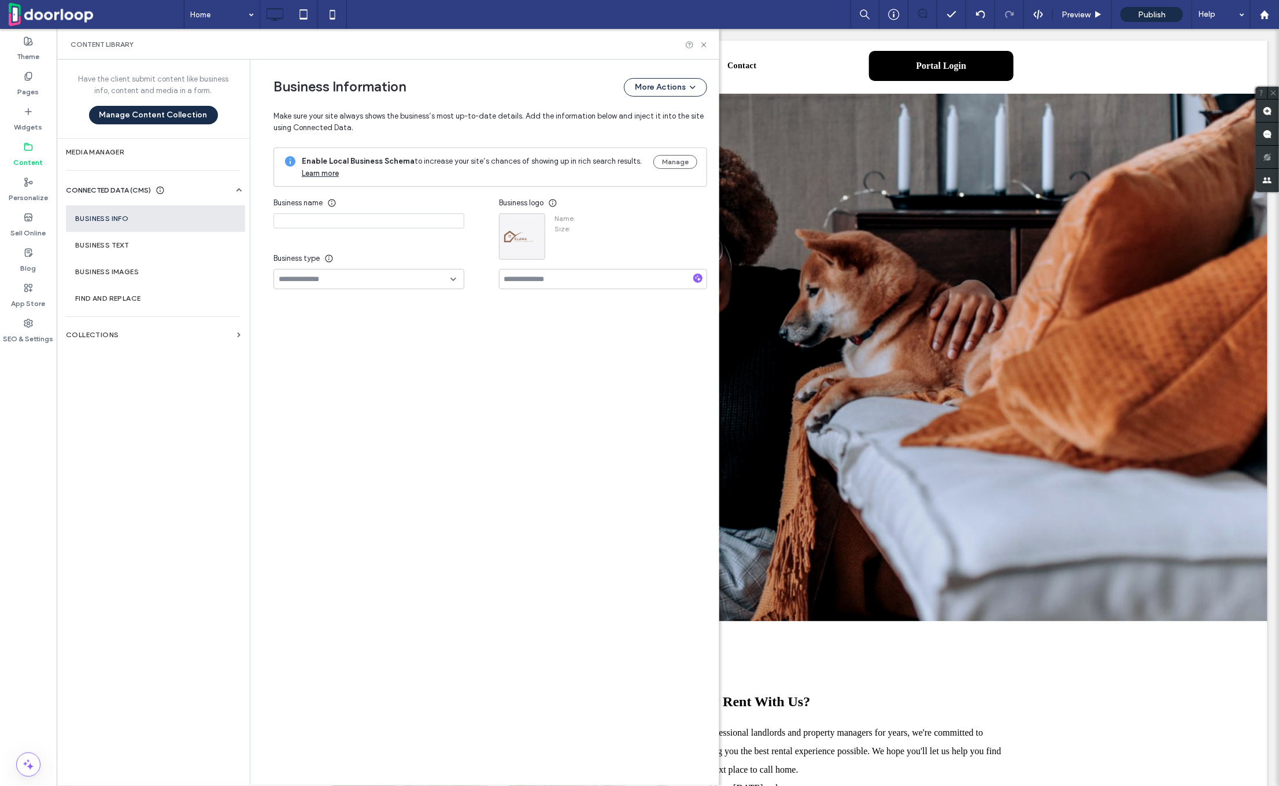
type input "**********"
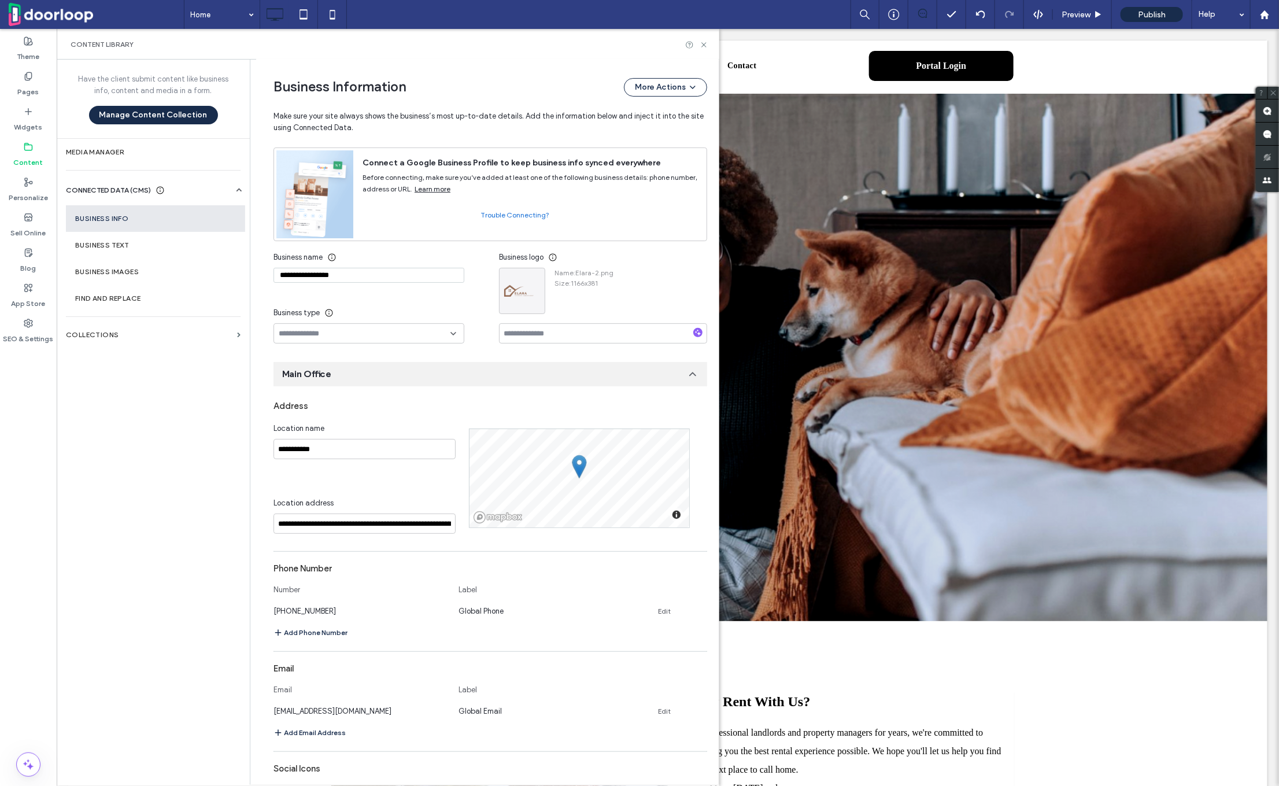
scroll to position [57, 0]
click at [658, 604] on link "Edit" at bounding box center [664, 607] width 13 height 9
type input "**********"
click at [670, 603] on button "Save" at bounding box center [667, 605] width 52 height 19
click at [706, 38] on div "Content Library" at bounding box center [388, 44] width 663 height 31
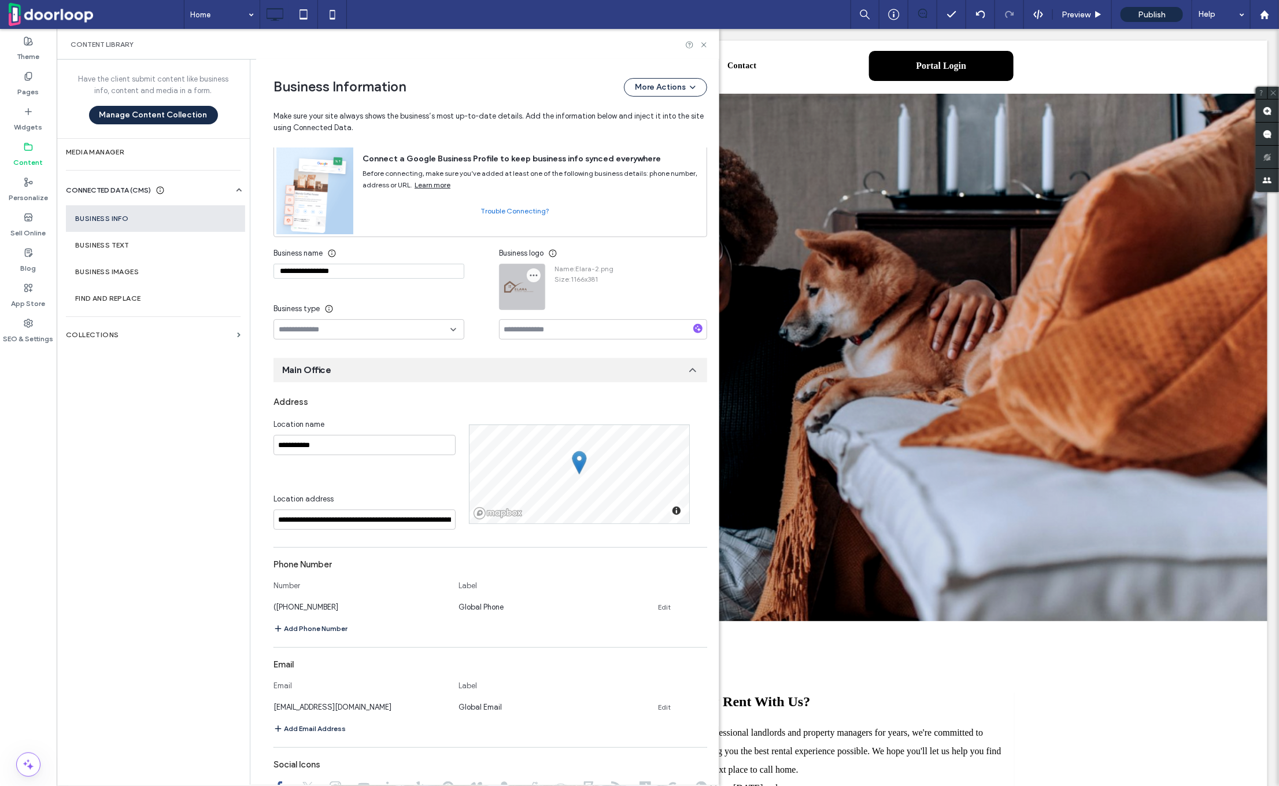
click at [531, 275] on use "button" at bounding box center [534, 276] width 8 height 2
click at [543, 325] on span at bounding box center [538, 324] width 14 height 13
click at [706, 48] on icon at bounding box center [704, 44] width 9 height 9
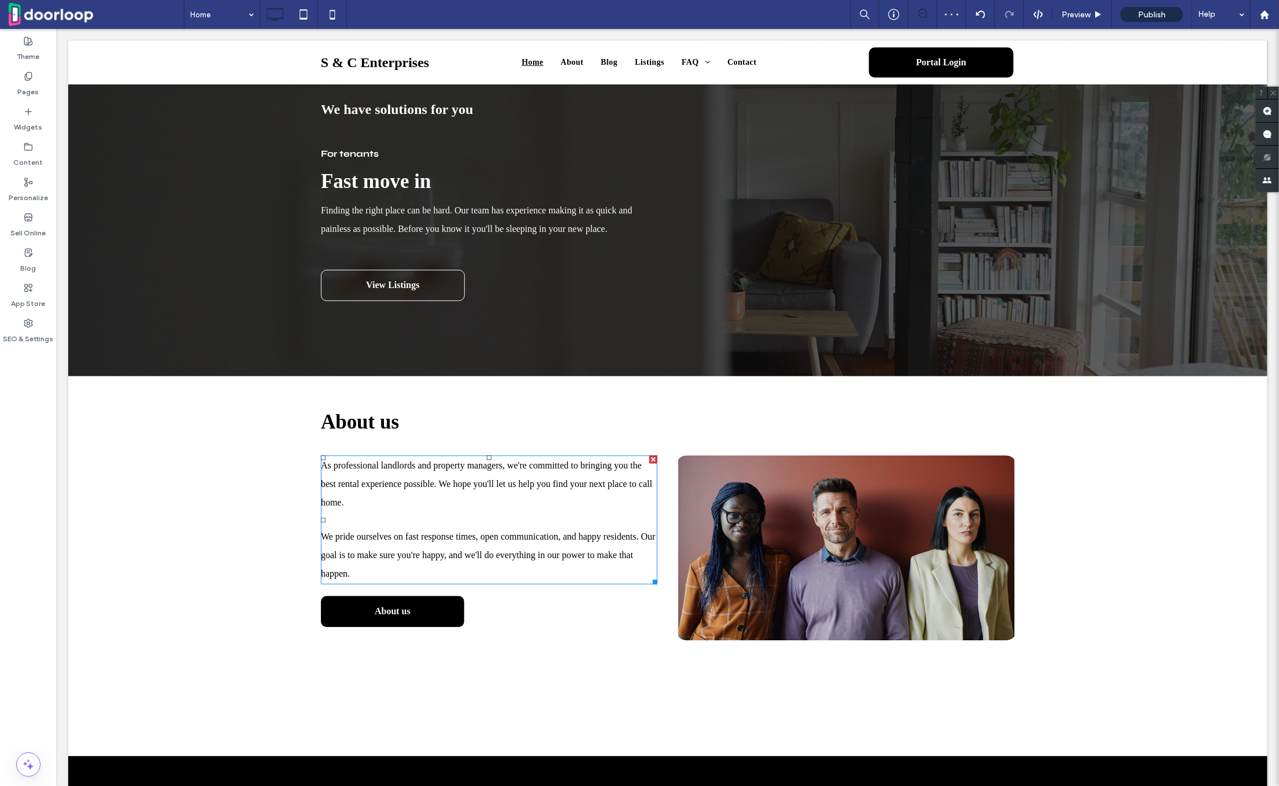
scroll to position [1319, 0]
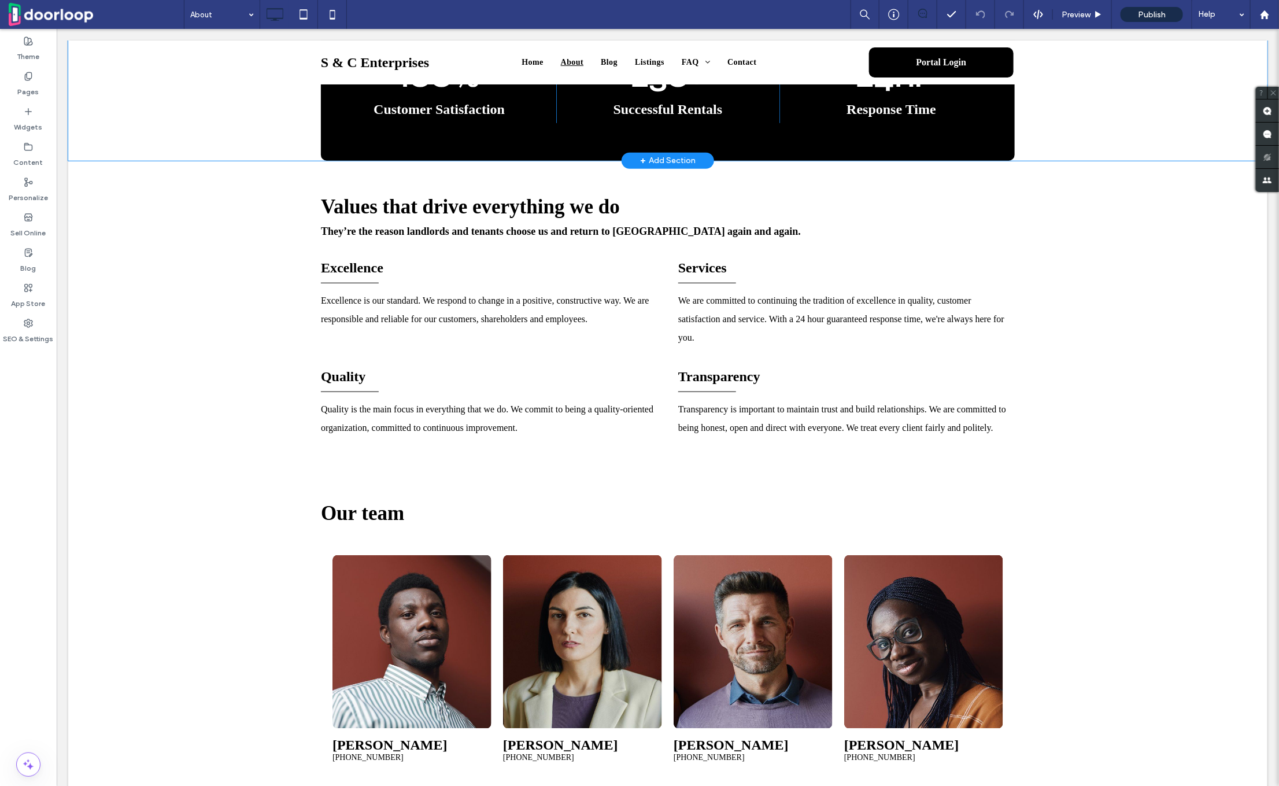
scroll to position [547, 0]
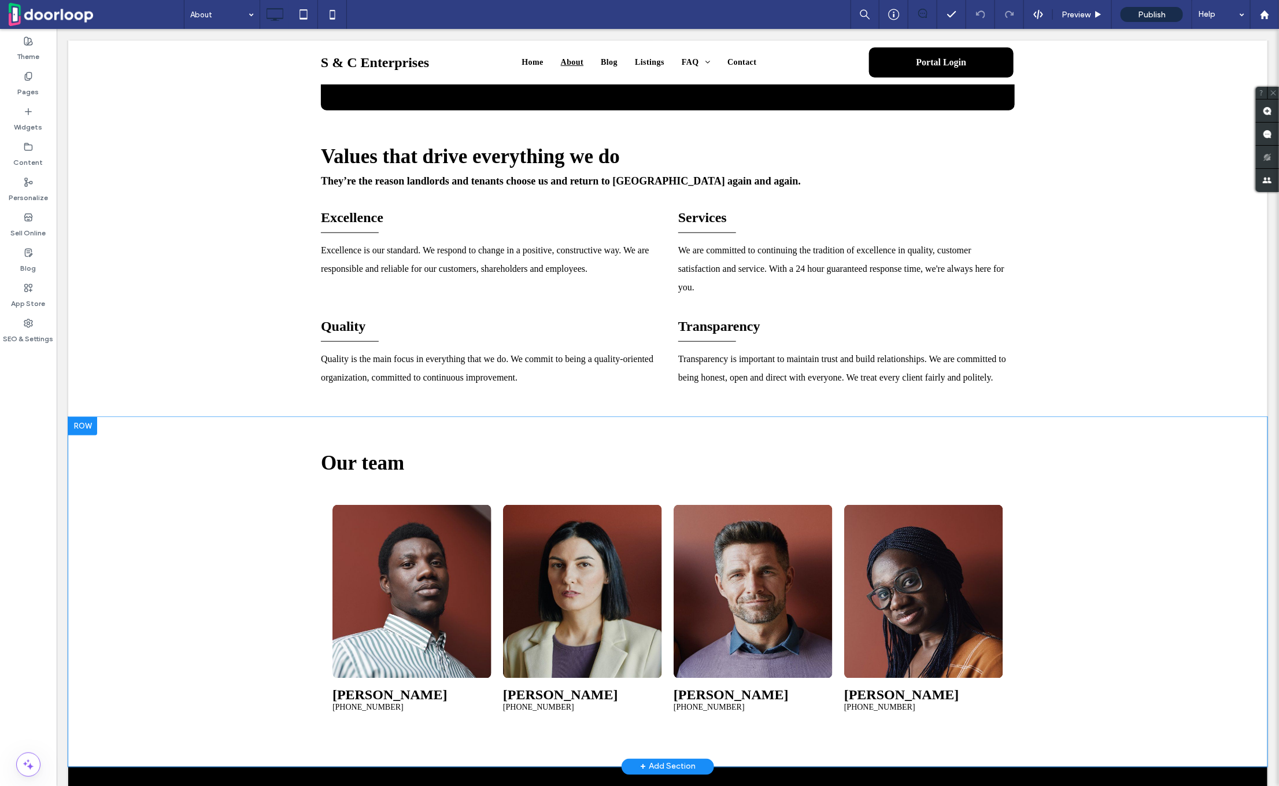
click at [90, 435] on div at bounding box center [82, 425] width 29 height 19
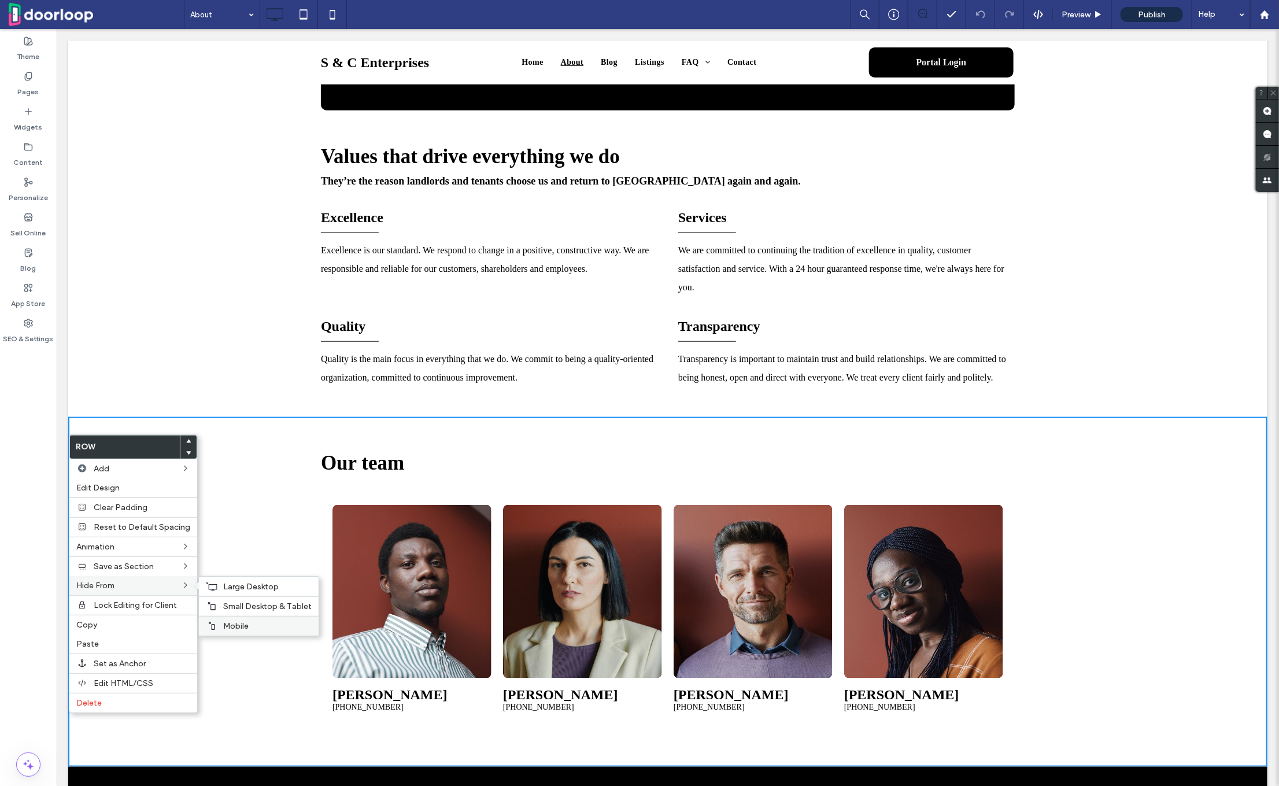
click at [264, 618] on div "Mobile" at bounding box center [259, 626] width 120 height 20
click at [264, 609] on span "Small Desktop & Tablet" at bounding box center [267, 606] width 88 height 10
click at [264, 590] on span "Large Desktop" at bounding box center [251, 587] width 56 height 10
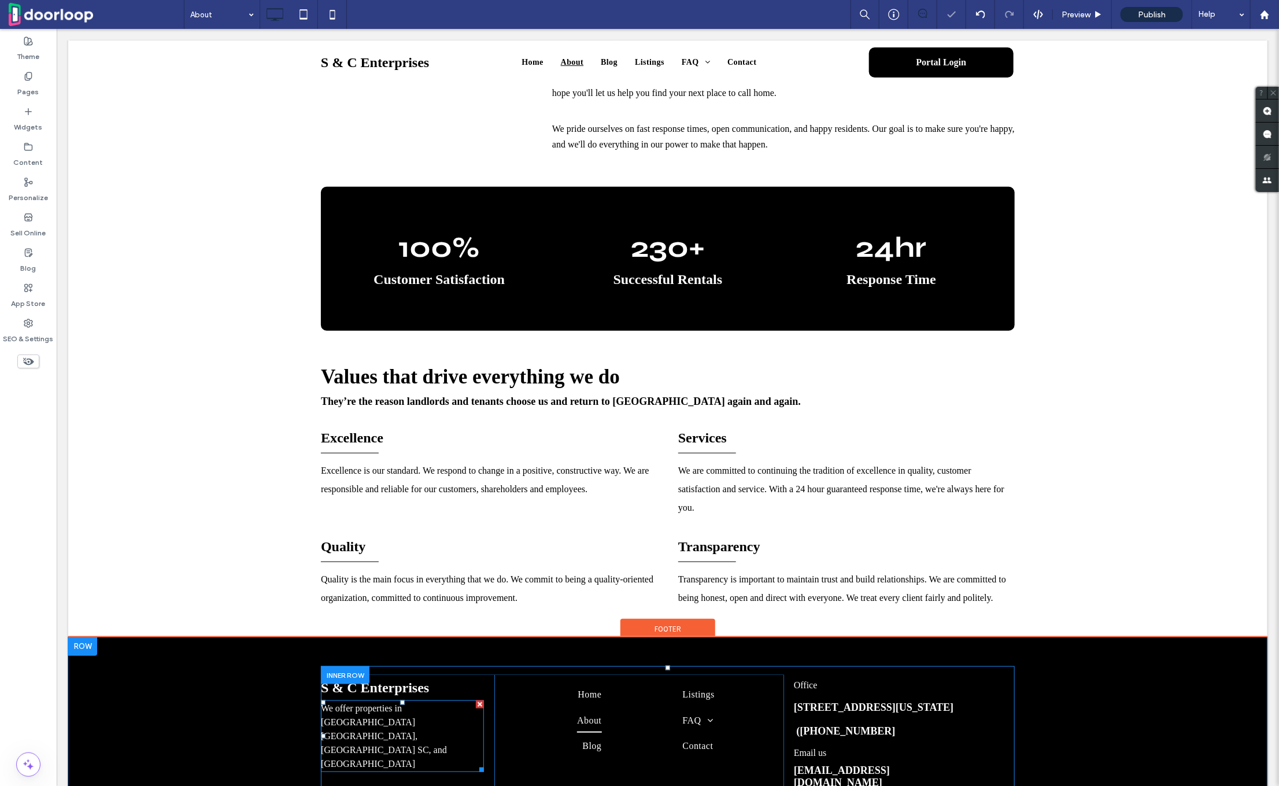
scroll to position [320, 0]
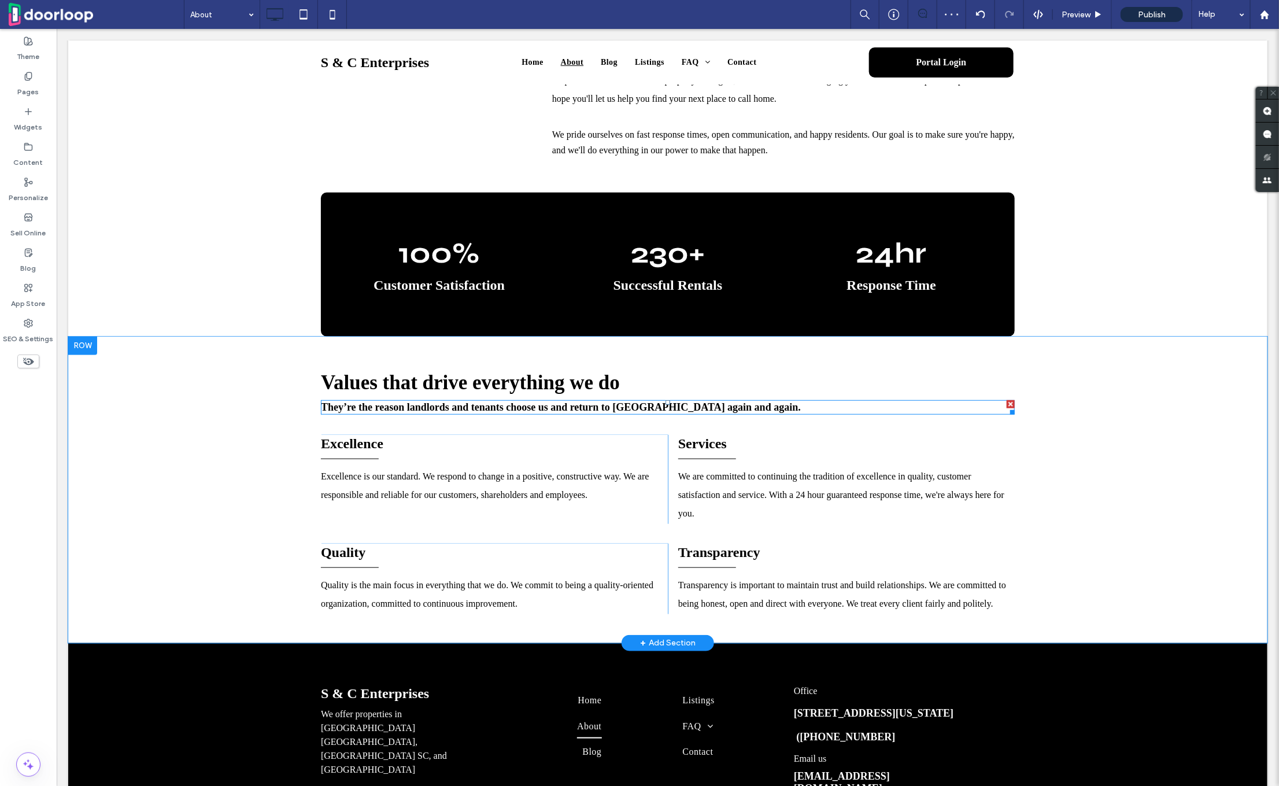
click at [457, 409] on span "They’re the reason landlords and tenants choose us and return to us again and a…" at bounding box center [560, 407] width 480 height 12
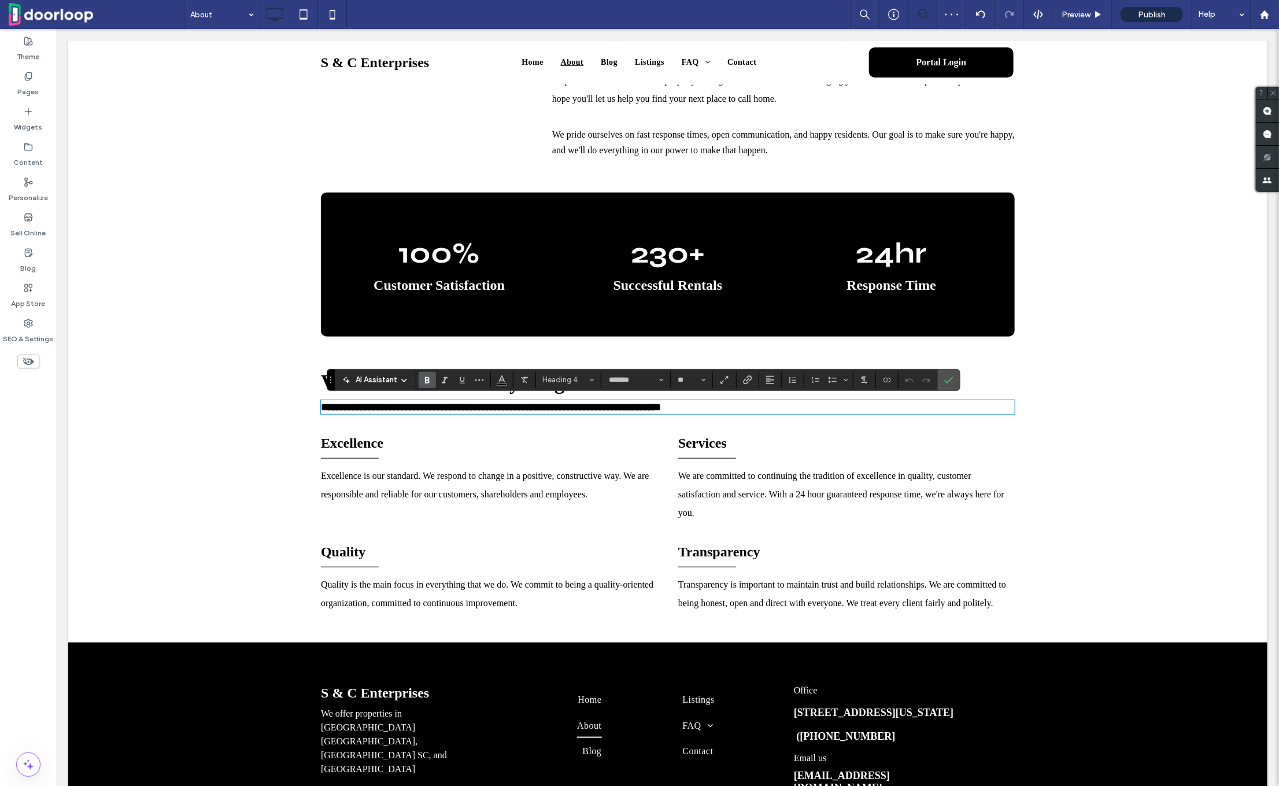
click at [498, 412] on div "**********" at bounding box center [667, 407] width 694 height 14
drag, startPoint x: 499, startPoint y: 405, endPoint x: 422, endPoint y: 409, distance: 76.4
click at [422, 409] on span "**********" at bounding box center [490, 406] width 340 height 10
click at [952, 382] on label "Confirm" at bounding box center [948, 380] width 17 height 21
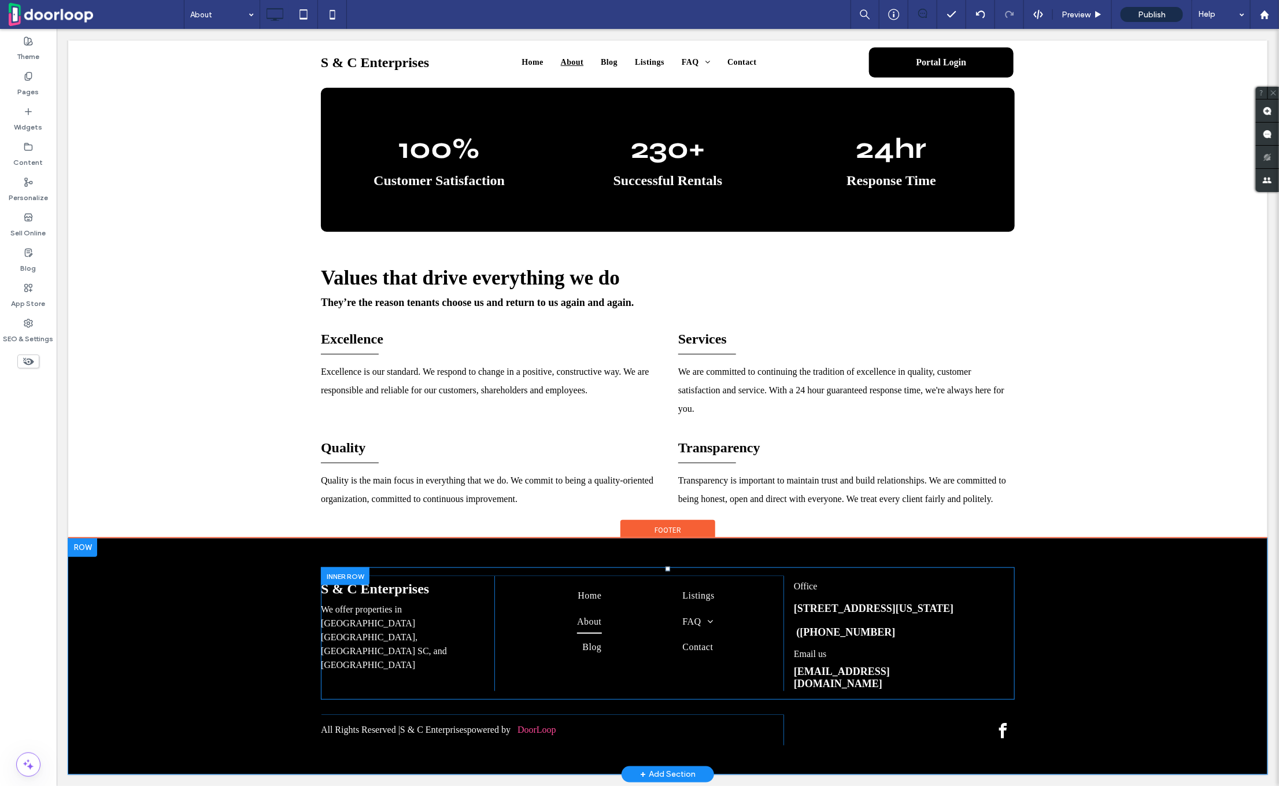
scroll to position [442, 0]
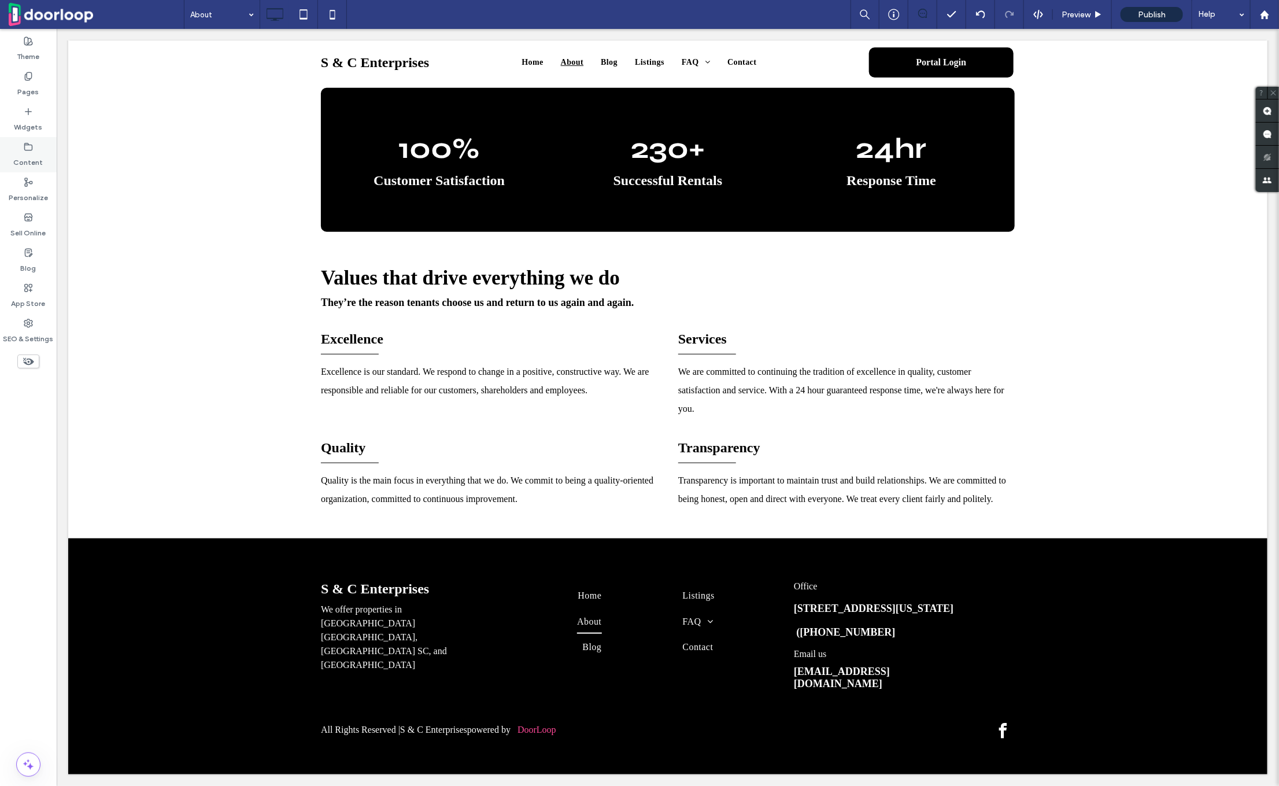
click at [28, 146] on icon at bounding box center [28, 146] width 9 height 9
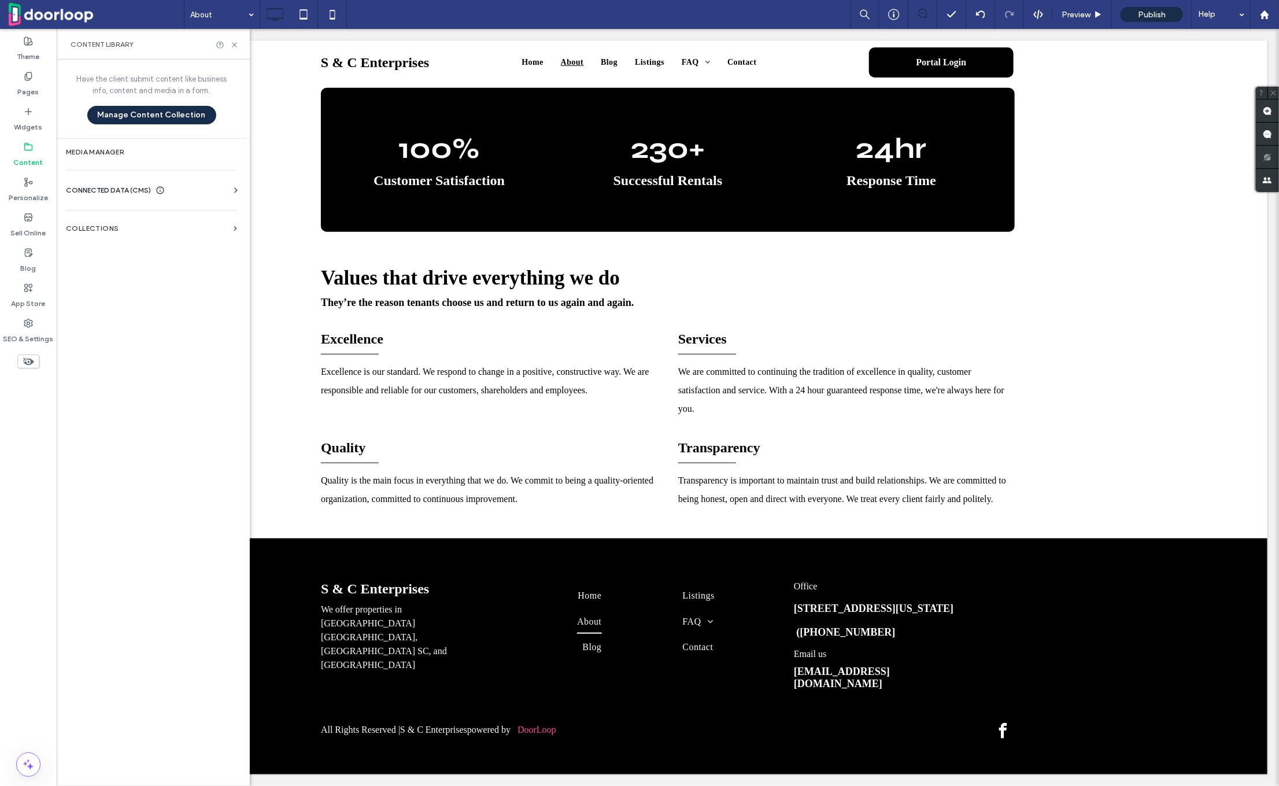
click at [109, 191] on span "CONNECTED DATA (CMS)" at bounding box center [108, 190] width 85 height 12
click at [100, 215] on label "Business Info" at bounding box center [153, 219] width 157 height 8
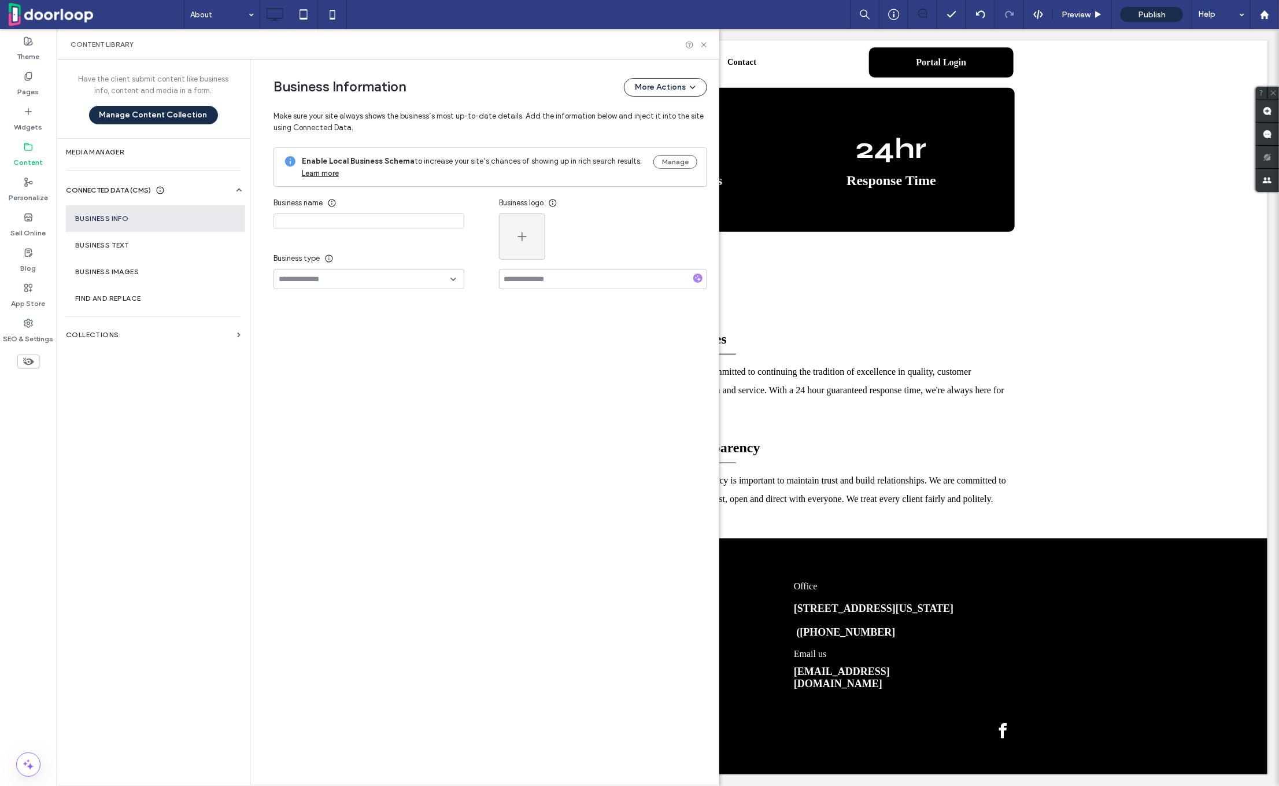
type input "**********"
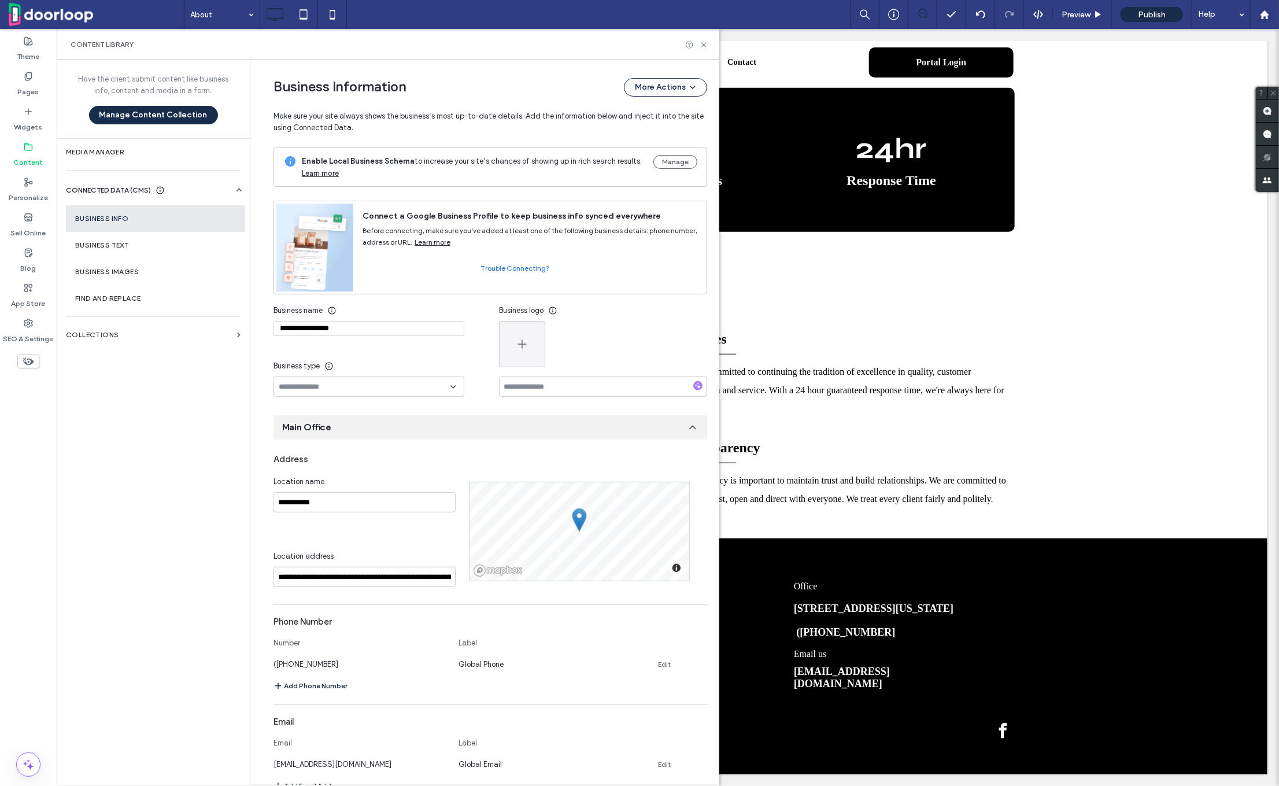
scroll to position [0, 0]
click at [651, 658] on div "(8430 358-0312 Global Phone Edit" at bounding box center [480, 661] width 413 height 12
click at [658, 659] on link "Edit" at bounding box center [664, 661] width 13 height 9
click at [293, 660] on input "**********" at bounding box center [360, 660] width 173 height 20
type input "**********"
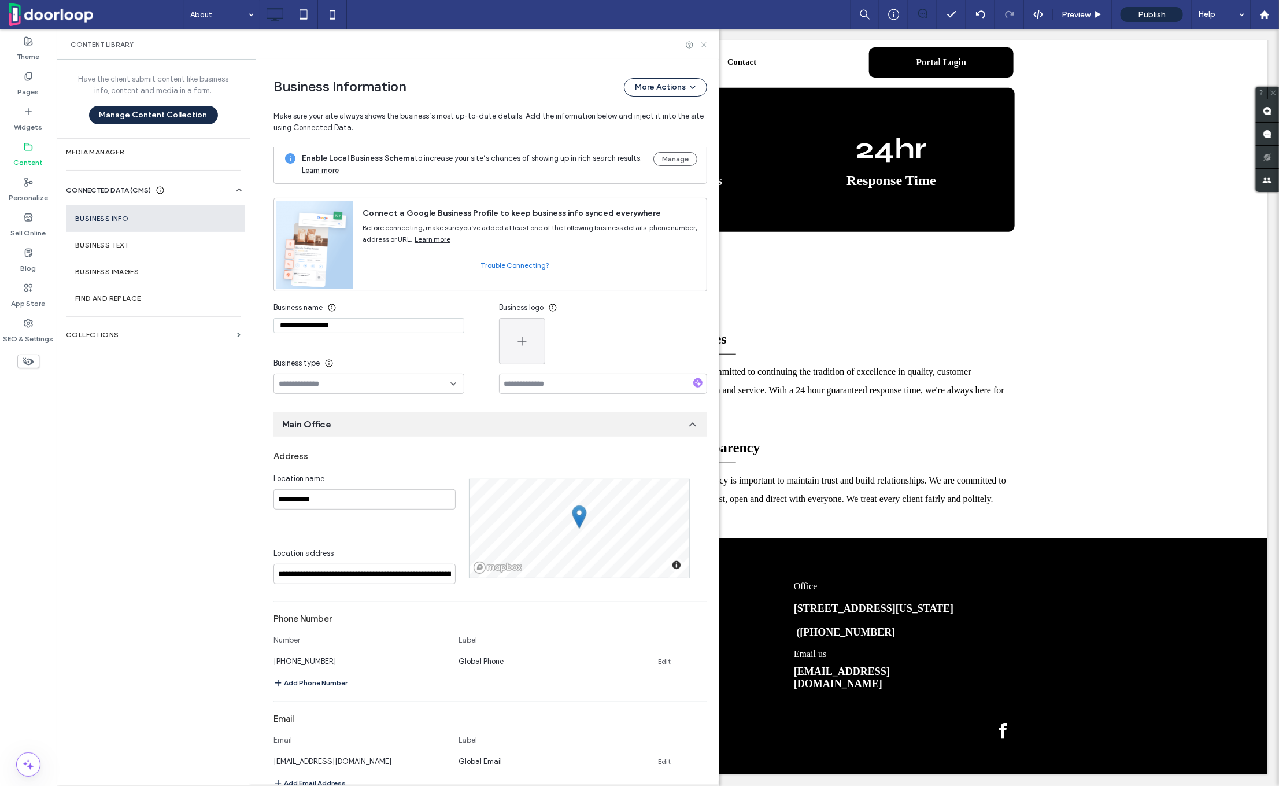
click at [703, 46] on icon at bounding box center [704, 44] width 9 height 9
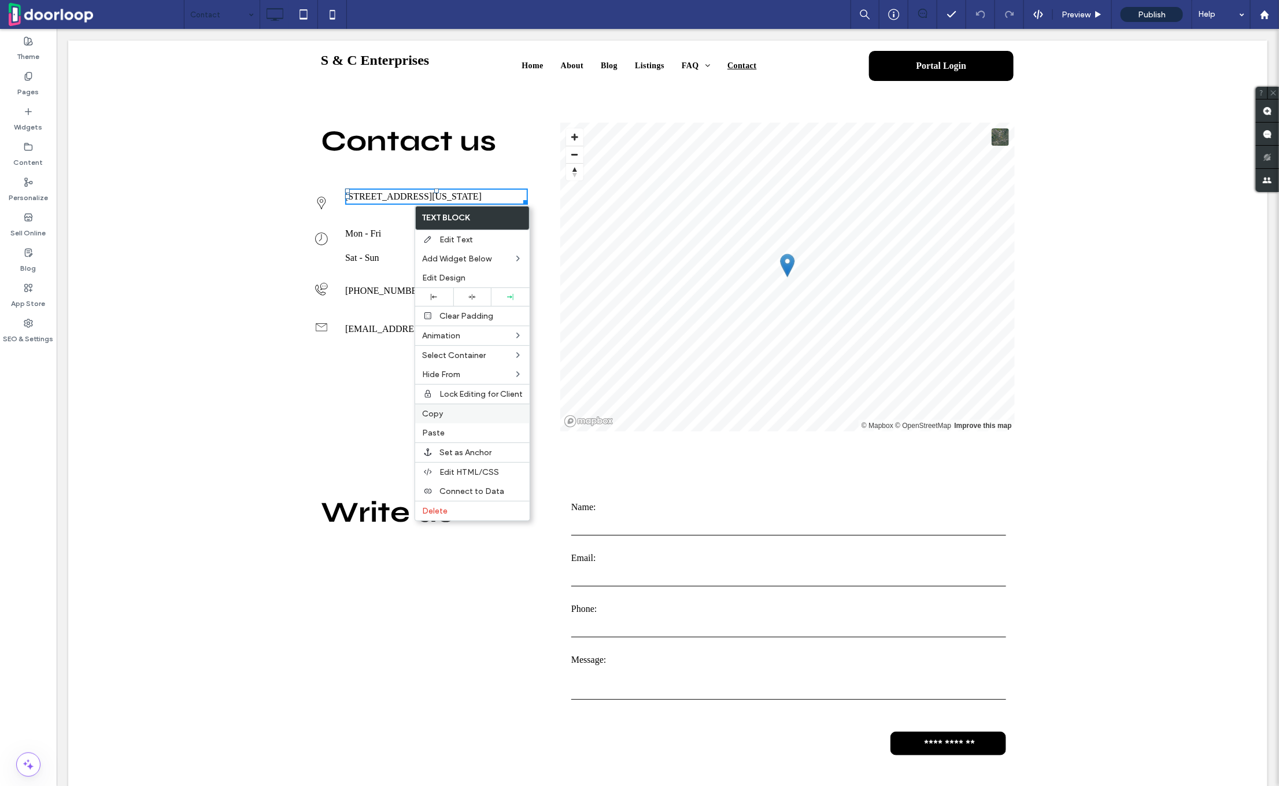
click at [444, 410] on label "Copy" at bounding box center [472, 414] width 101 height 10
click at [435, 427] on label "Paste" at bounding box center [464, 431] width 101 height 10
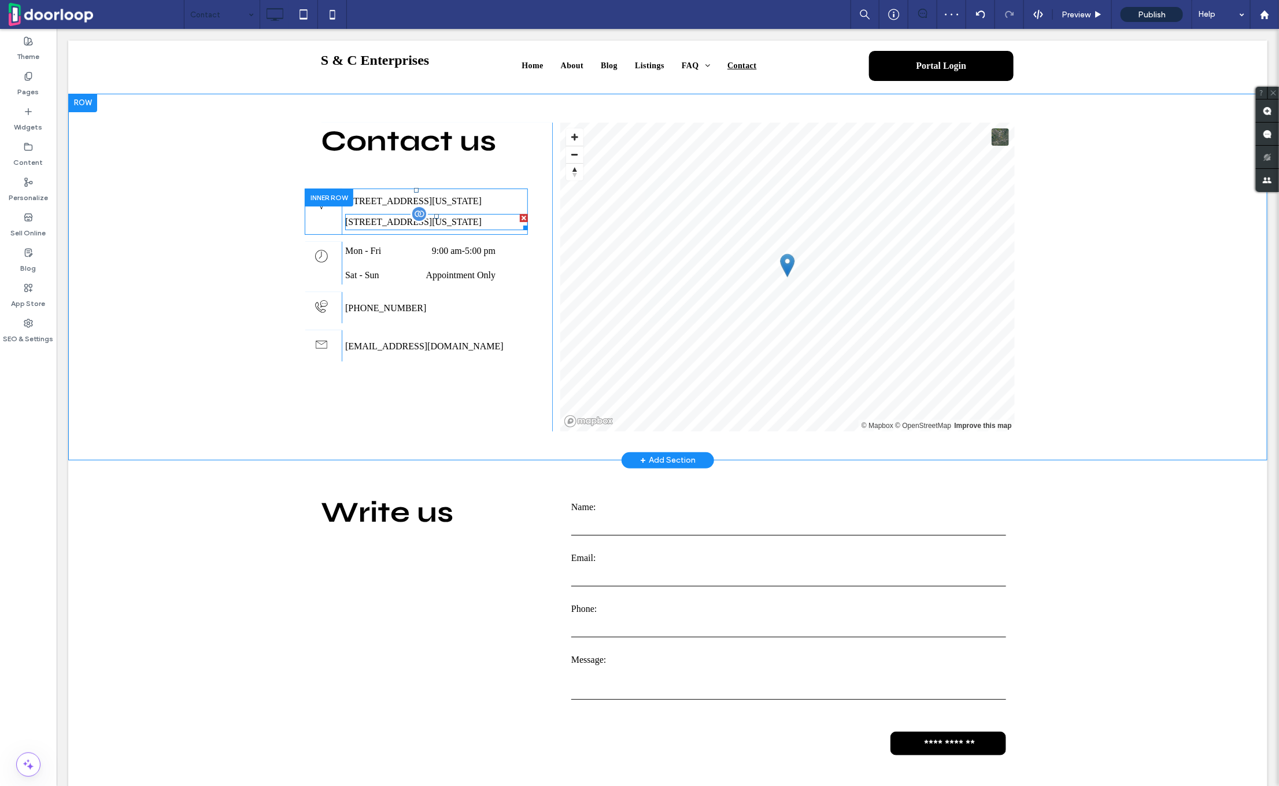
click at [394, 228] on p "2215 Highway 501 W, Galivants Ferry, South Carolina 29544" at bounding box center [436, 222] width 183 height 14
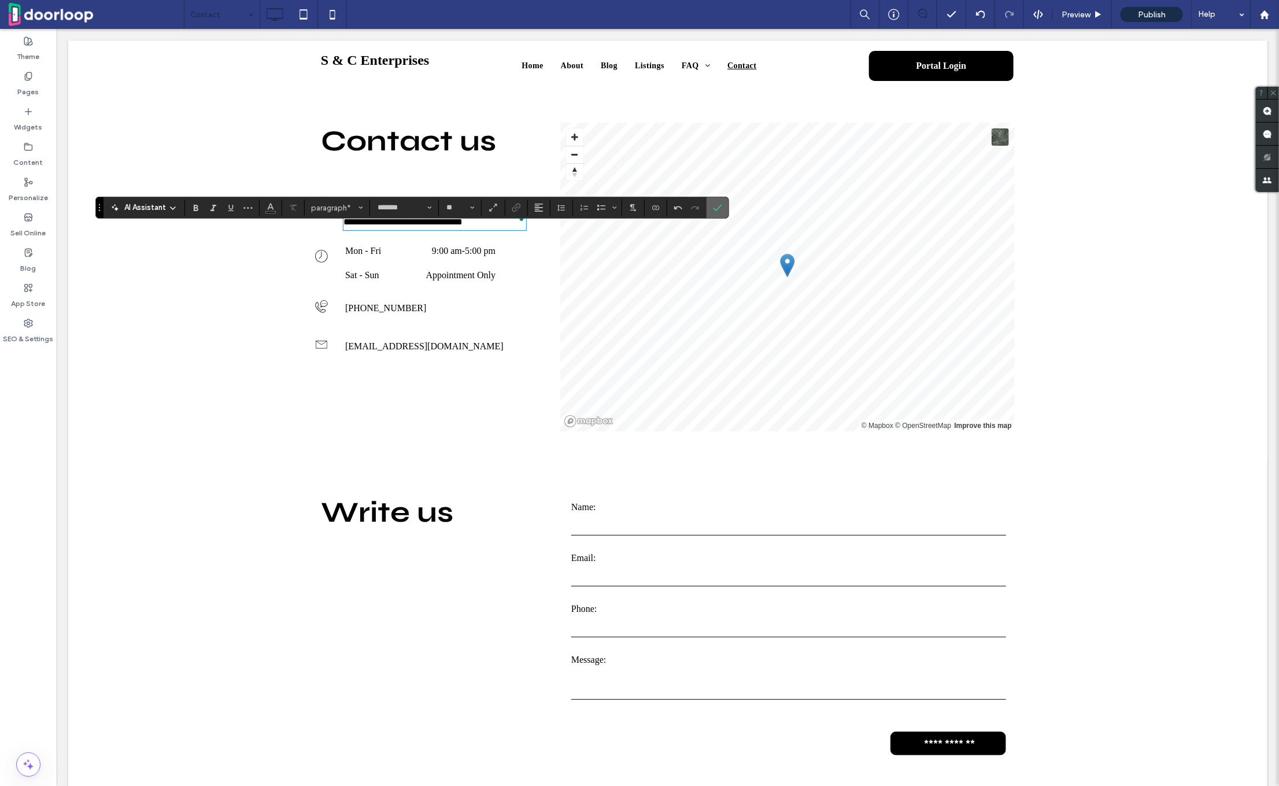
click at [721, 213] on label "Confirm" at bounding box center [717, 207] width 17 height 21
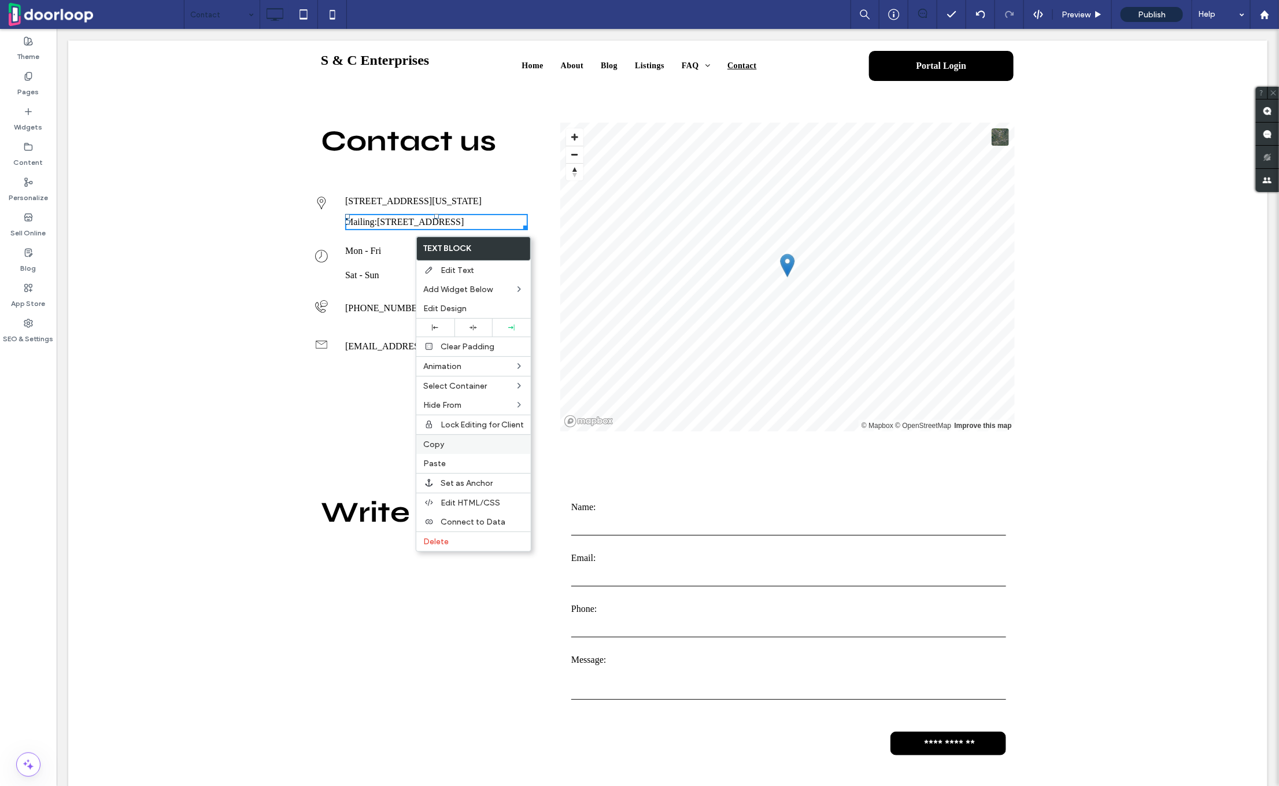
click at [465, 446] on label "Copy" at bounding box center [473, 445] width 101 height 10
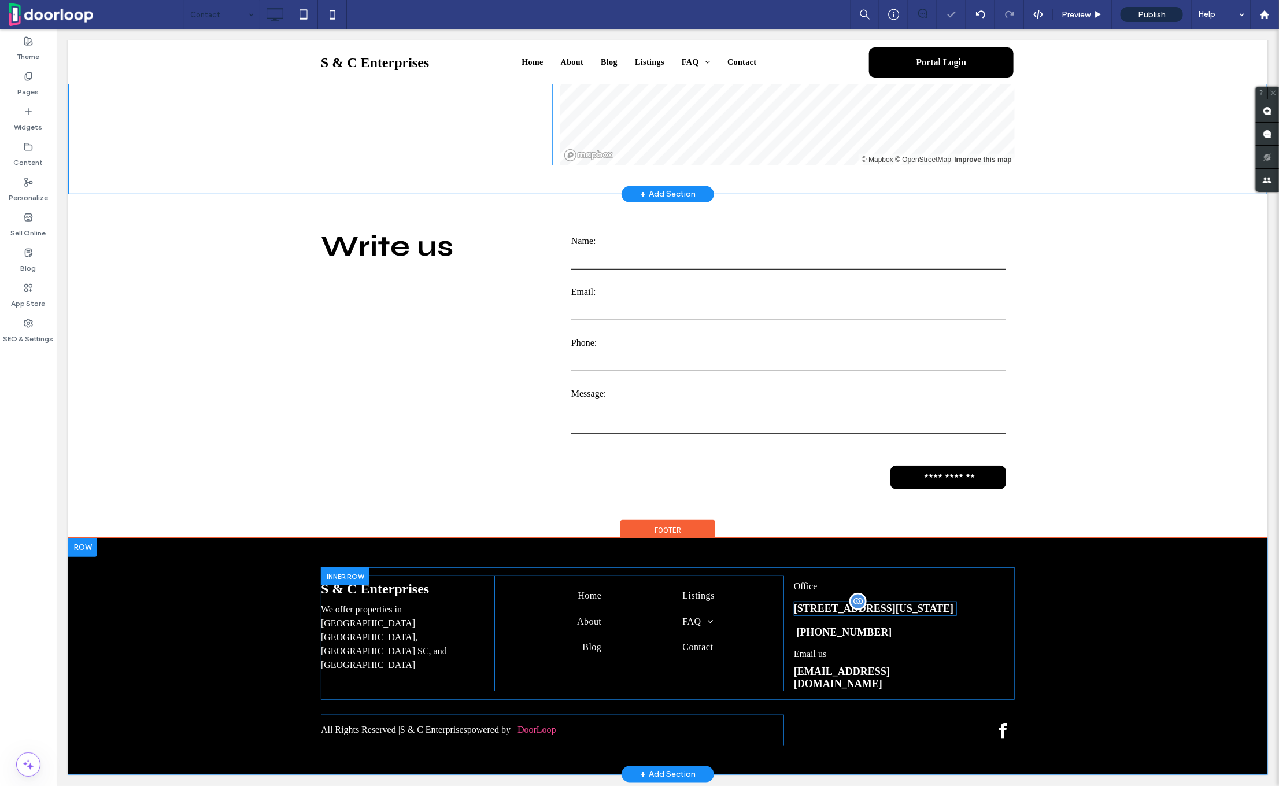
scroll to position [266, 0]
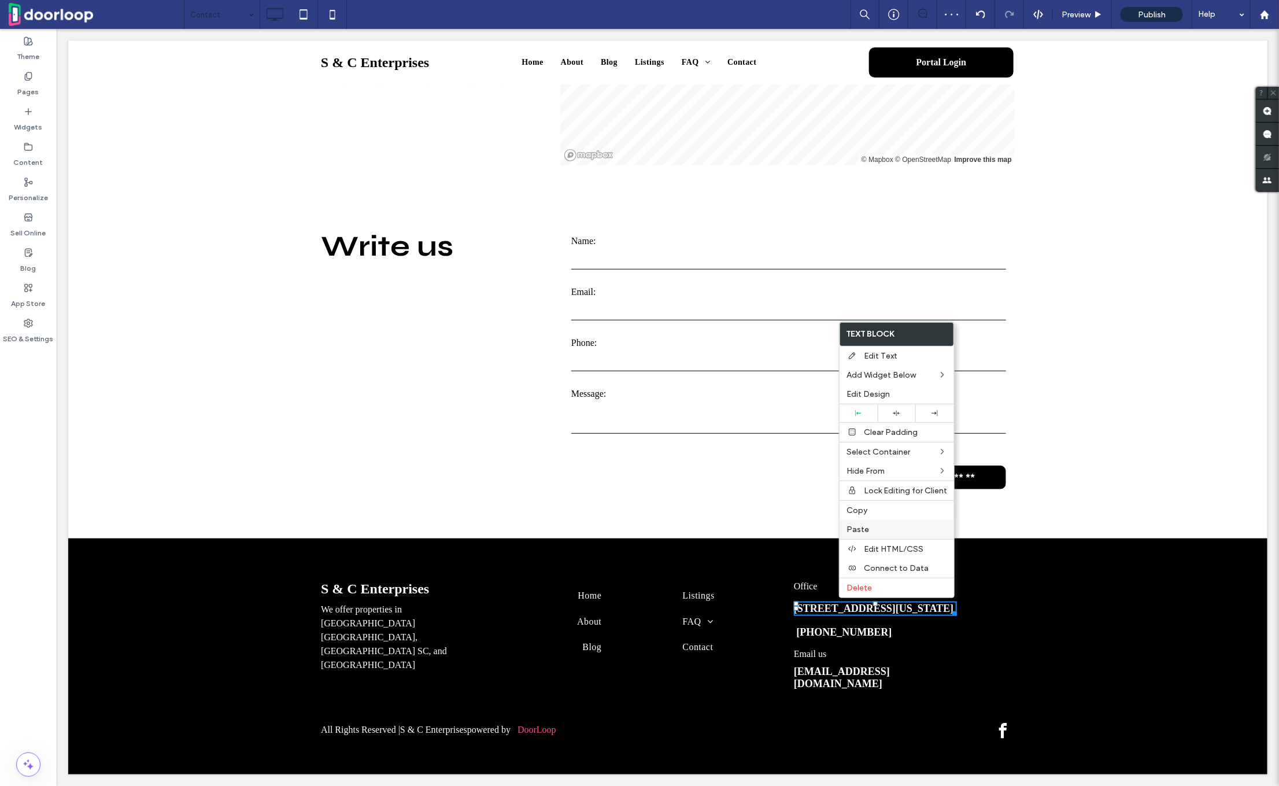
click at [863, 526] on span "Paste" at bounding box center [858, 530] width 23 height 10
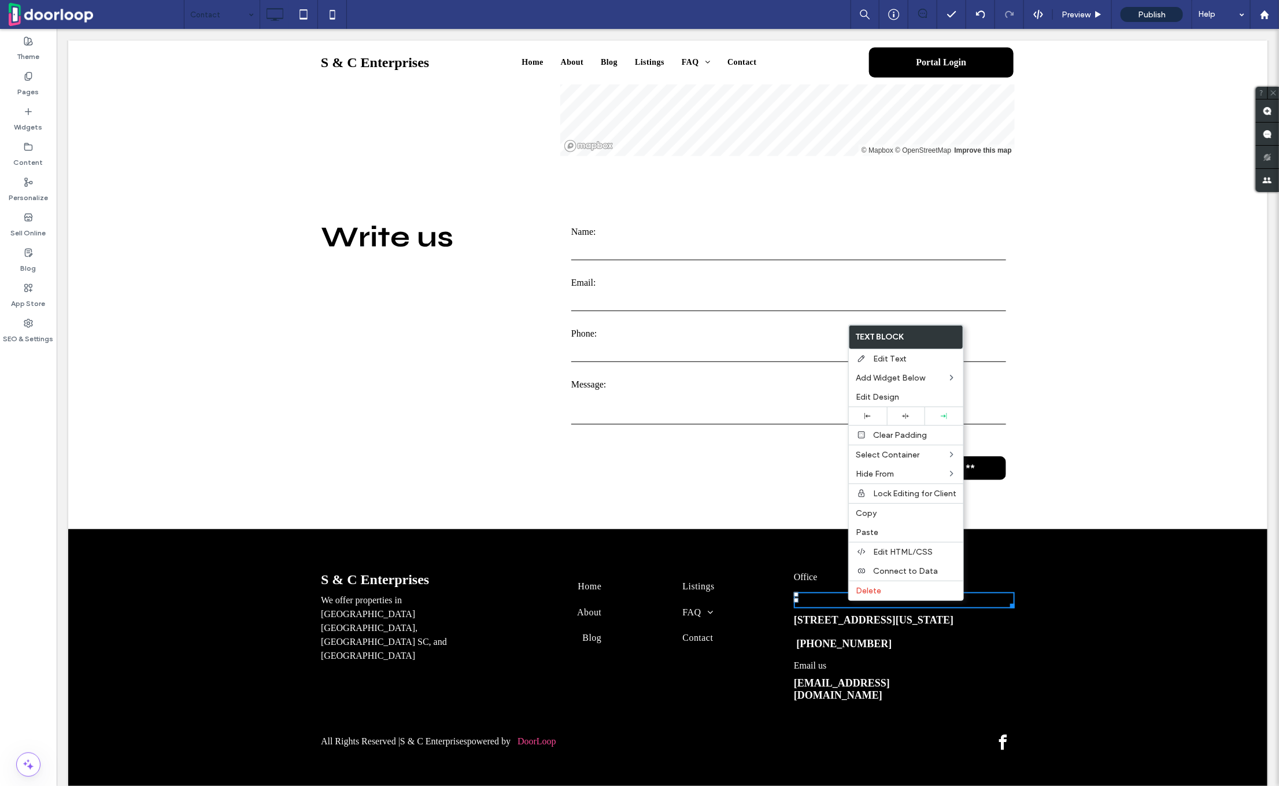
click at [814, 653] on div "Office Mailing: PO Box 671 Aynor SC 29511 2215 Highway 501 W, Galivants Ferry, …" at bounding box center [898, 634] width 231 height 136
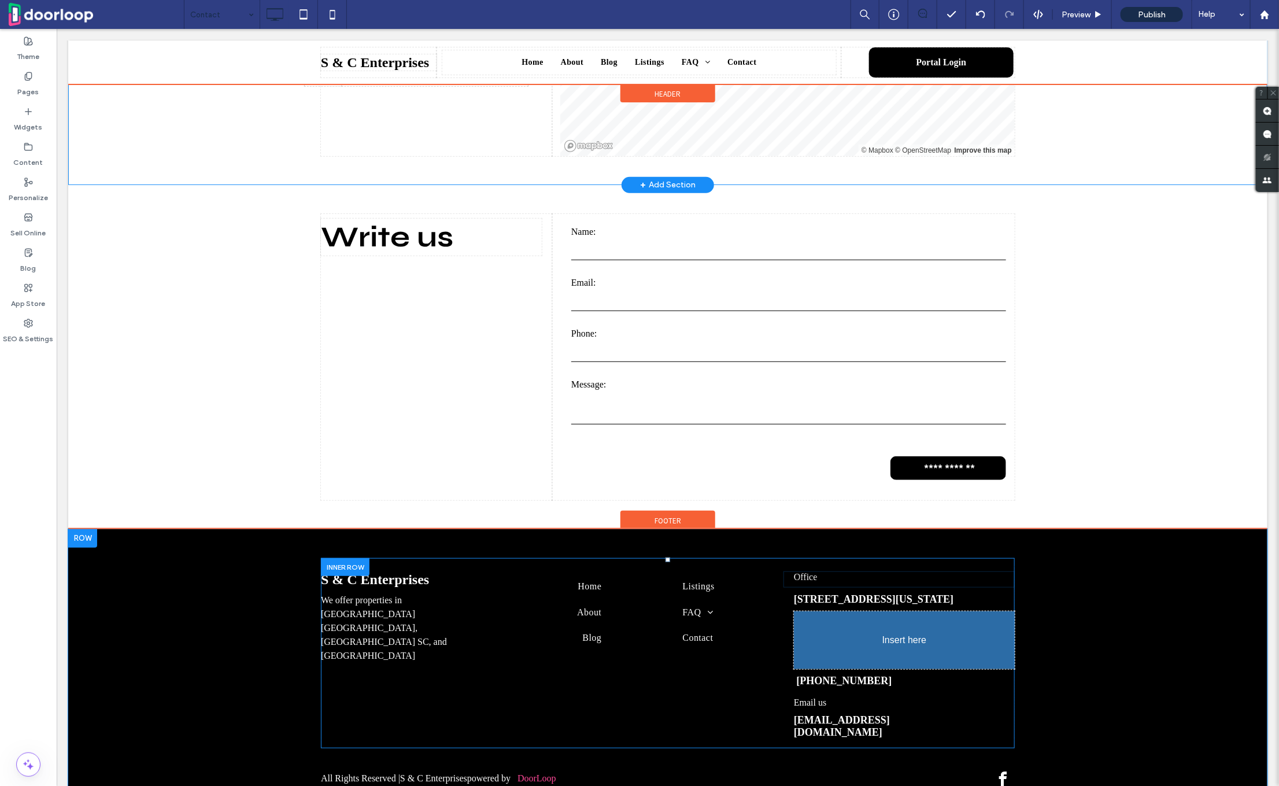
drag, startPoint x: 814, startPoint y: 601, endPoint x: 814, endPoint y: 664, distance: 63.0
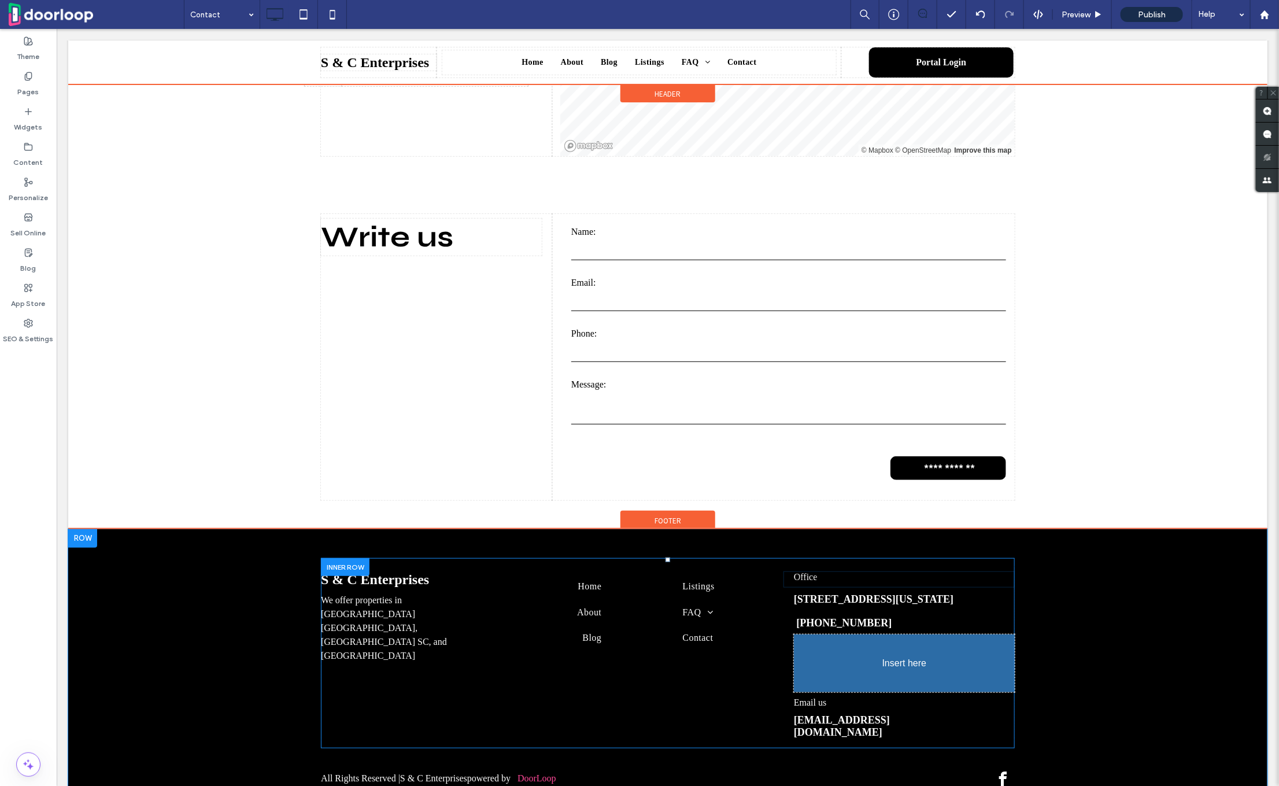
drag, startPoint x: 818, startPoint y: 686, endPoint x: 818, endPoint y: 666, distance: 20.2
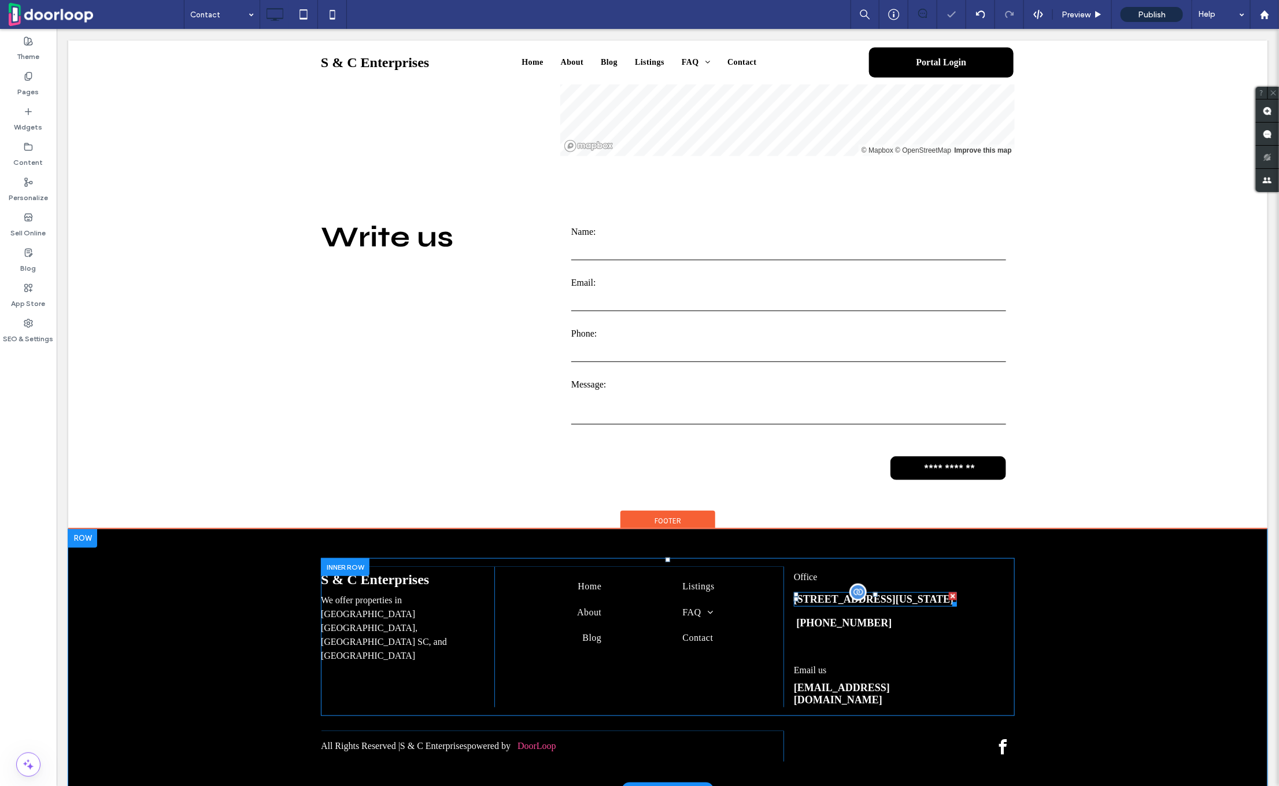
click at [808, 604] on span "2215 Highway 501 W, Galivants Ferry, South Carolina 29544" at bounding box center [873, 599] width 160 height 12
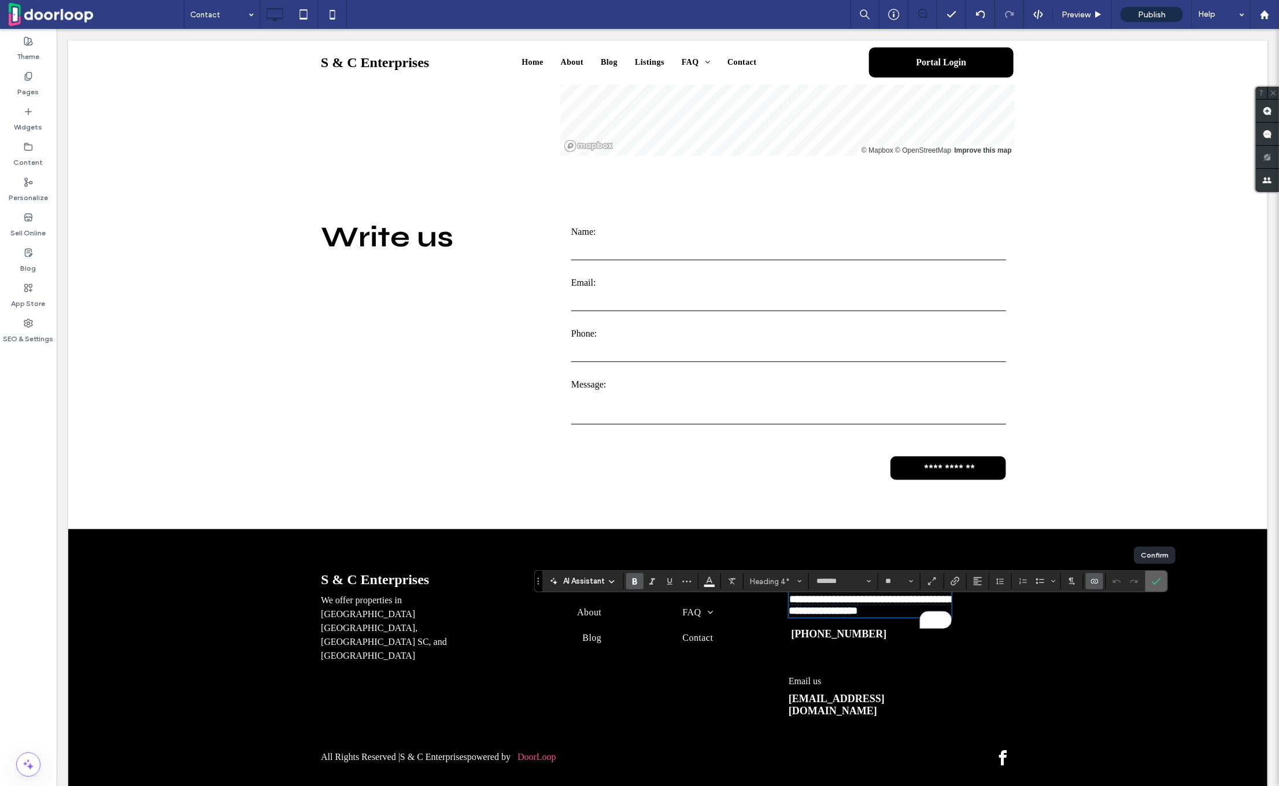
click at [1157, 577] on icon "Confirm" at bounding box center [1156, 581] width 9 height 9
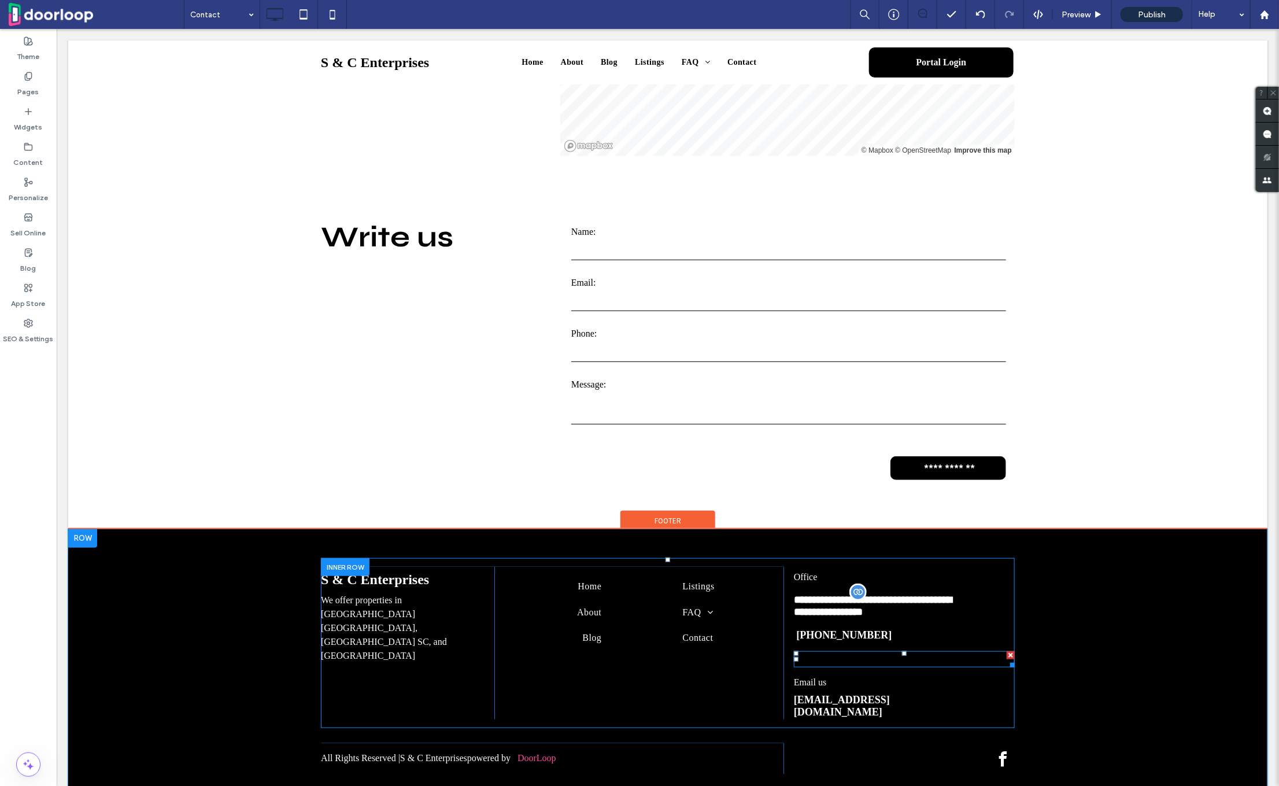
click at [866, 663] on span "PO Box 671 Aynor SC 29511" at bounding box center [868, 659] width 87 height 10
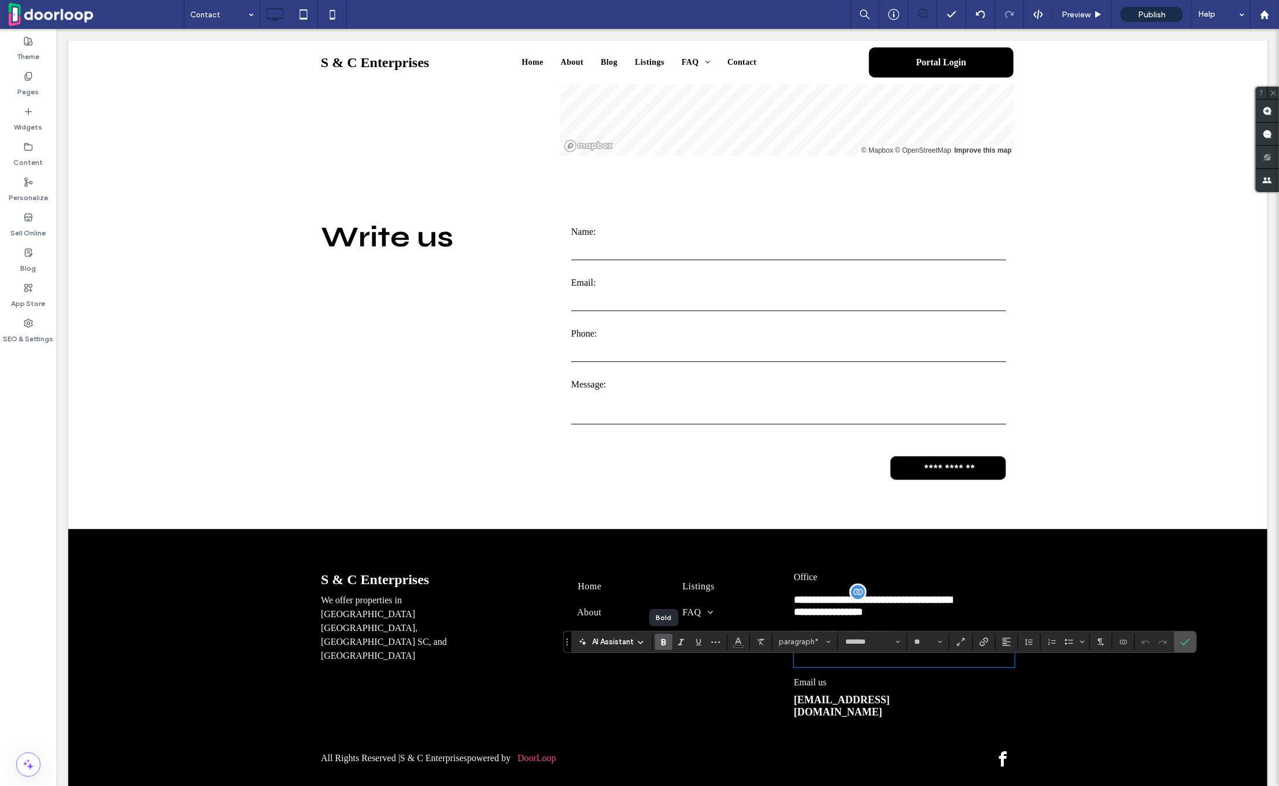
click at [668, 642] on label "Bold" at bounding box center [663, 642] width 17 height 16
click at [939, 642] on use "Size" at bounding box center [941, 642] width 4 height 2
click at [924, 619] on label "18" at bounding box center [928, 619] width 37 height 16
type input "**"
click at [744, 648] on button "Color" at bounding box center [738, 642] width 17 height 16
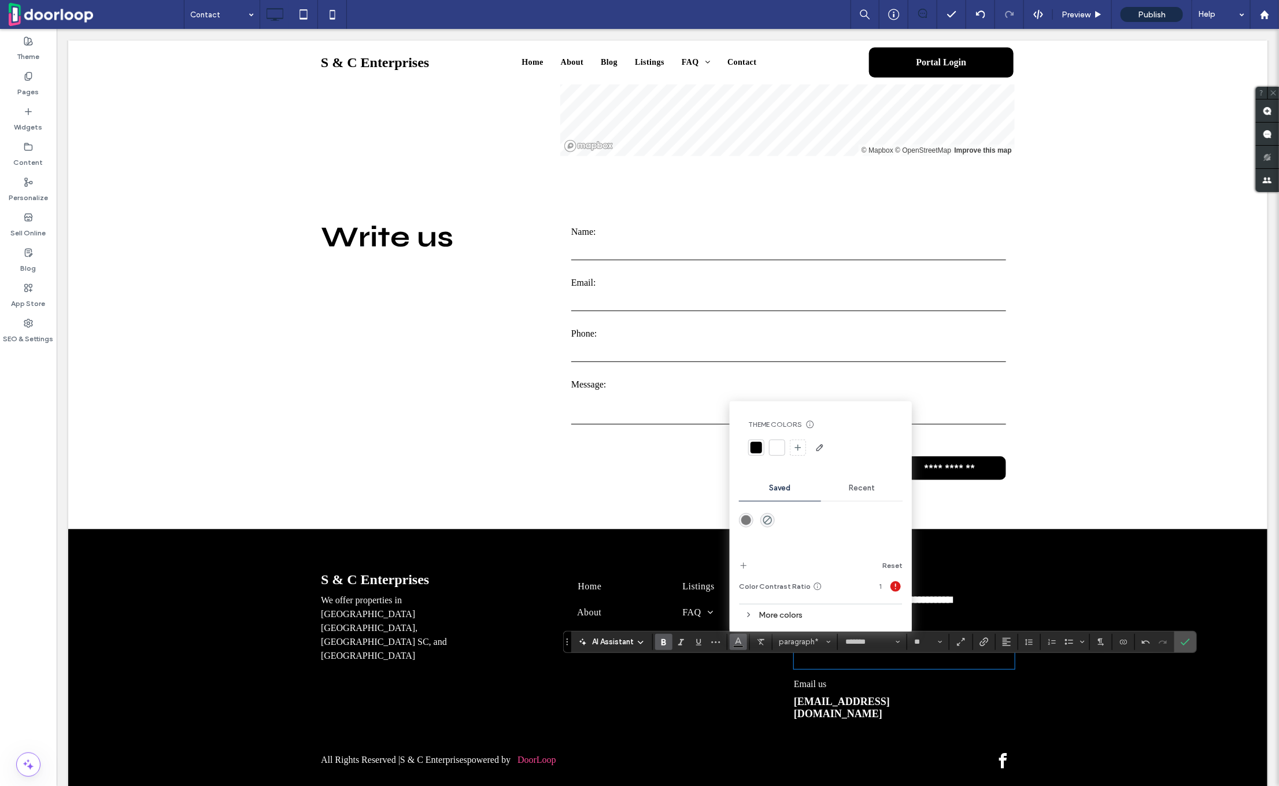
click at [777, 453] on div at bounding box center [777, 448] width 16 height 16
click at [1187, 642] on icon "Confirm" at bounding box center [1185, 641] width 9 height 9
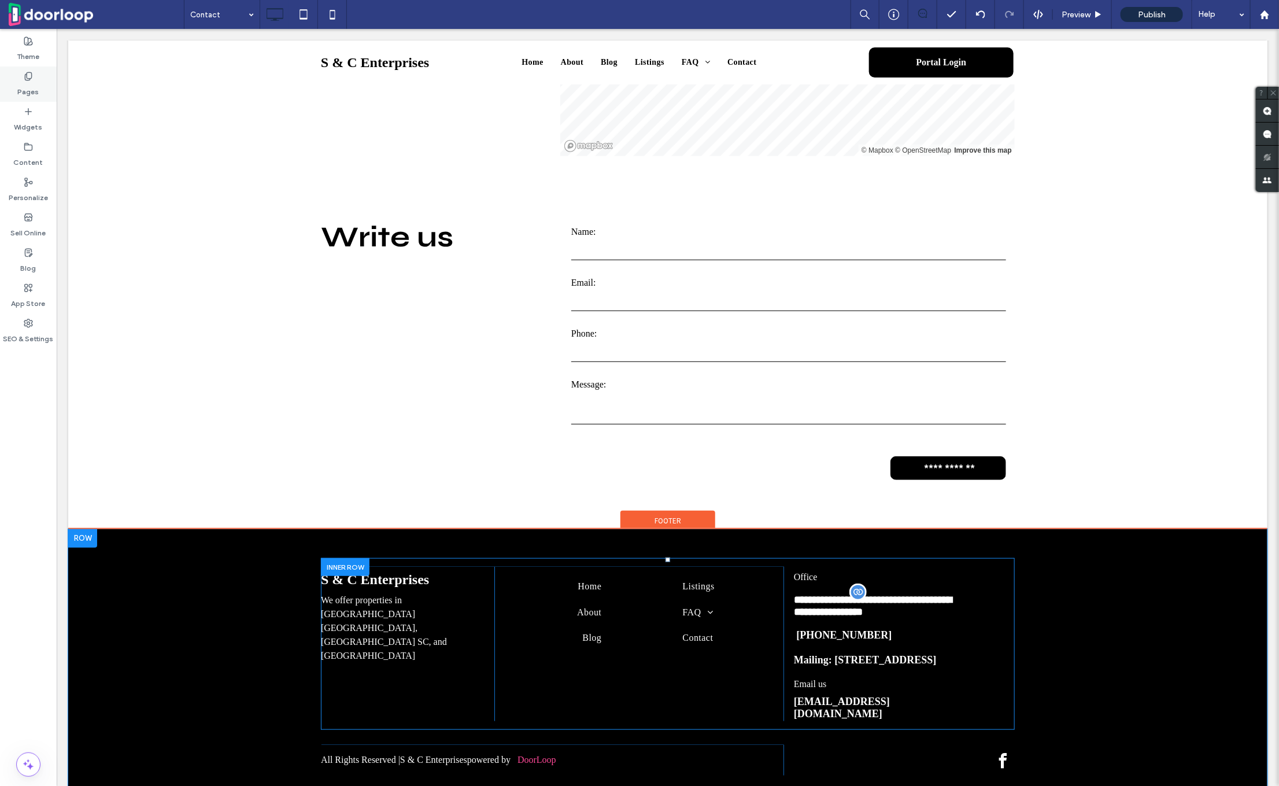
click at [28, 73] on icon at bounding box center [28, 76] width 9 height 9
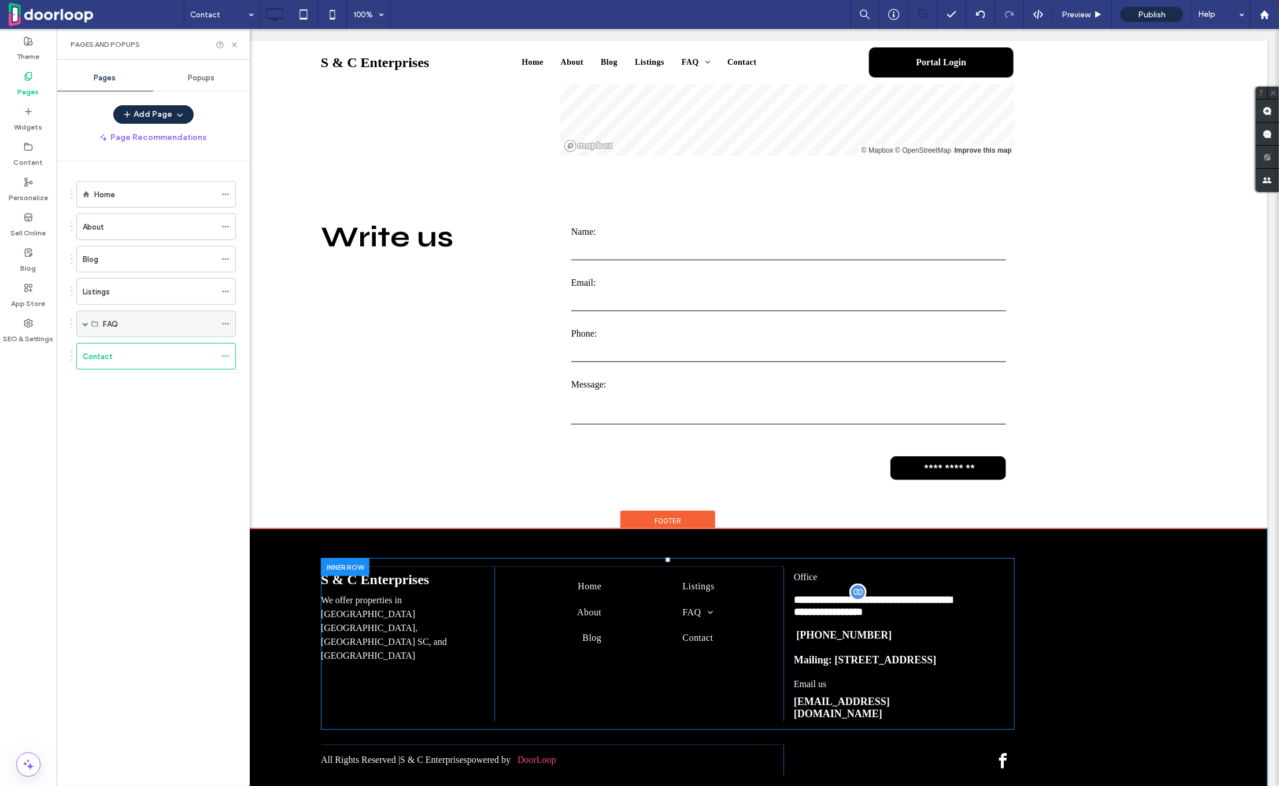
click at [83, 321] on span at bounding box center [86, 324] width 6 height 6
drag, startPoint x: 124, startPoint y: 349, endPoint x: 101, endPoint y: 306, distance: 49.2
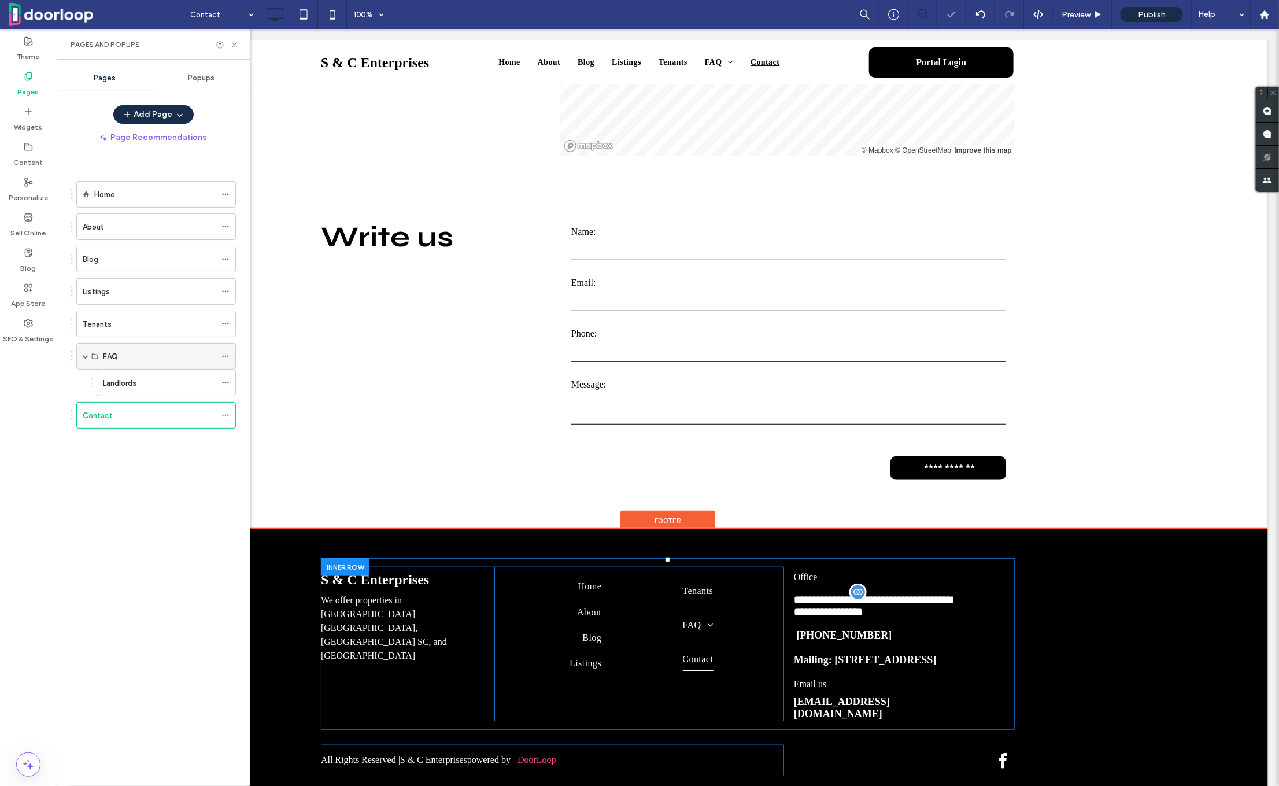
click at [225, 349] on span at bounding box center [226, 356] width 8 height 17
click at [282, 405] on label "Delete" at bounding box center [314, 401] width 121 height 10
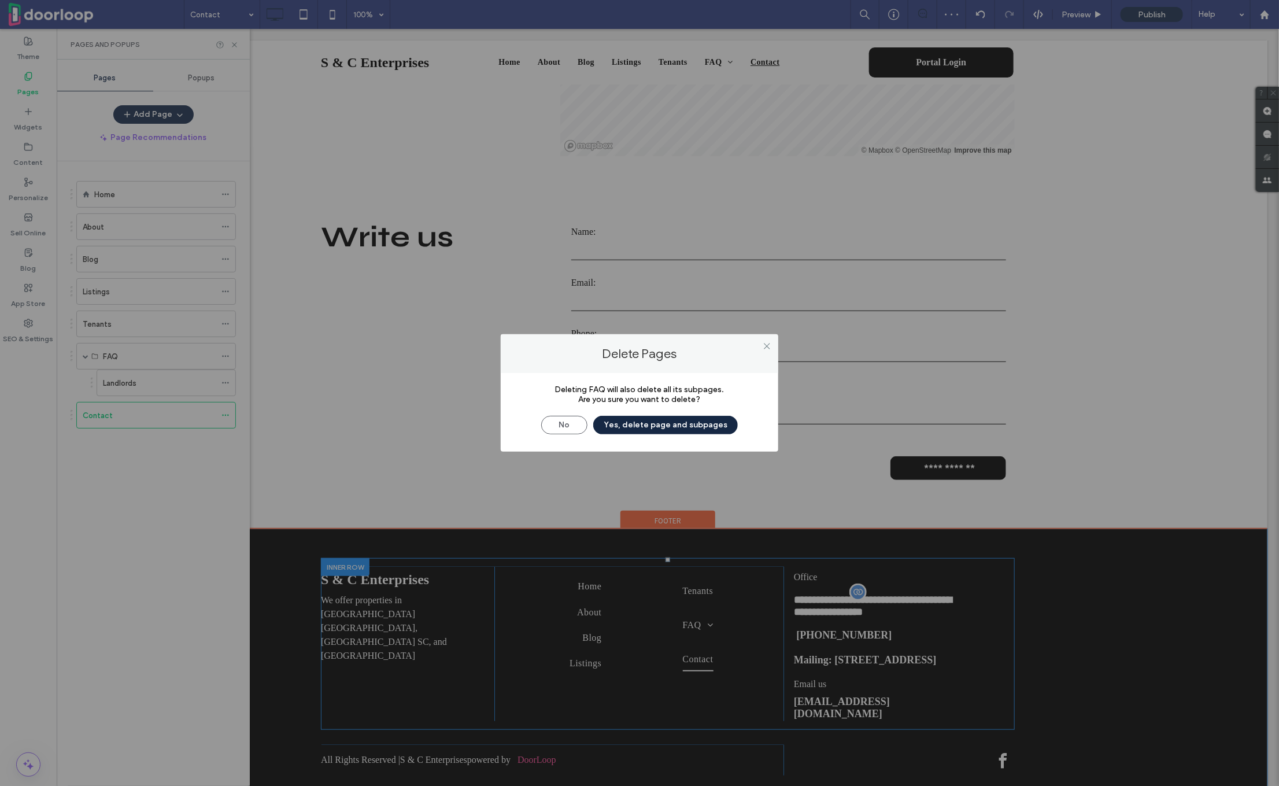
click at [638, 430] on button "Yes, delete page and subpages" at bounding box center [665, 425] width 145 height 19
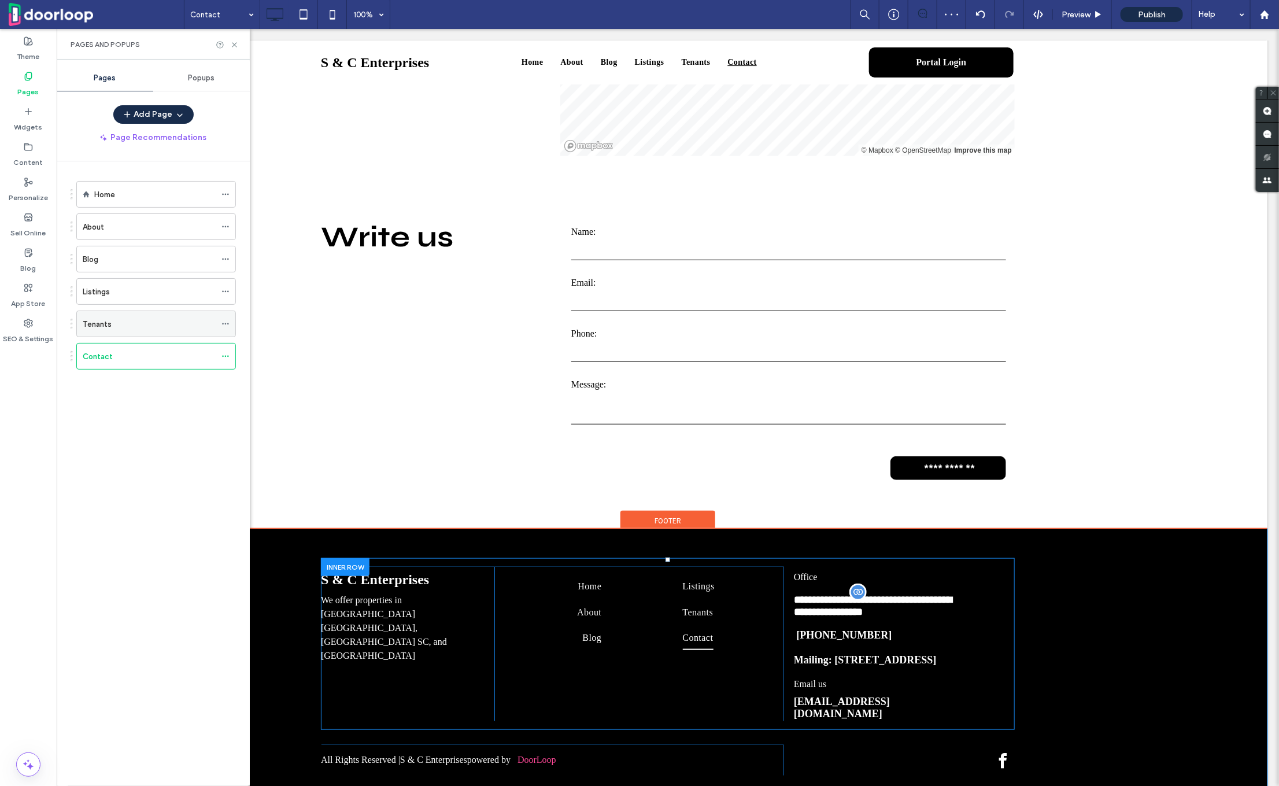
click at [223, 324] on icon at bounding box center [226, 324] width 8 height 8
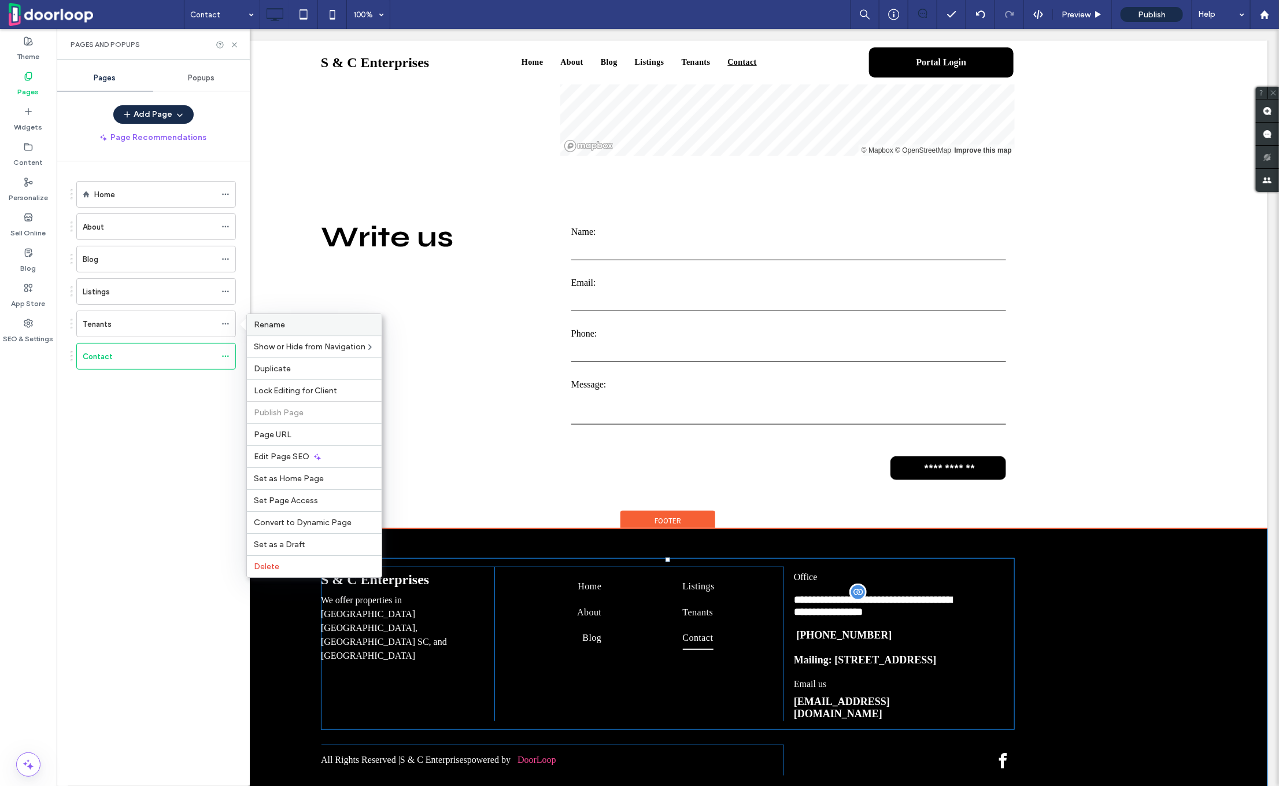
click at [276, 325] on span "Rename" at bounding box center [269, 325] width 31 height 10
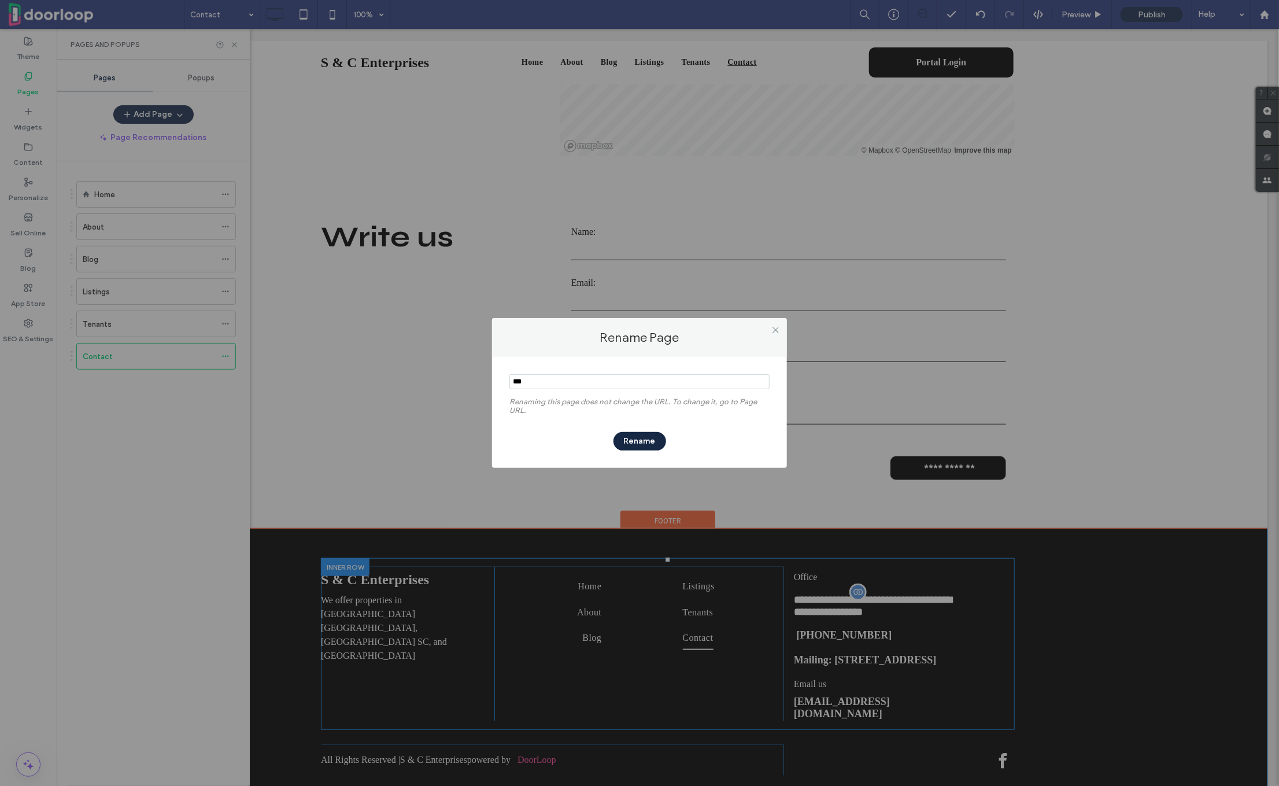
type input "***"
click at [648, 438] on button "Rename" at bounding box center [640, 441] width 53 height 19
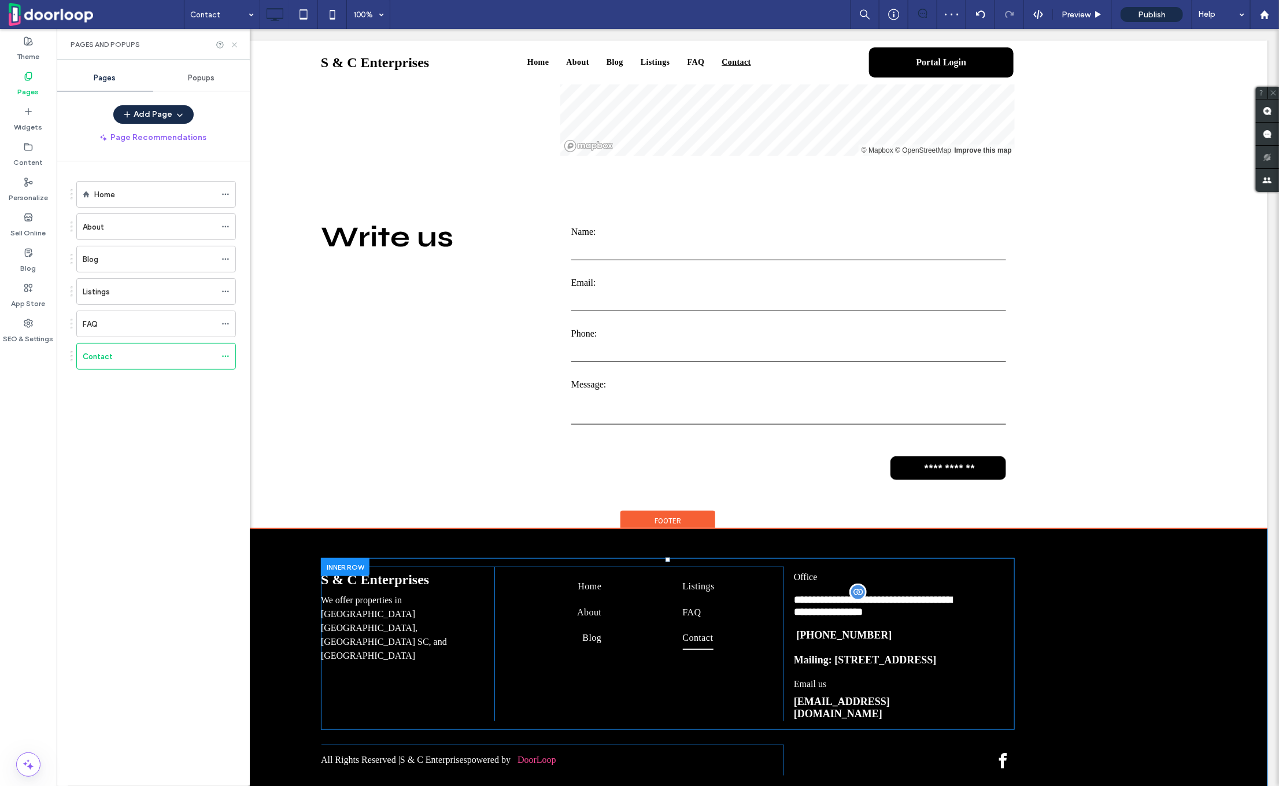
click at [233, 47] on icon at bounding box center [234, 44] width 9 height 9
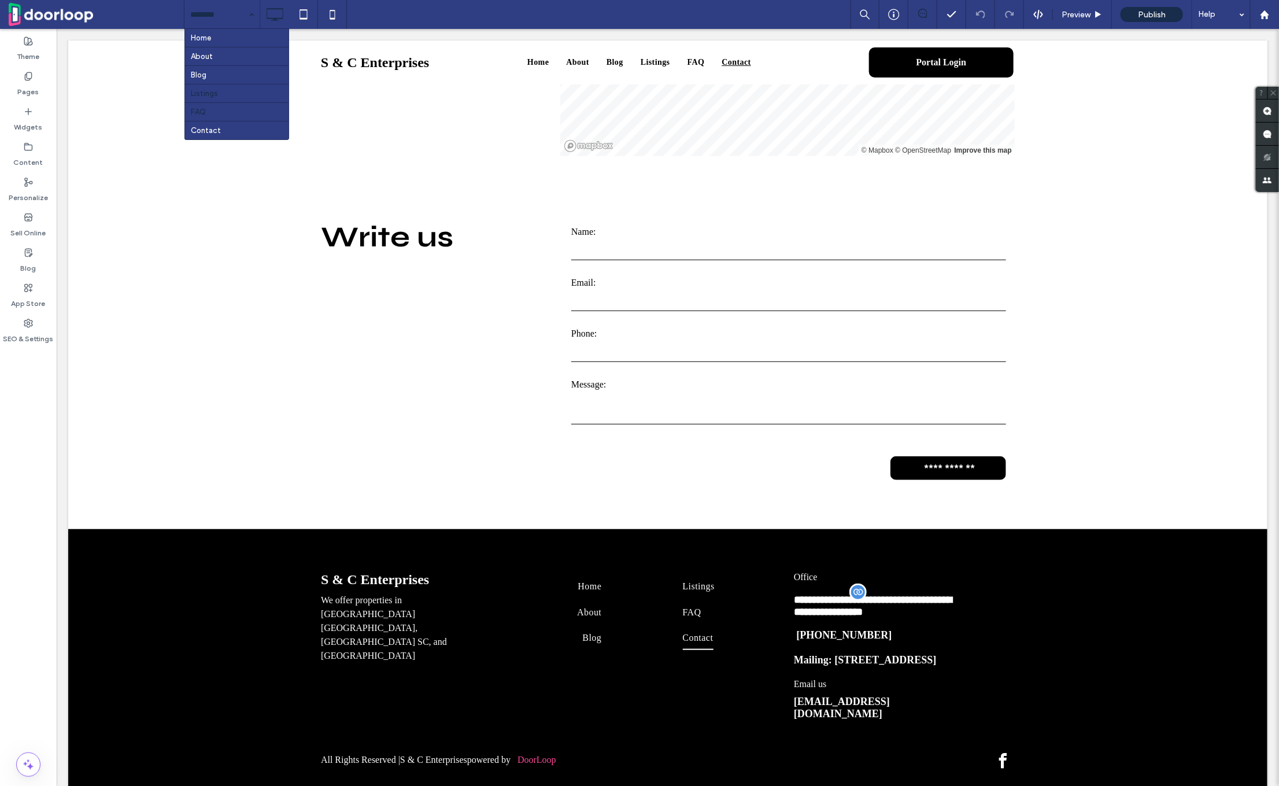
click at [0, 0] on div at bounding box center [0, 0] width 0 height 0
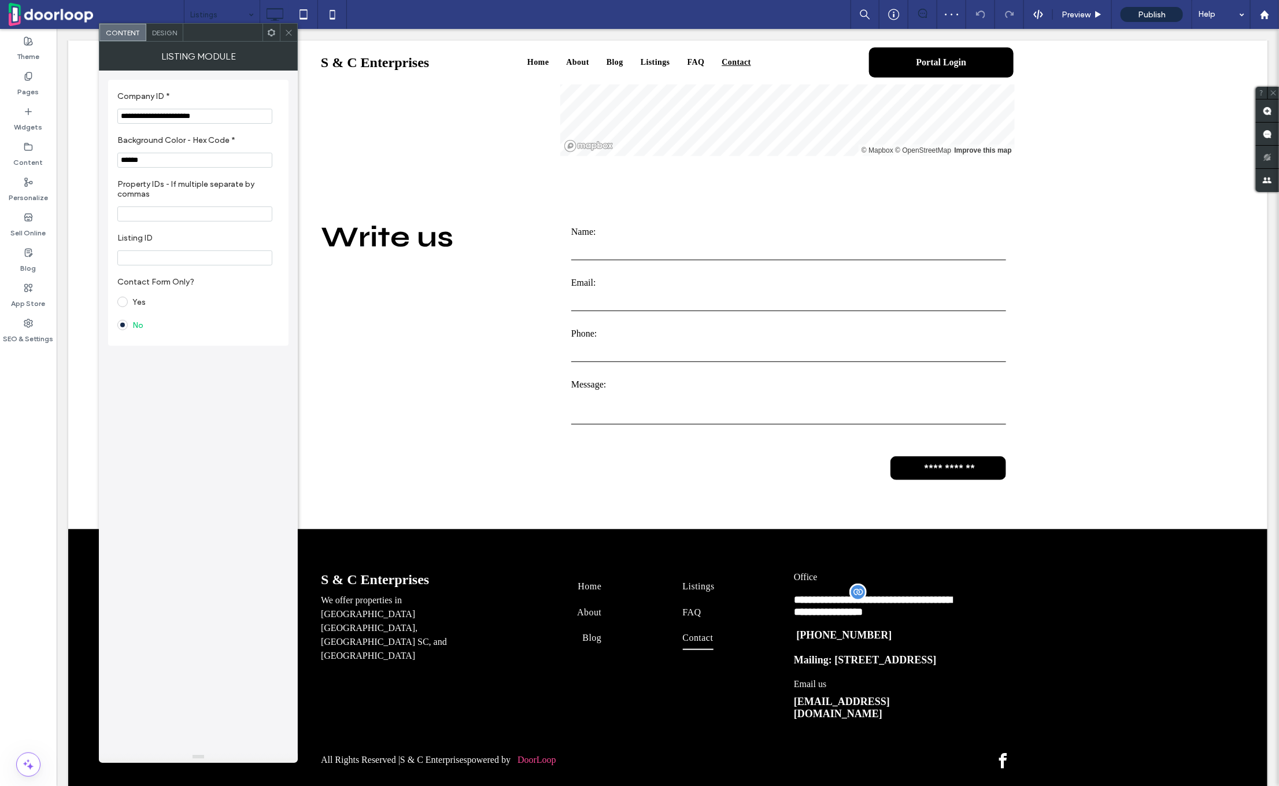
click at [205, 112] on input "**********" at bounding box center [194, 116] width 155 height 15
paste input "Company ID *"
type input "**********"
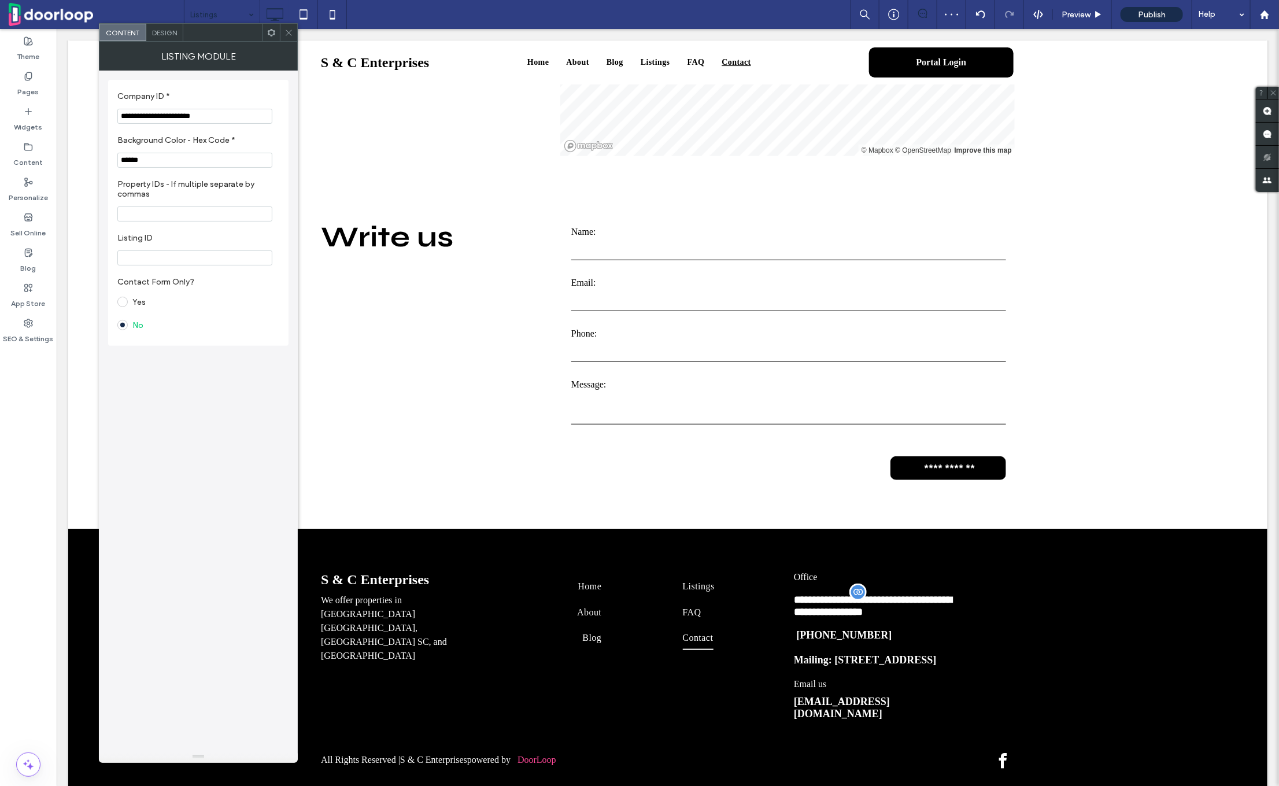
click at [217, 94] on label "Company ID *" at bounding box center [195, 97] width 157 height 13
click at [288, 27] on span at bounding box center [289, 32] width 9 height 17
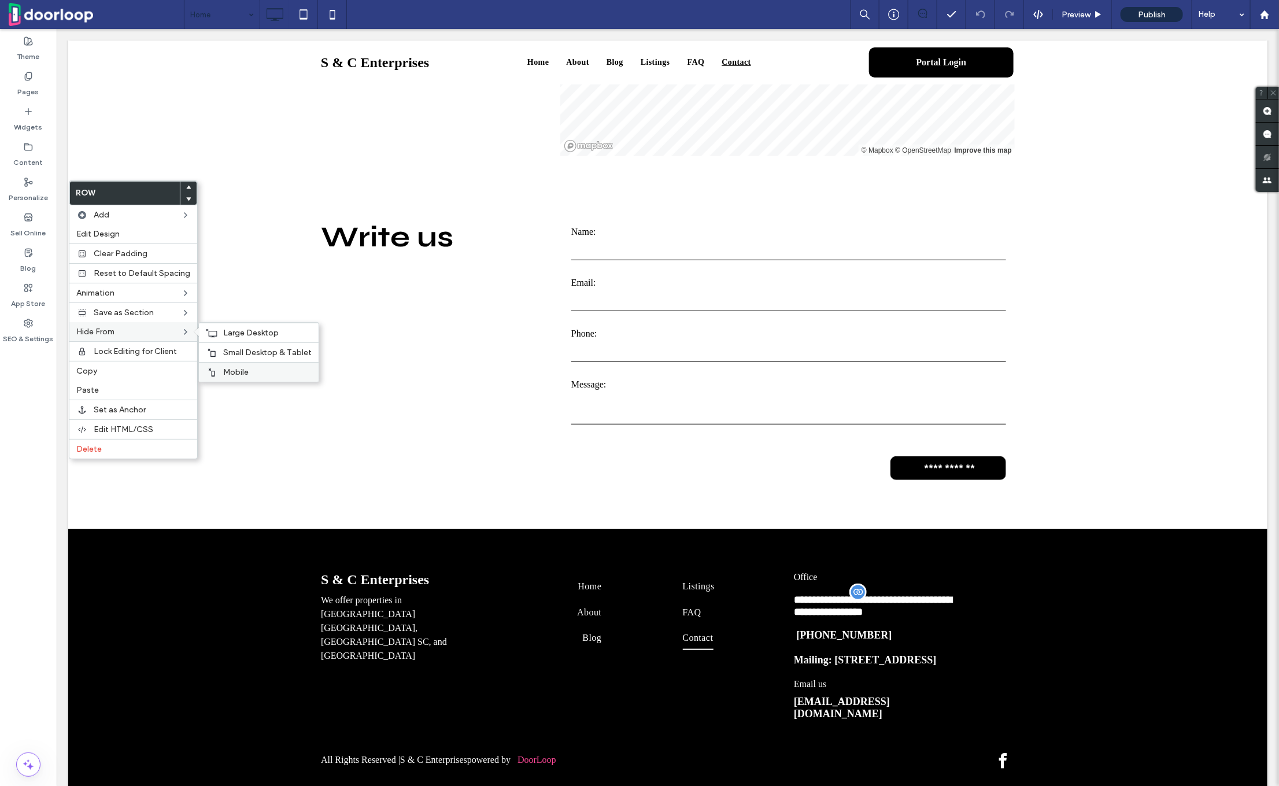
click at [239, 370] on span "Mobile" at bounding box center [235, 372] width 25 height 10
click at [239, 356] on span "Small Desktop & Tablet" at bounding box center [267, 353] width 88 height 10
click at [239, 331] on span "Large Desktop" at bounding box center [251, 333] width 56 height 10
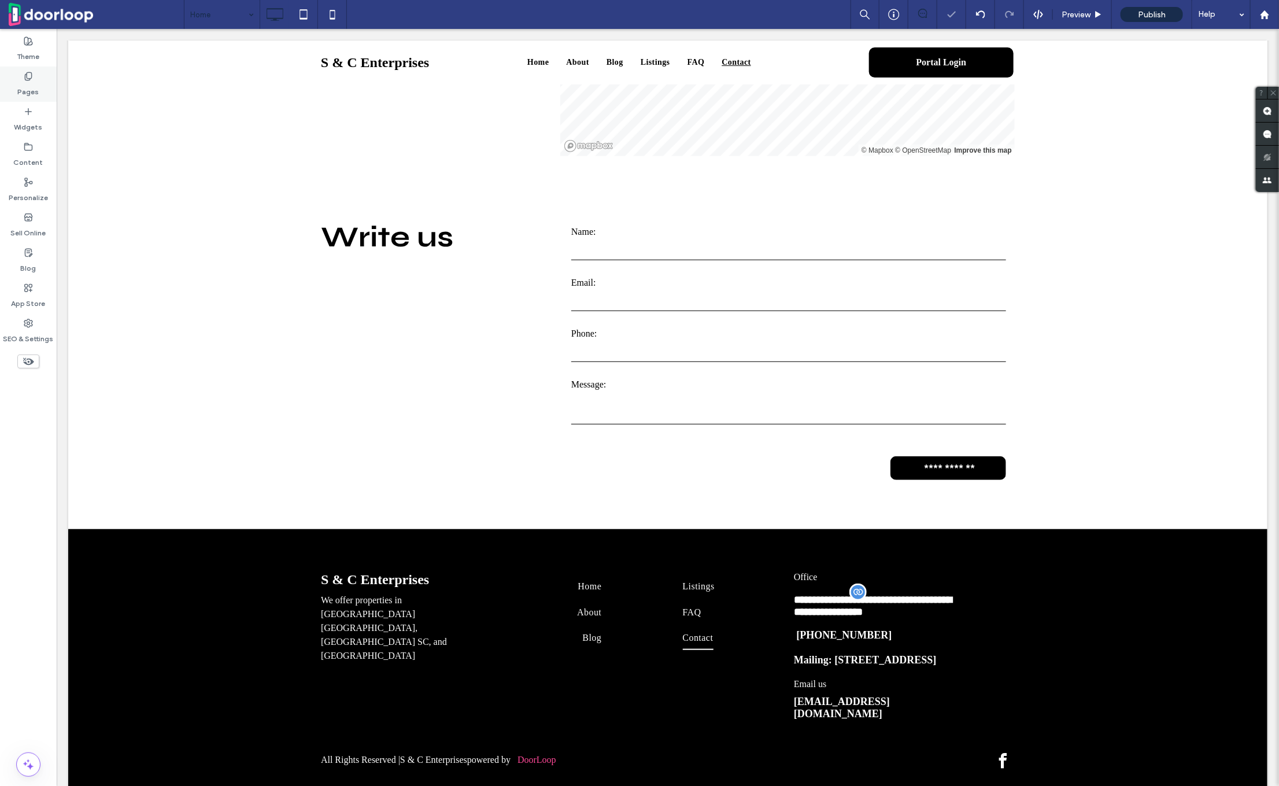
click at [30, 80] on icon at bounding box center [28, 76] width 9 height 9
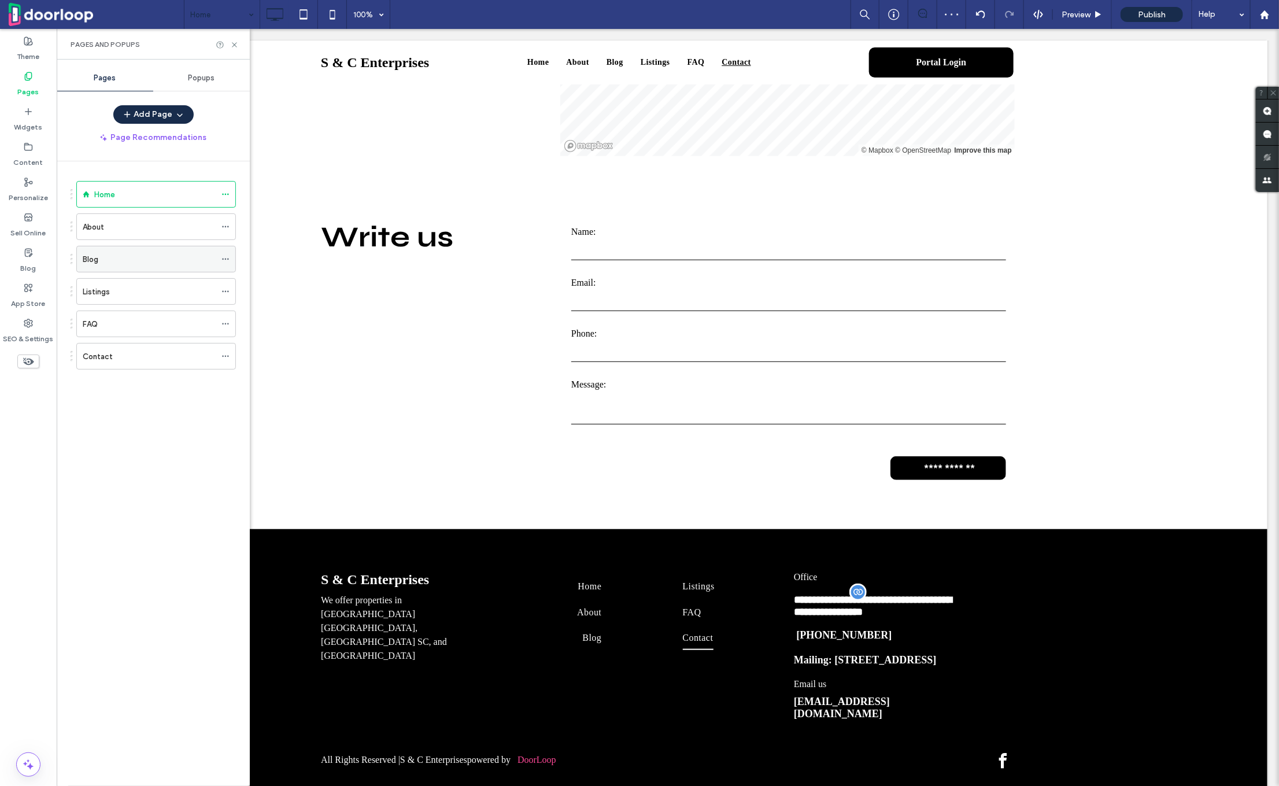
click at [233, 257] on div at bounding box center [229, 258] width 14 height 17
click at [228, 257] on icon at bounding box center [226, 259] width 8 height 8
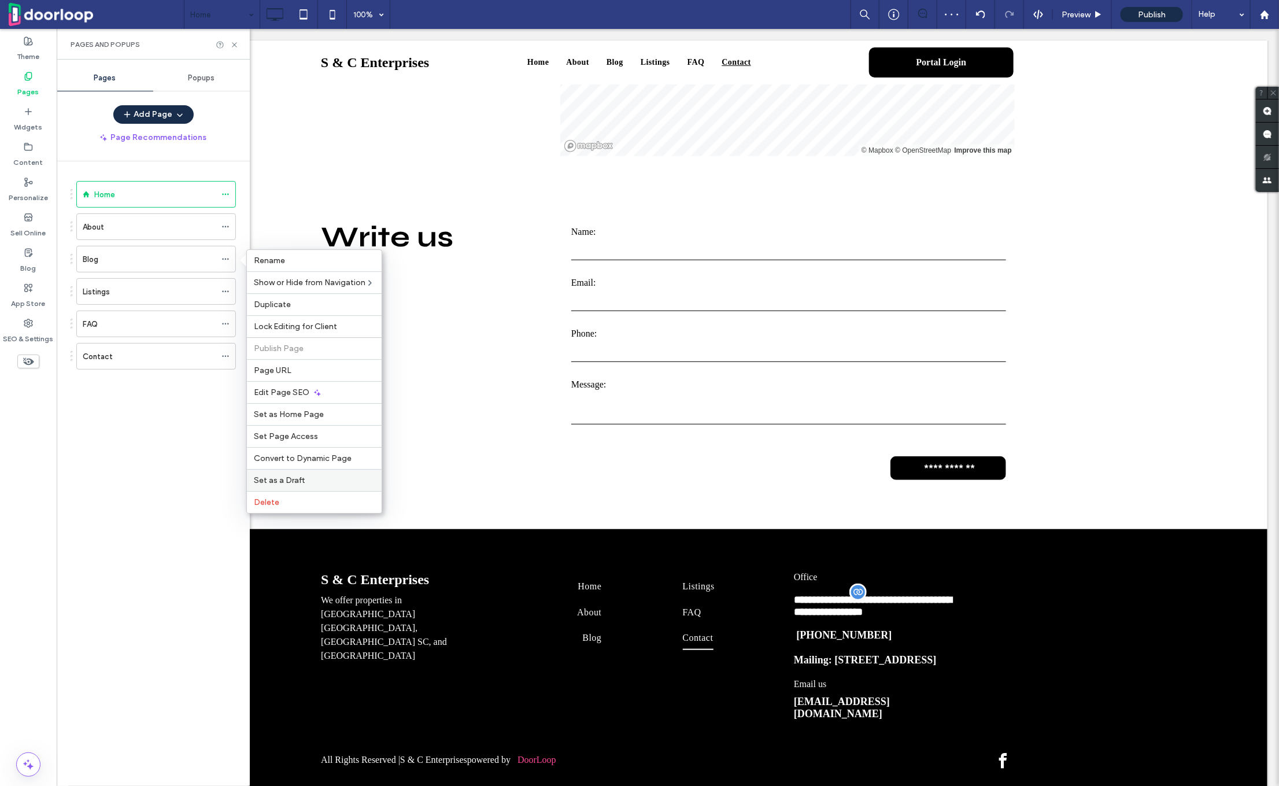
click at [282, 477] on span "Set as a Draft" at bounding box center [279, 480] width 51 height 10
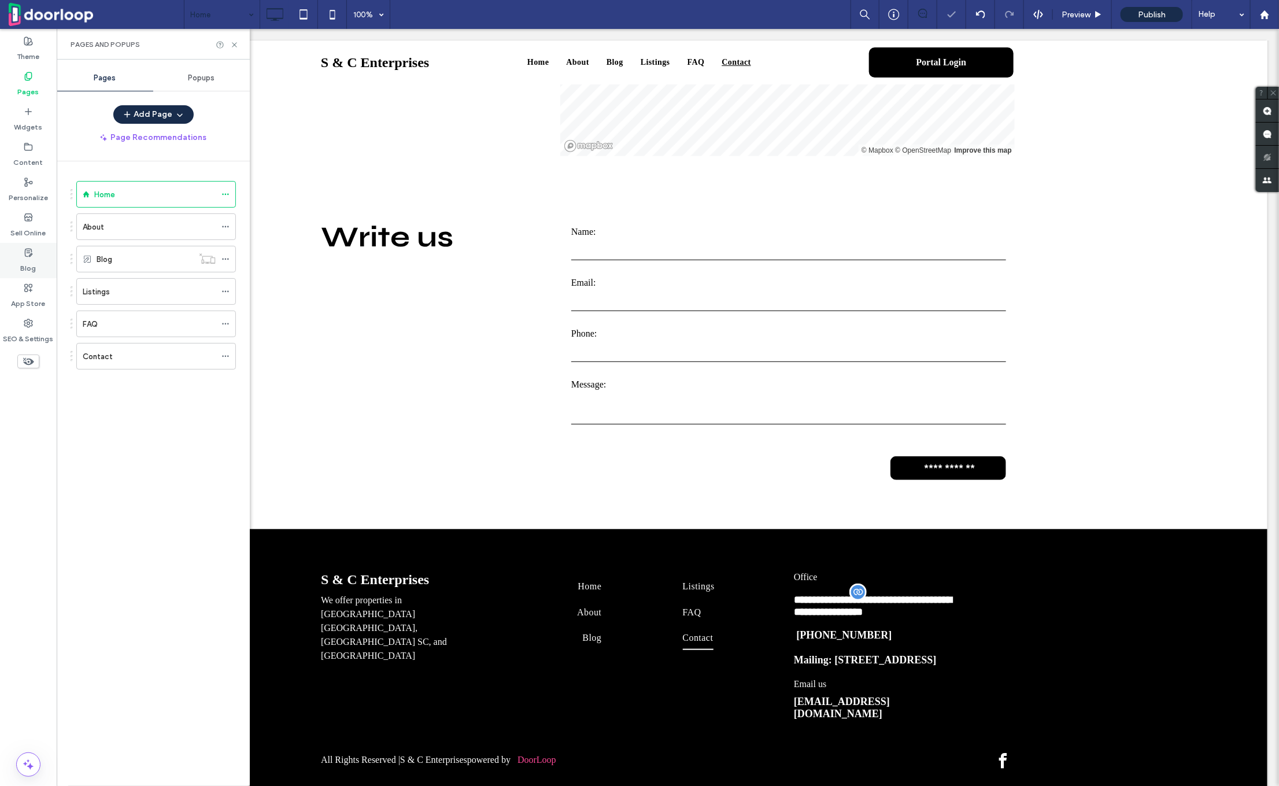
click at [29, 257] on label "Blog" at bounding box center [29, 265] width 16 height 16
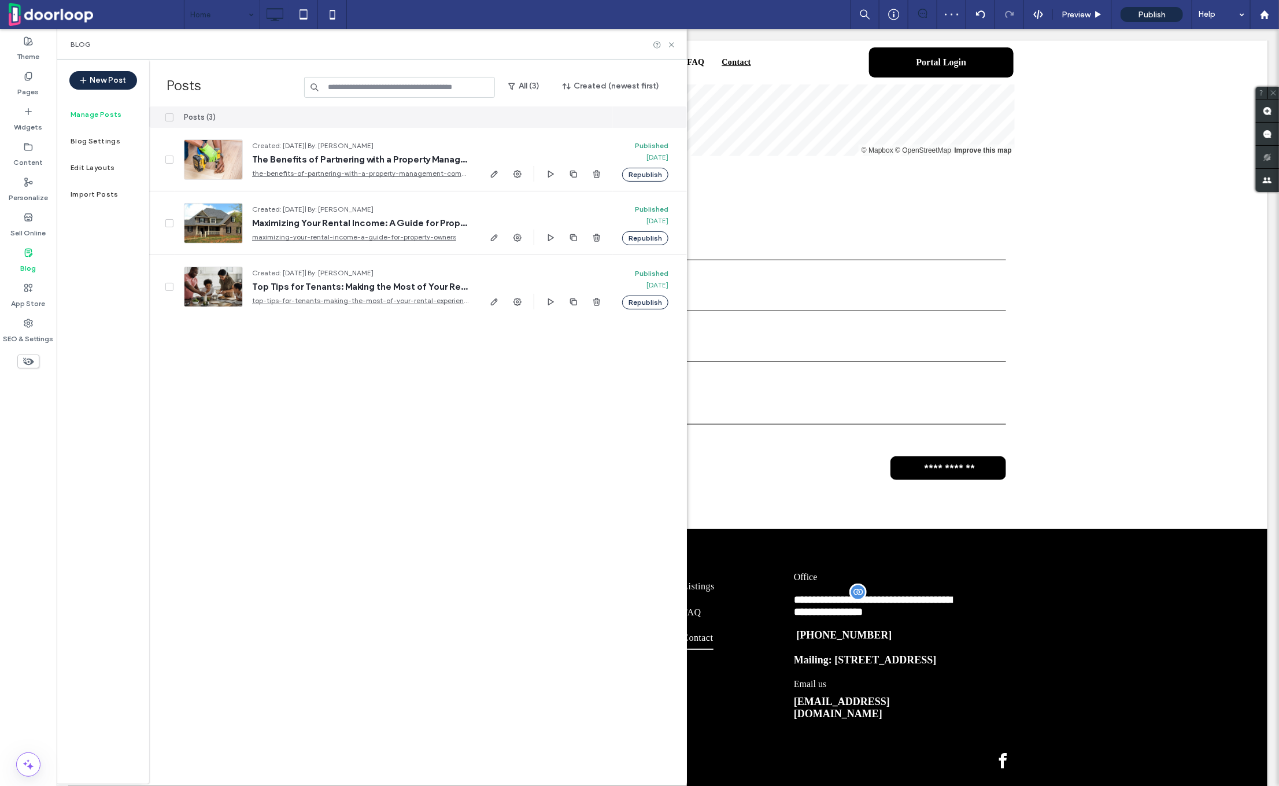
click at [170, 117] on icon at bounding box center [169, 117] width 5 height 3
click at [562, 119] on button "Unpublish" at bounding box center [550, 117] width 51 height 14
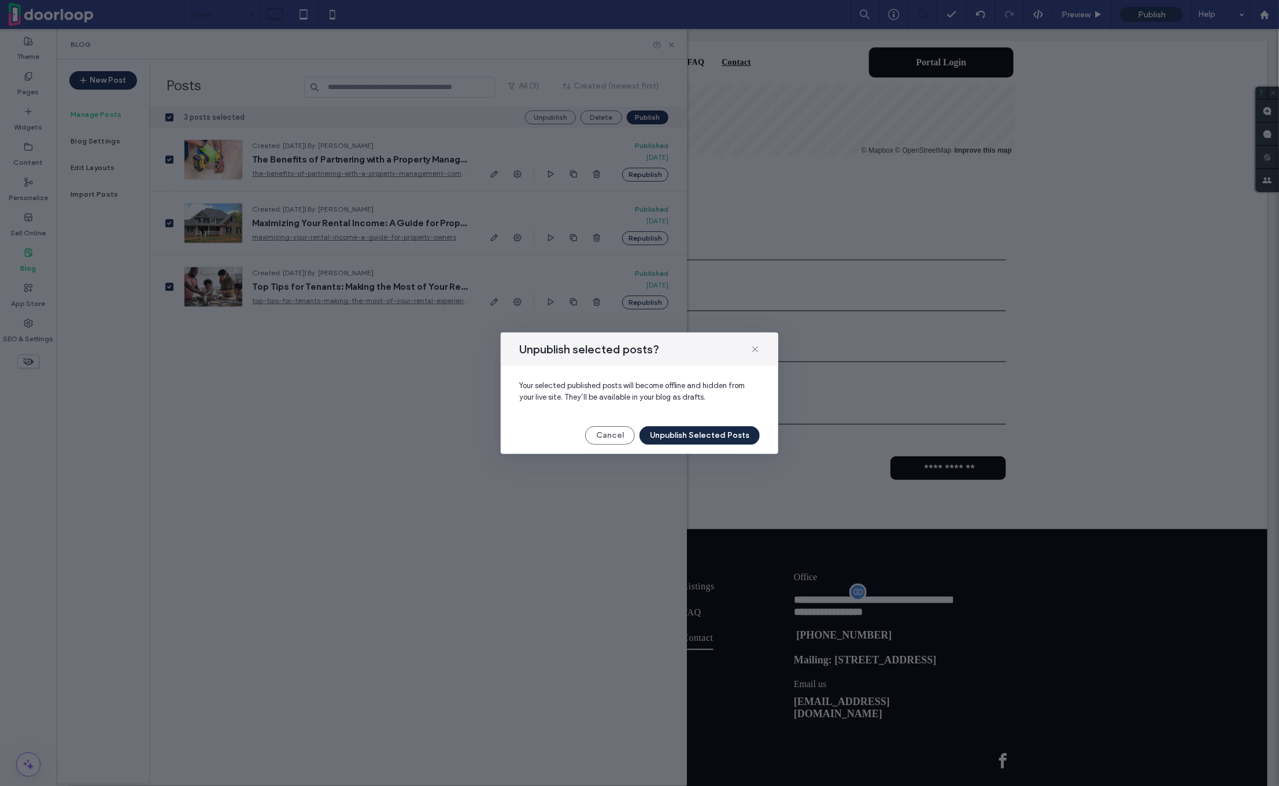
click at [666, 431] on button "Unpublish Selected Posts" at bounding box center [700, 435] width 120 height 19
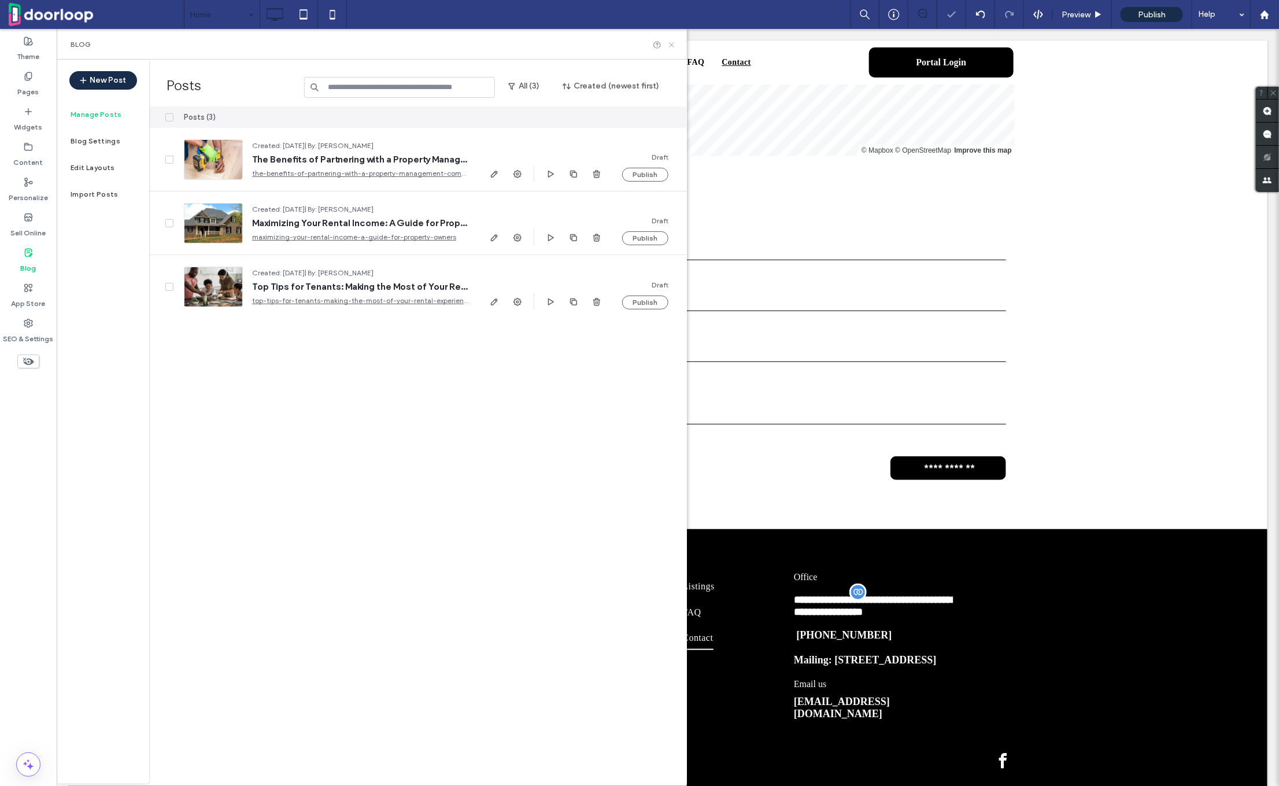
click at [669, 44] on icon at bounding box center [671, 44] width 9 height 9
